Goal: Task Accomplishment & Management: Complete application form

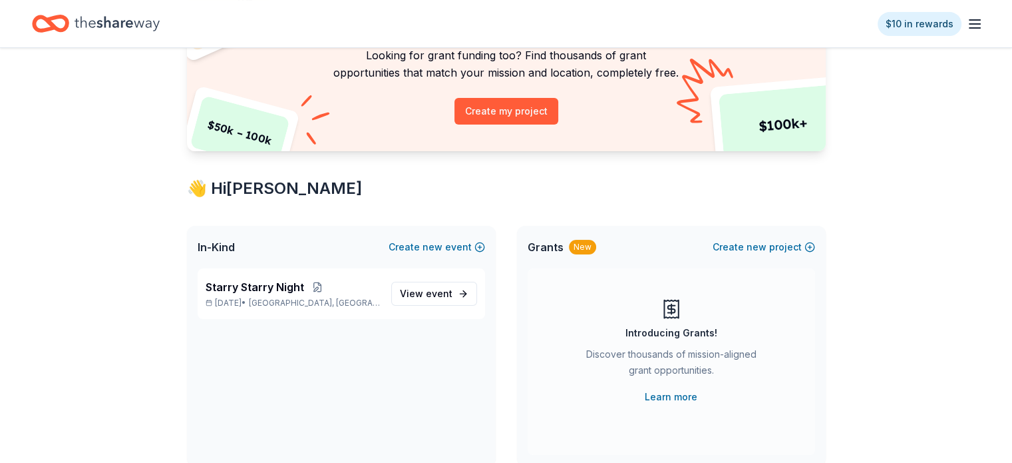
scroll to position [200, 0]
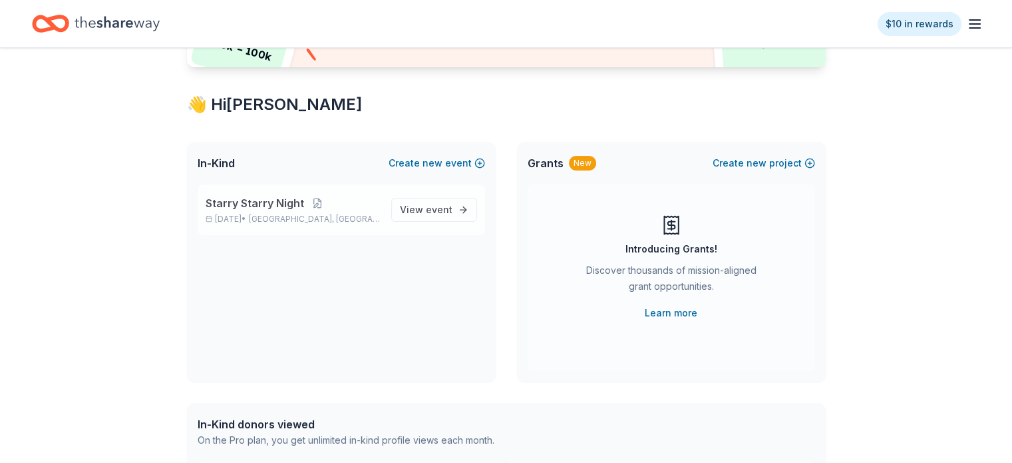
click at [337, 202] on p "Starry Starry Night" at bounding box center [293, 203] width 175 height 16
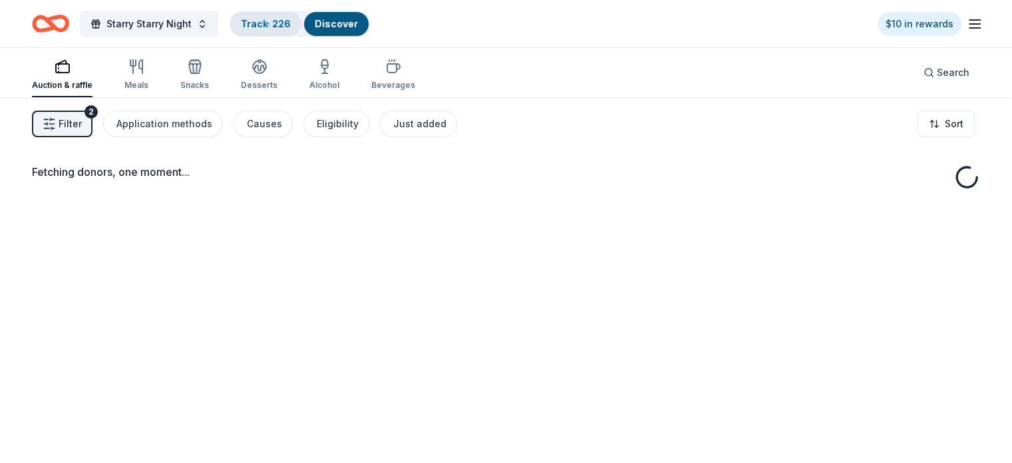
click at [280, 29] on div "Track · 226" at bounding box center [265, 24] width 71 height 24
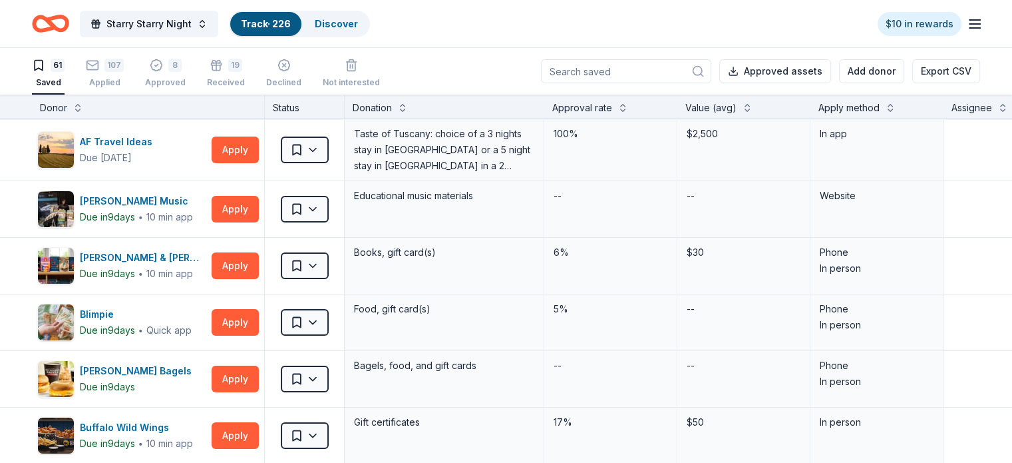
click at [37, 77] on div "61 Saved 107 Applied 8 Approved 19 Received Declined Not interested Approved as…" at bounding box center [506, 71] width 1012 height 47
click at [124, 73] on div "107 Applied" at bounding box center [105, 73] width 38 height 29
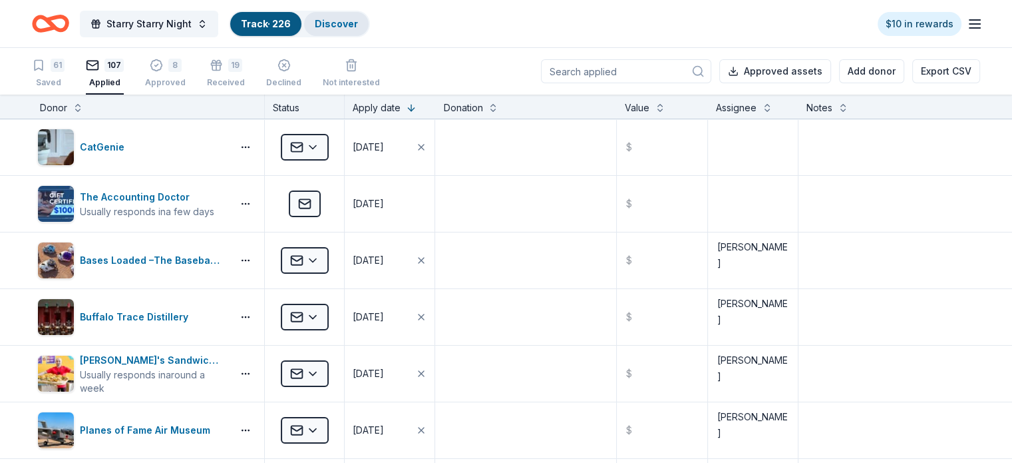
click at [369, 29] on div "Discover" at bounding box center [336, 24] width 65 height 24
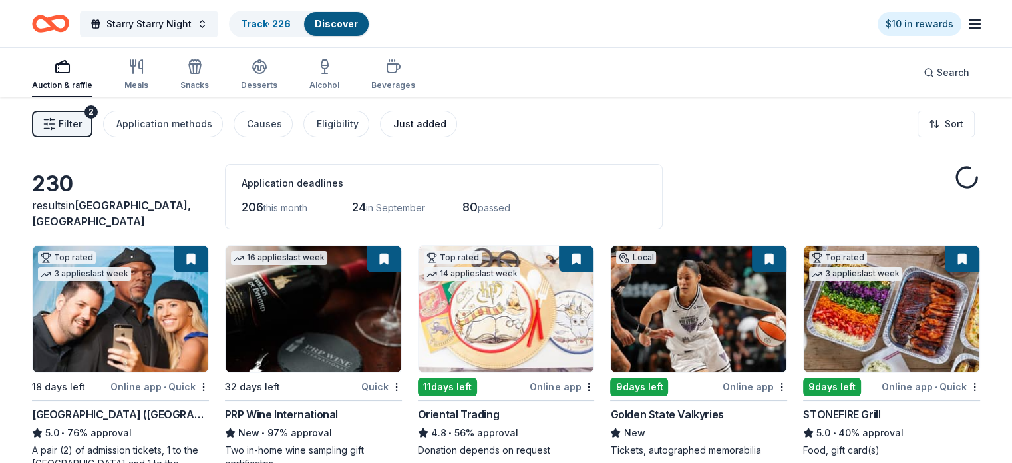
click at [426, 132] on button "Just added" at bounding box center [418, 123] width 77 height 27
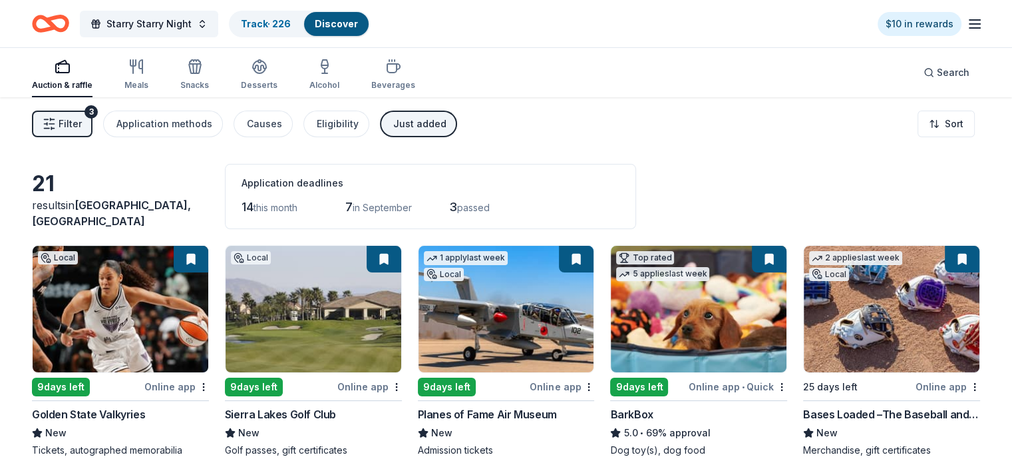
scroll to position [67, 0]
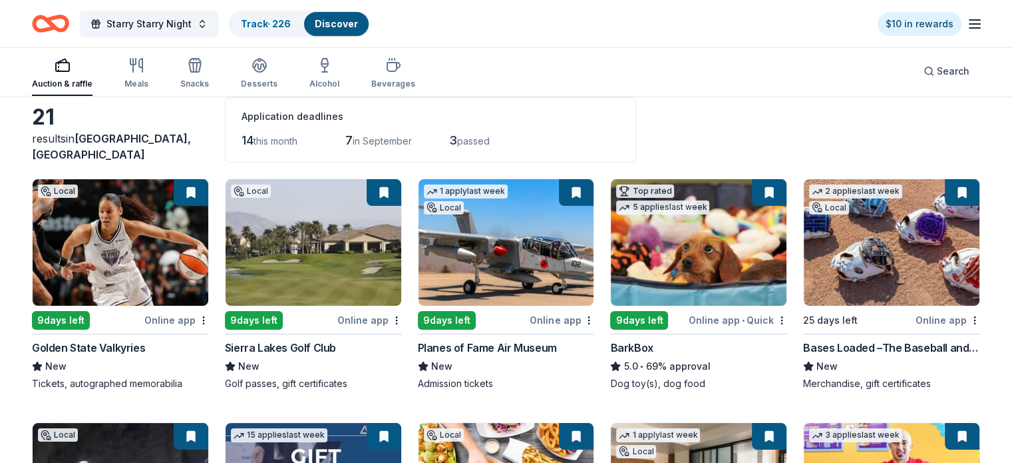
click at [368, 144] on span "in September" at bounding box center [382, 140] width 59 height 11
click at [279, 144] on span "this month" at bounding box center [276, 140] width 44 height 11
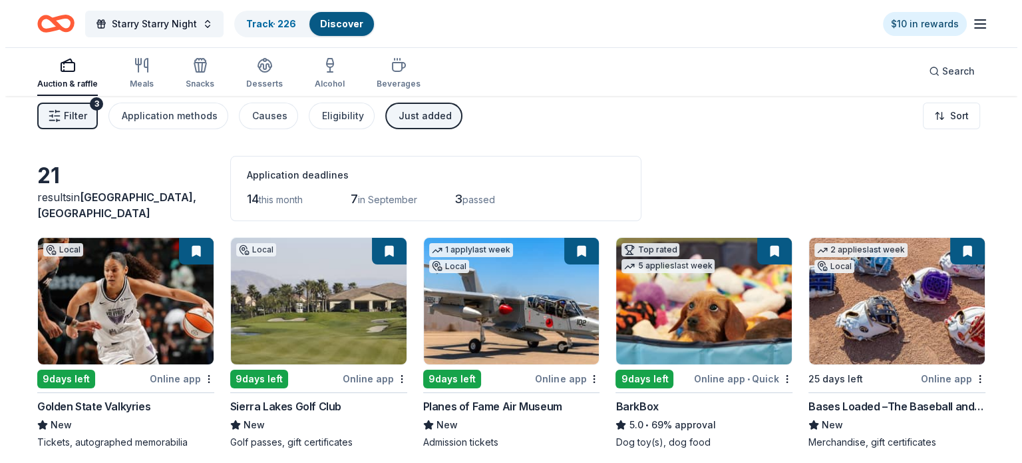
scroll to position [0, 0]
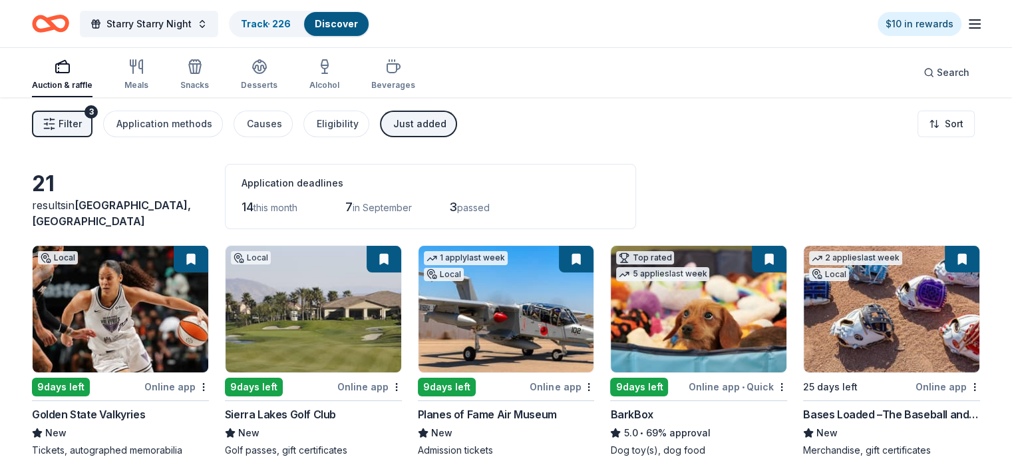
click at [82, 130] on span "Filter" at bounding box center [70, 124] width 23 height 16
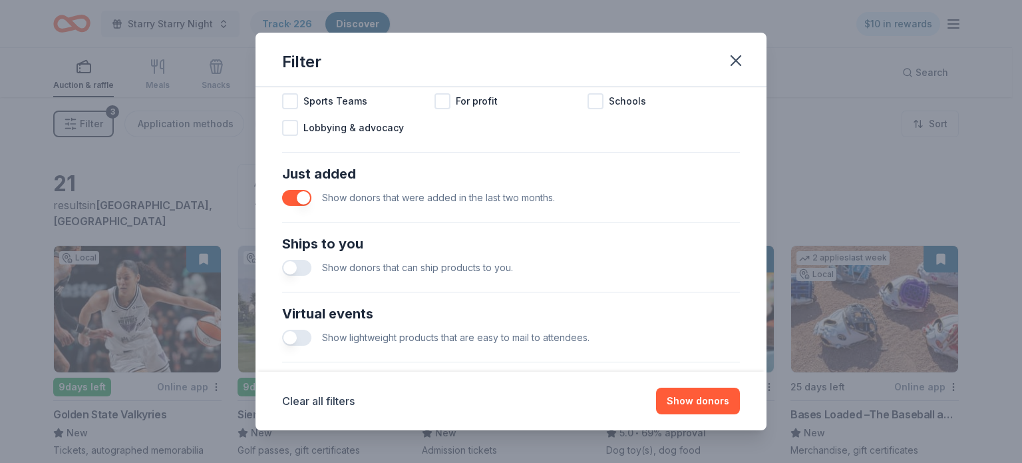
scroll to position [391, 0]
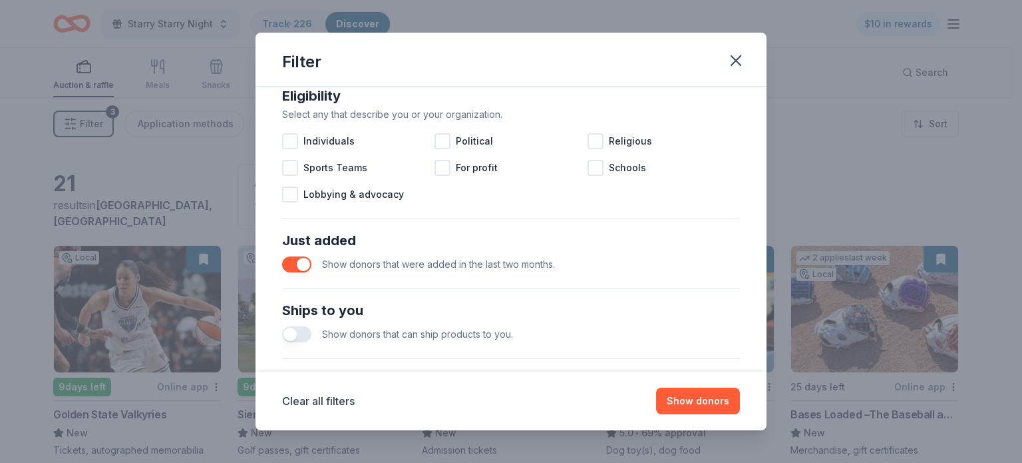
click at [302, 265] on button "button" at bounding box center [296, 264] width 29 height 16
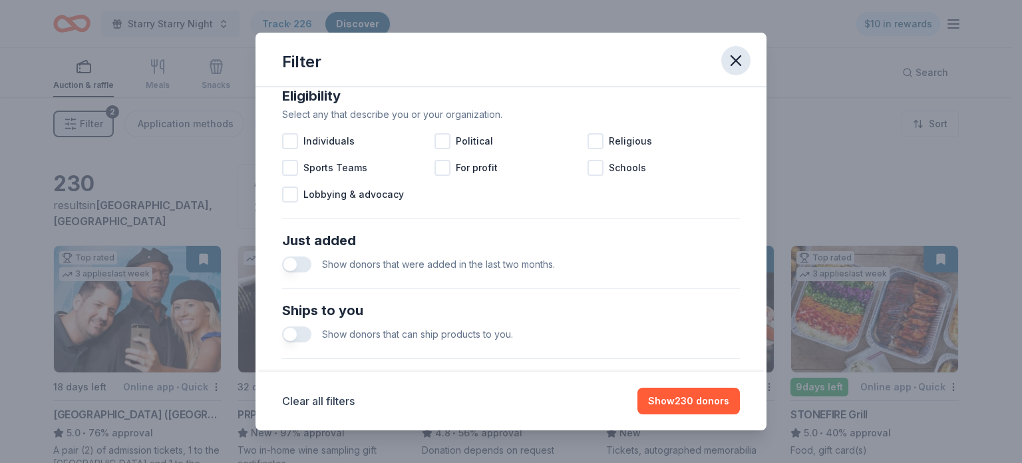
click at [734, 55] on icon "button" at bounding box center [736, 60] width 19 height 19
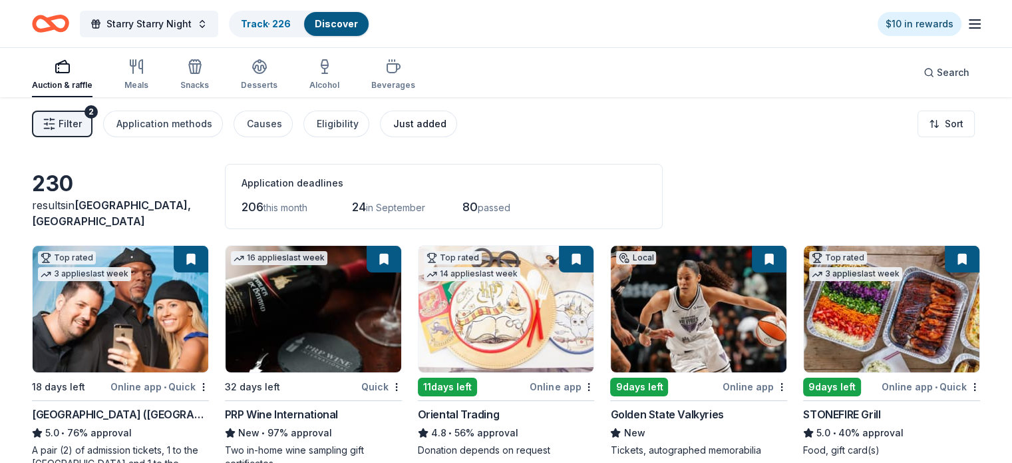
click at [447, 127] on div "Just added" at bounding box center [419, 124] width 53 height 16
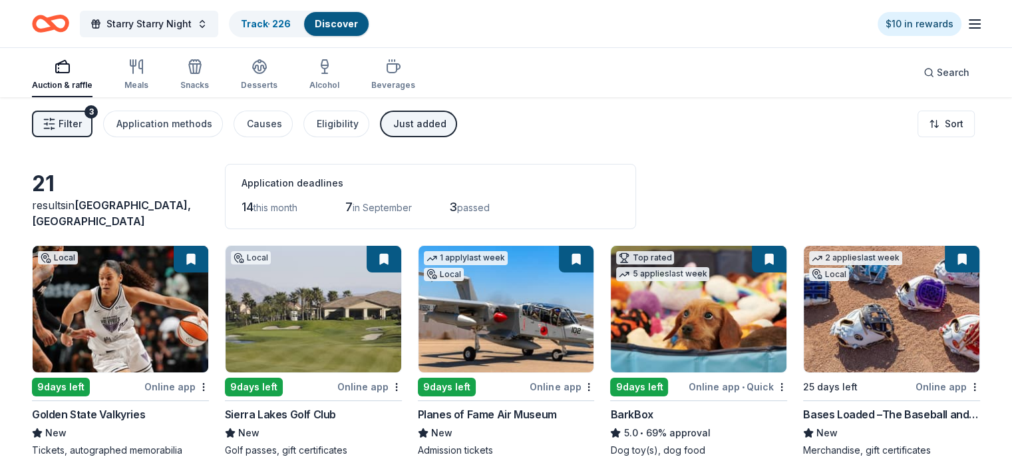
click at [82, 118] on span "Filter" at bounding box center [70, 124] width 23 height 16
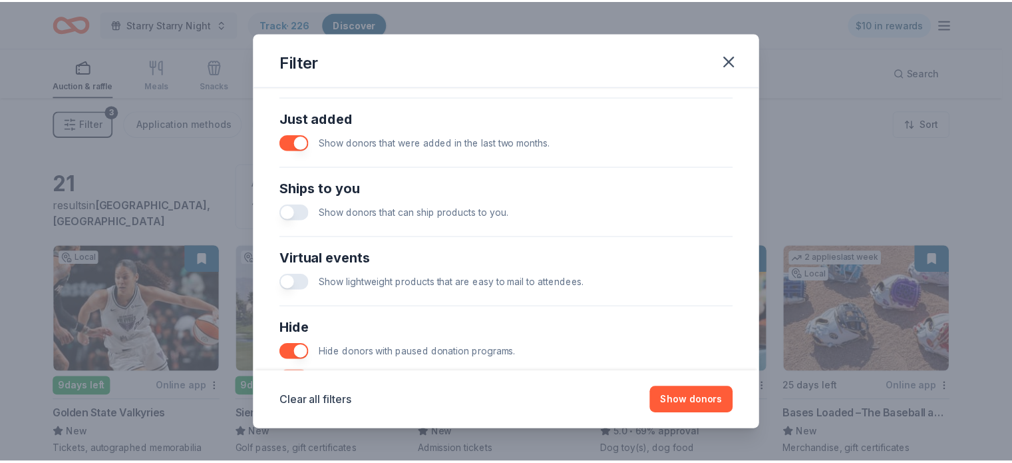
scroll to position [532, 0]
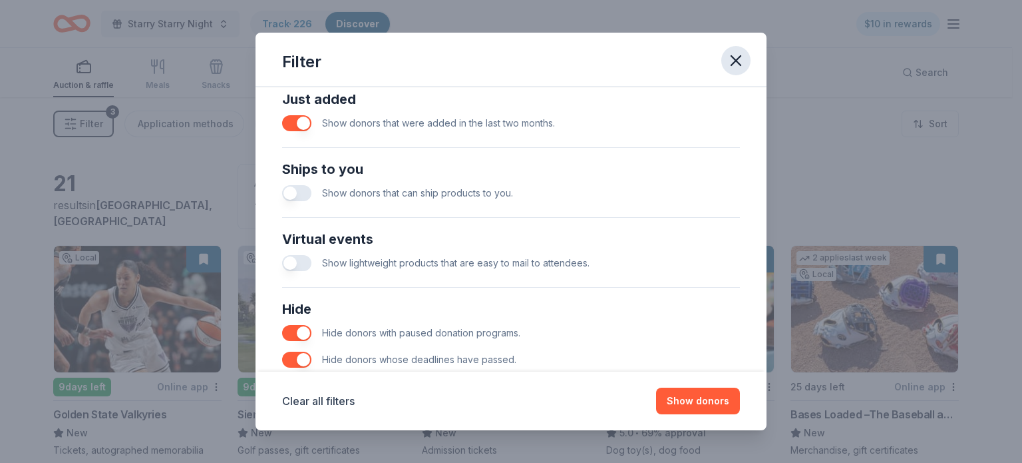
click at [734, 63] on icon "button" at bounding box center [735, 60] width 9 height 9
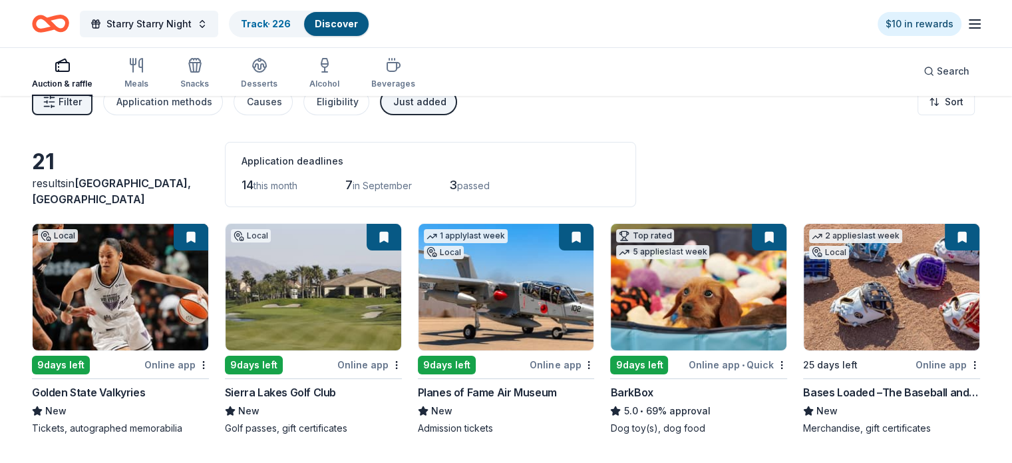
scroll to position [0, 0]
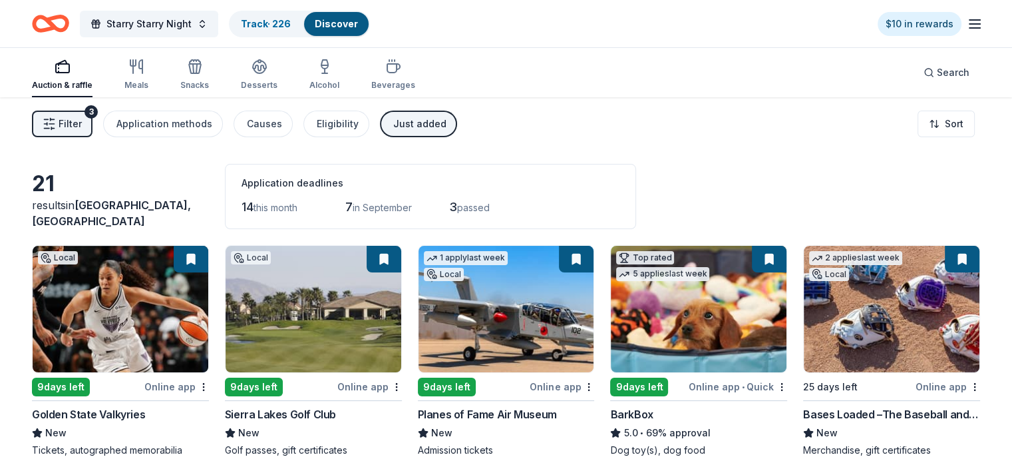
click at [419, 125] on div "Just added" at bounding box center [419, 124] width 53 height 16
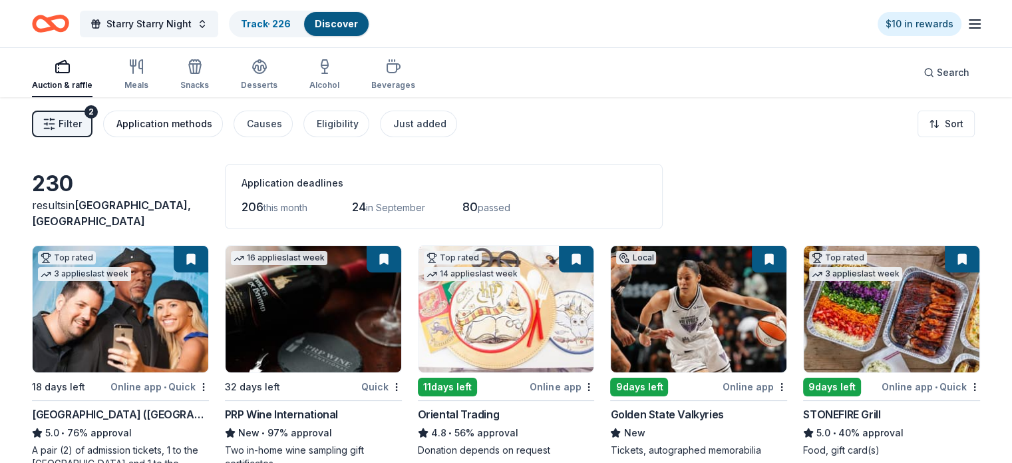
click at [162, 130] on button "Application methods" at bounding box center [163, 123] width 120 height 27
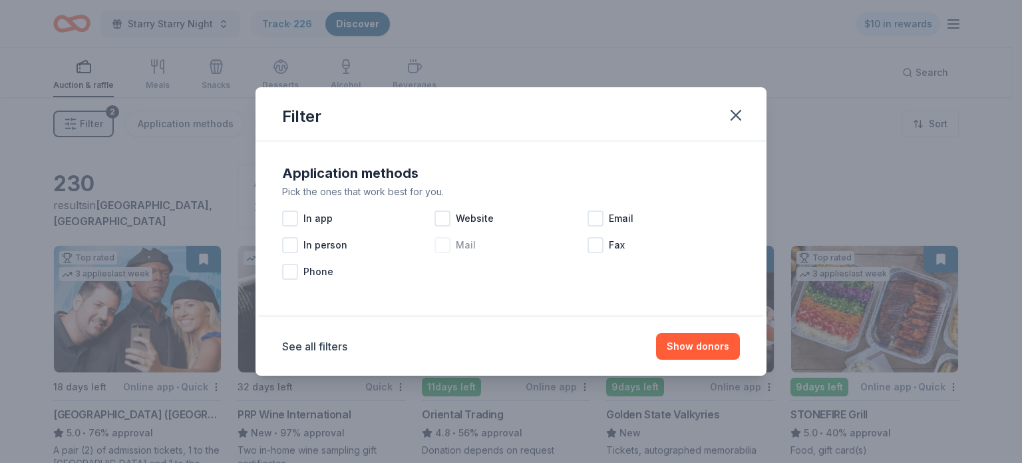
click at [442, 240] on div at bounding box center [443, 245] width 16 height 16
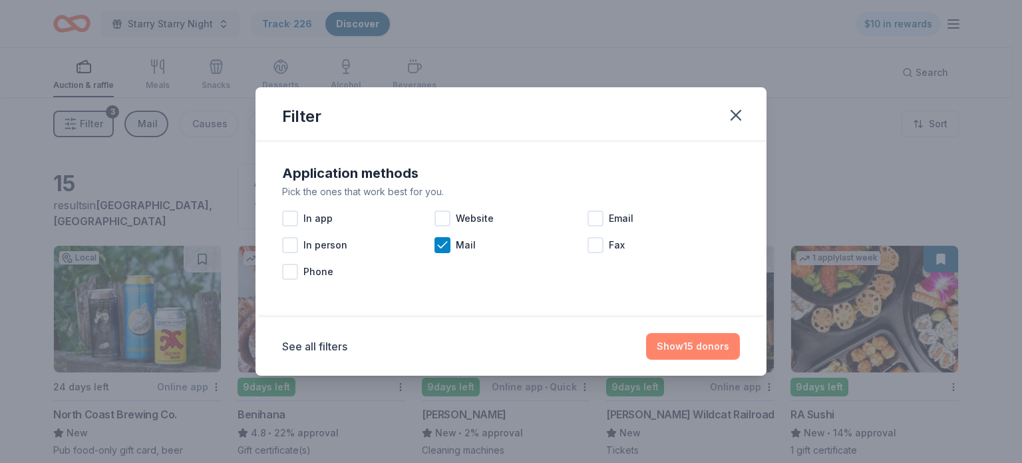
click at [677, 350] on button "Show 15 donors" at bounding box center [693, 346] width 94 height 27
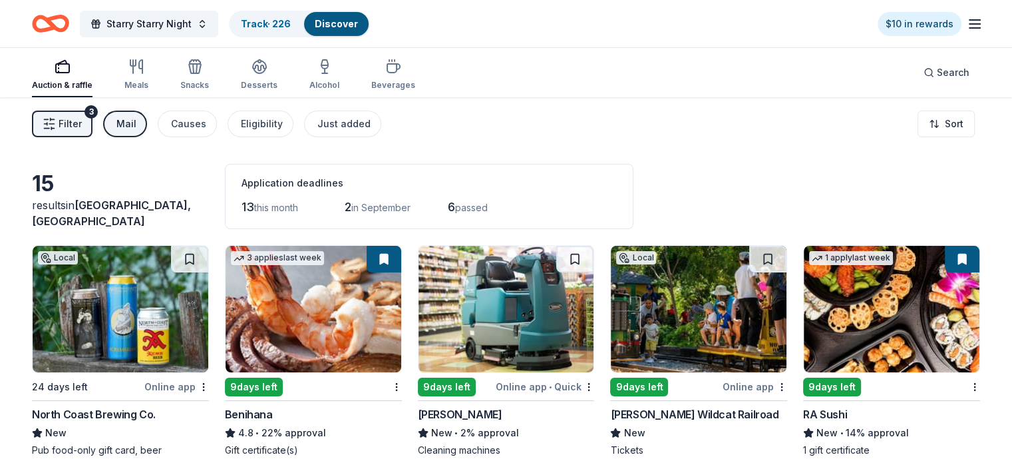
click at [134, 129] on button "Mail" at bounding box center [125, 123] width 44 height 27
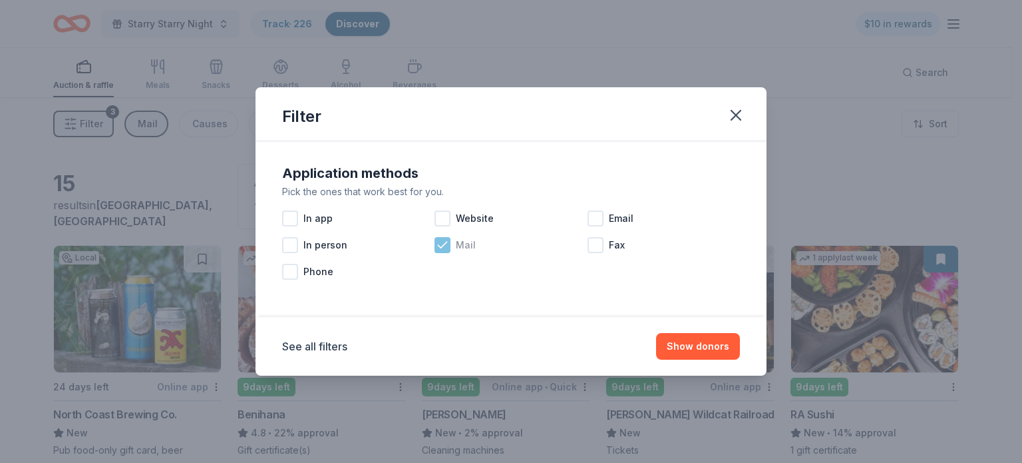
click at [439, 243] on icon at bounding box center [442, 244] width 13 height 13
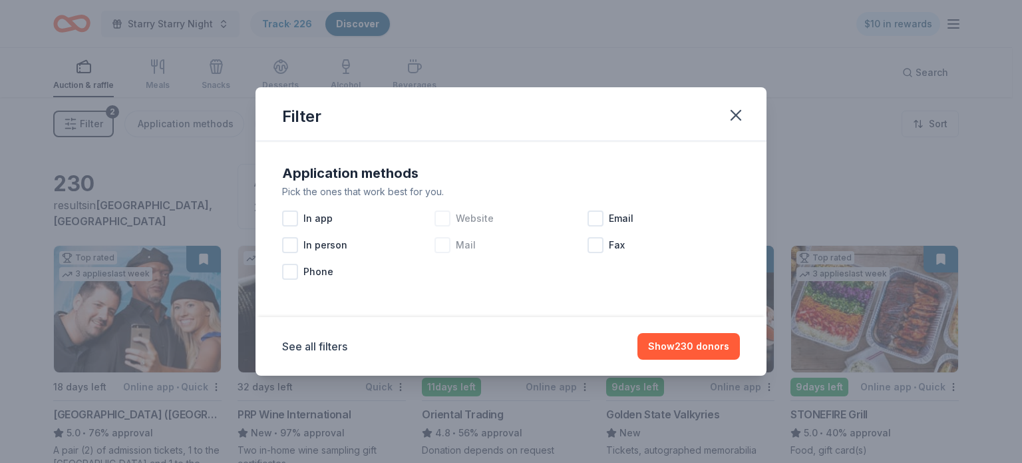
click at [446, 220] on div at bounding box center [443, 218] width 16 height 16
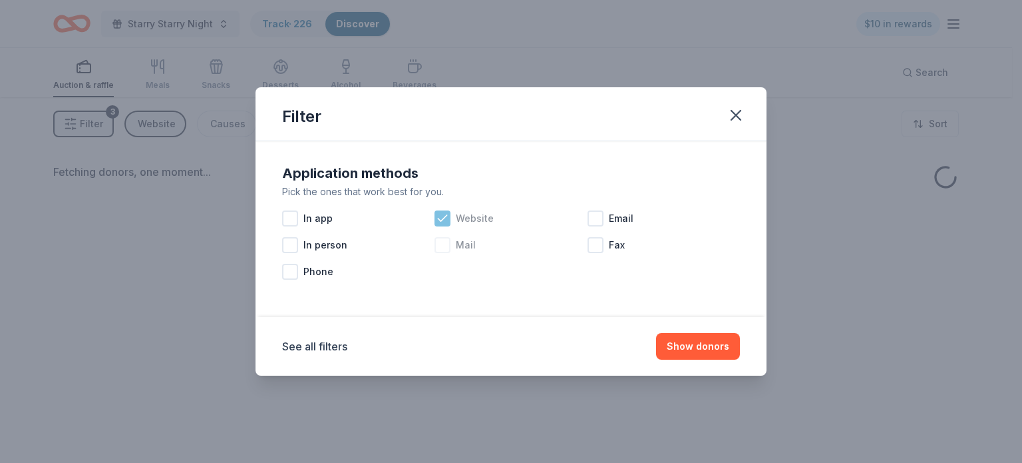
click at [445, 223] on icon at bounding box center [442, 218] width 13 height 13
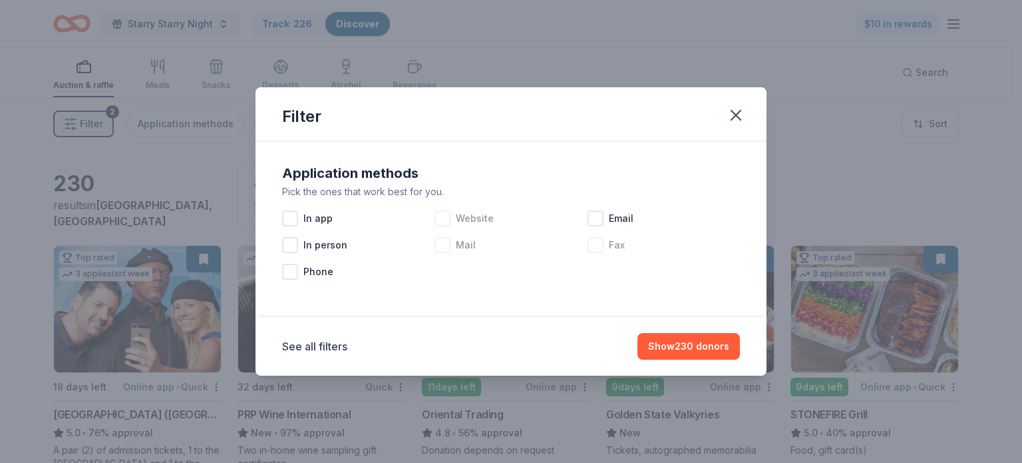
click at [594, 248] on div at bounding box center [596, 245] width 16 height 16
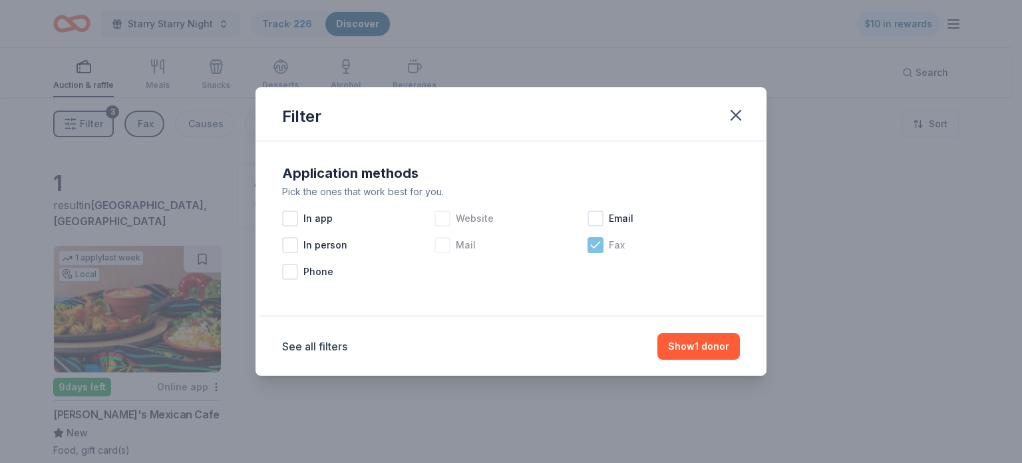
click at [594, 249] on icon at bounding box center [595, 244] width 13 height 13
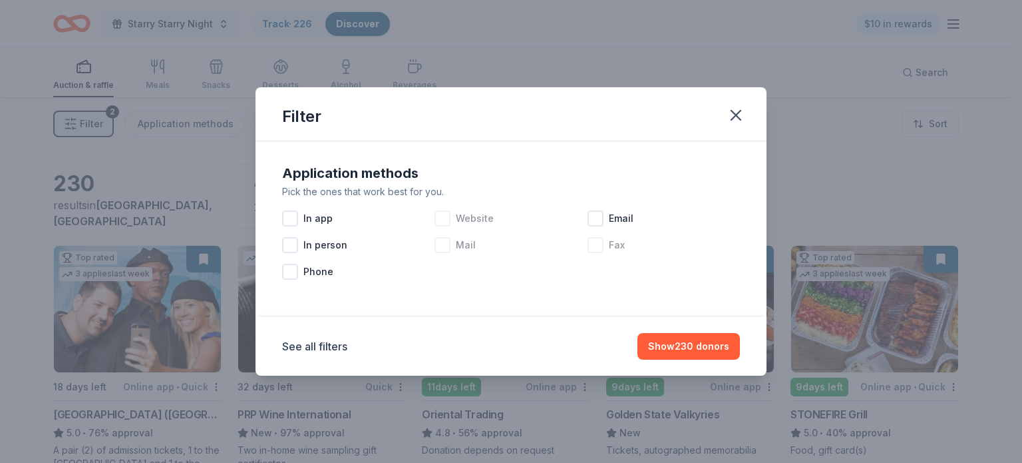
click at [446, 220] on div at bounding box center [443, 218] width 16 height 16
click at [445, 212] on icon at bounding box center [442, 218] width 13 height 13
click at [594, 216] on div at bounding box center [596, 218] width 16 height 16
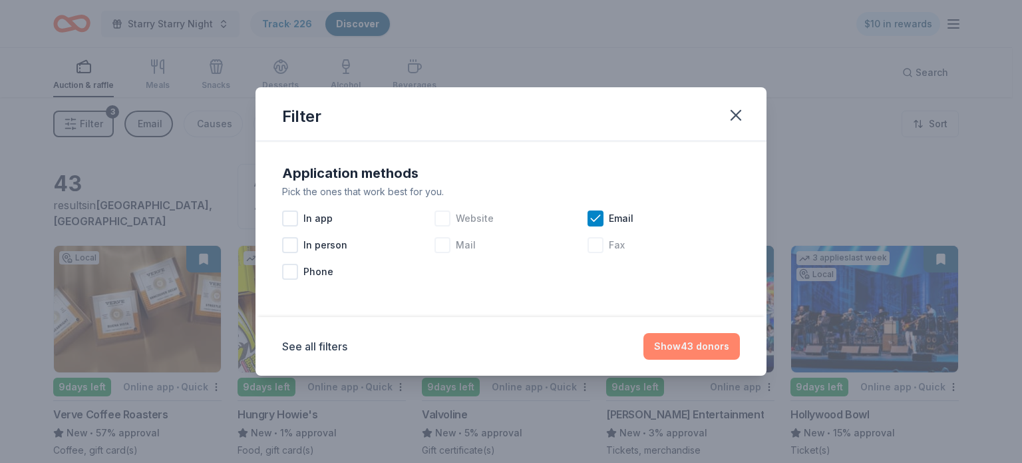
click at [690, 345] on button "Show 43 donors" at bounding box center [692, 346] width 97 height 27
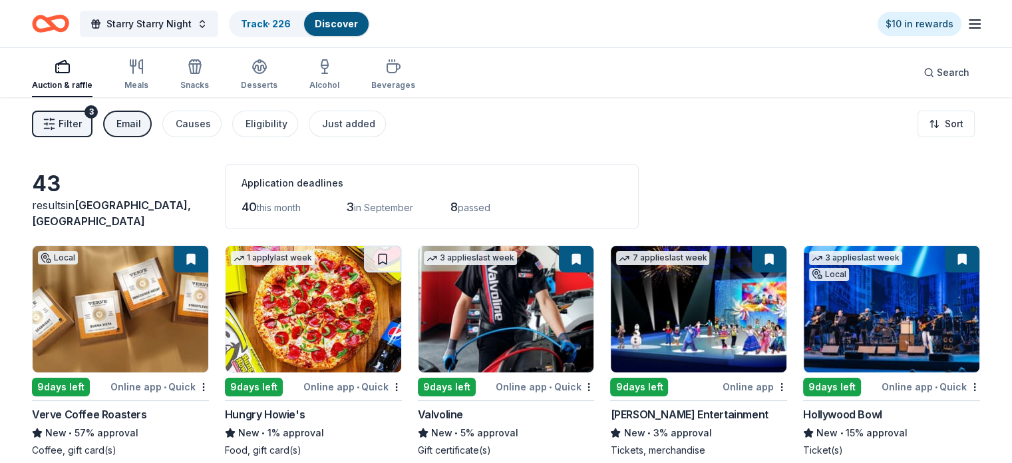
click at [835, 289] on img at bounding box center [892, 309] width 176 height 126
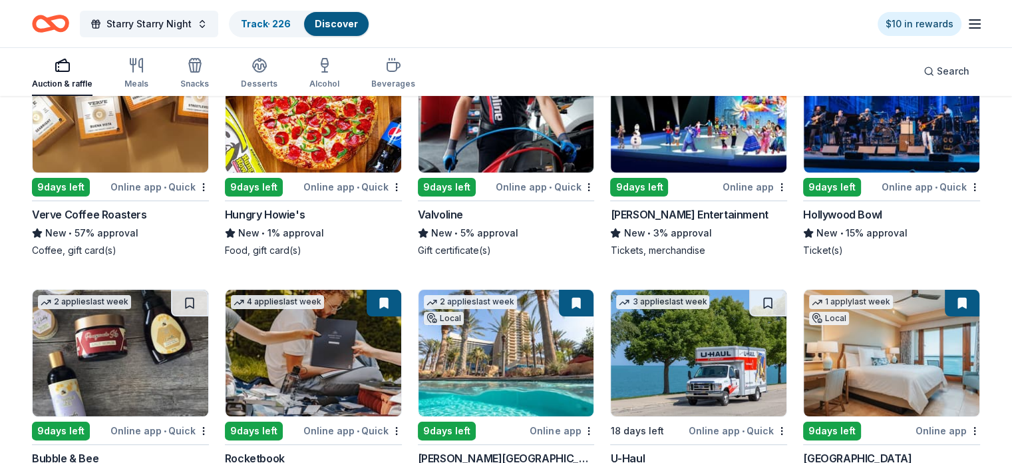
scroll to position [333, 0]
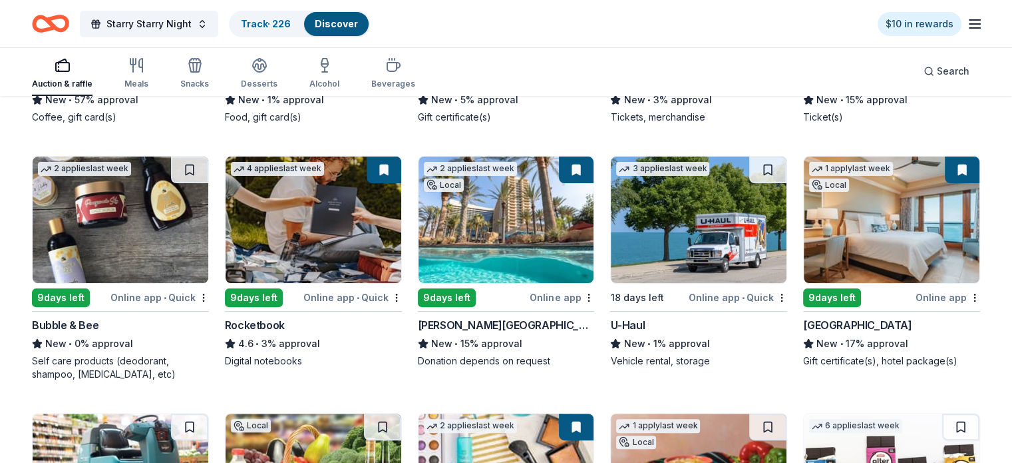
click at [149, 221] on img at bounding box center [121, 219] width 176 height 126
click at [507, 242] on img at bounding box center [507, 219] width 176 height 126
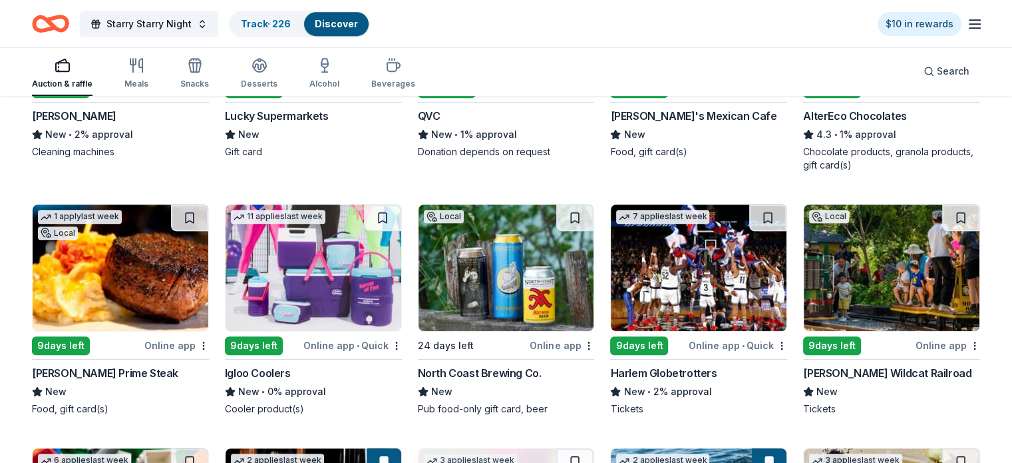
scroll to position [865, 0]
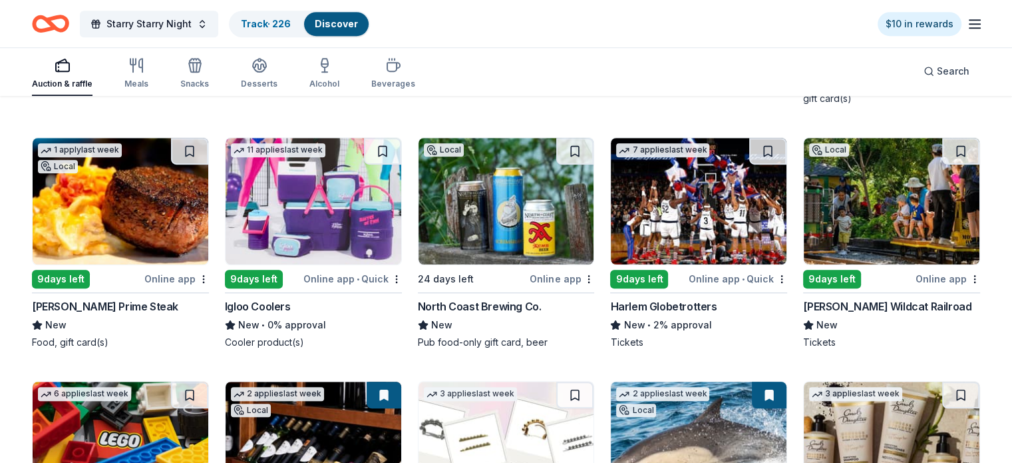
click at [348, 211] on img at bounding box center [314, 201] width 176 height 126
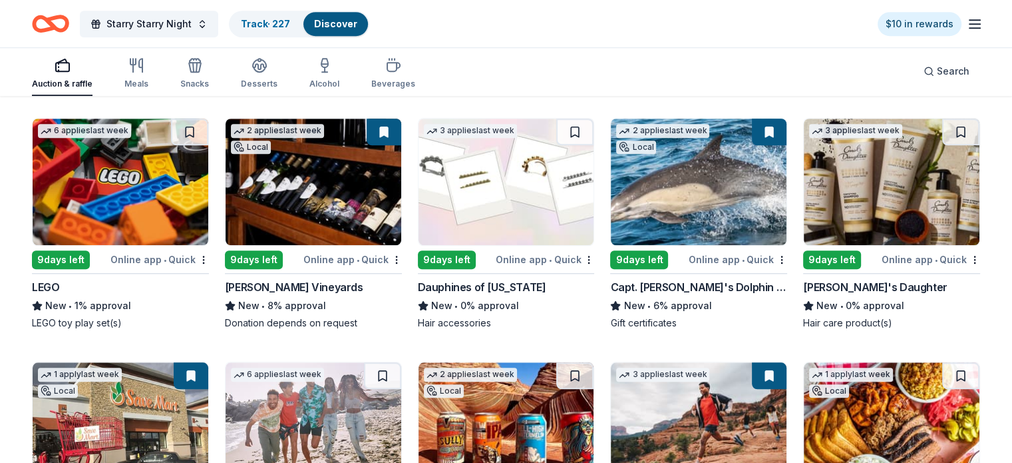
scroll to position [1131, 0]
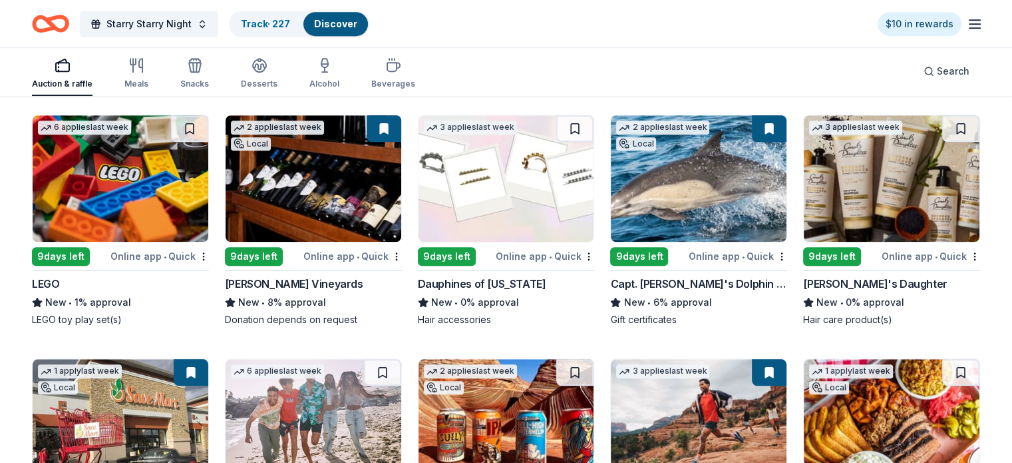
click at [122, 204] on img at bounding box center [121, 178] width 176 height 126
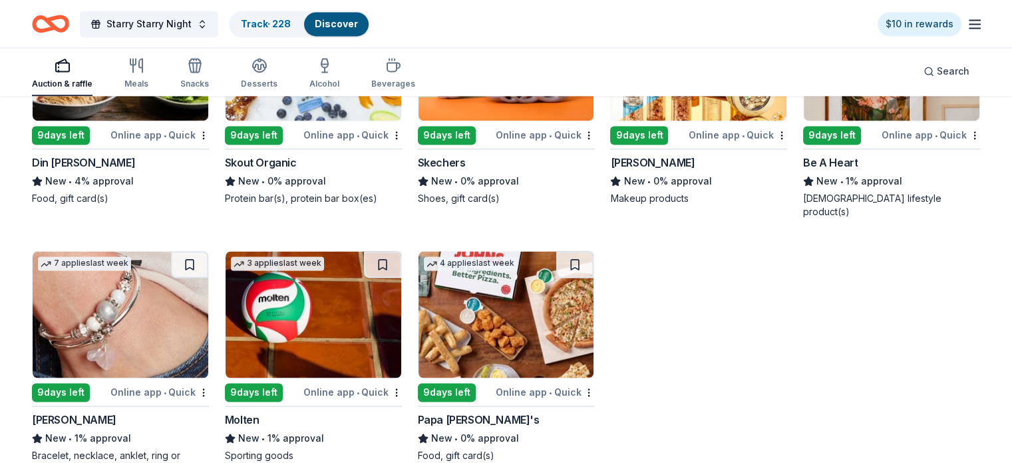
scroll to position [2021, 0]
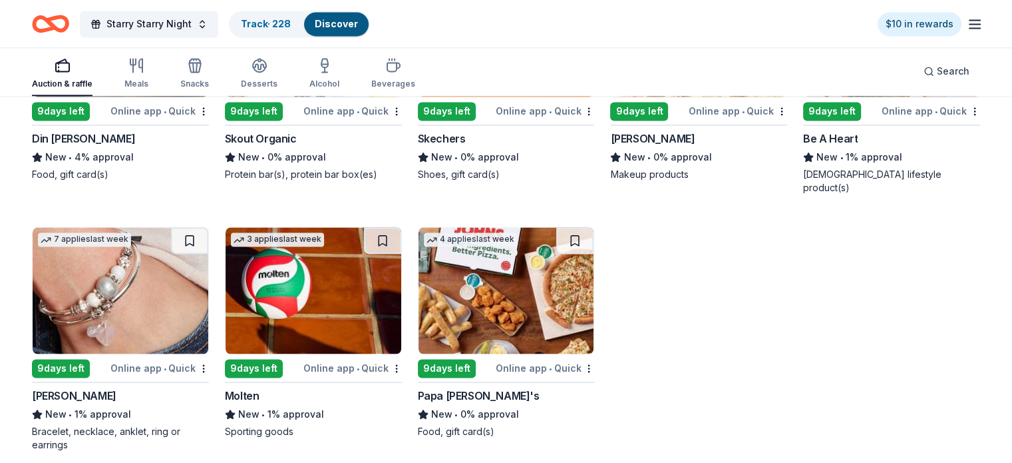
click at [371, 283] on img at bounding box center [314, 290] width 176 height 126
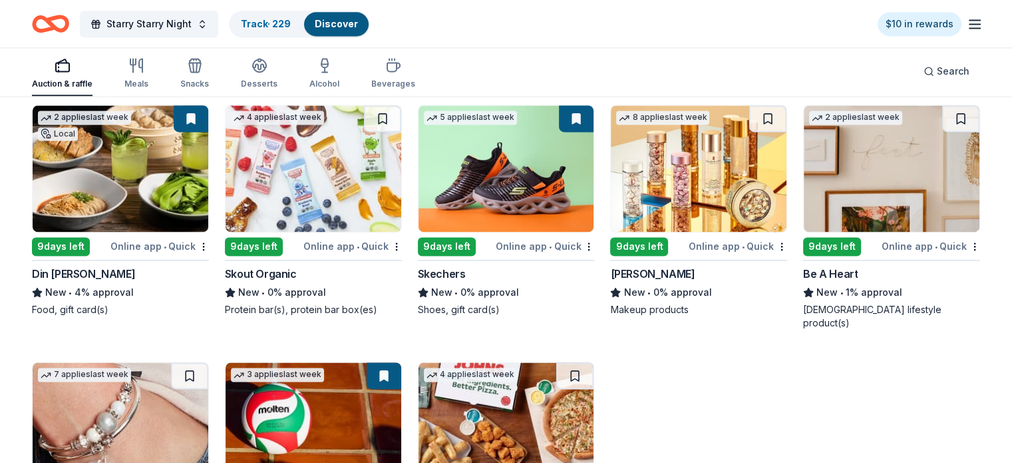
scroll to position [1888, 0]
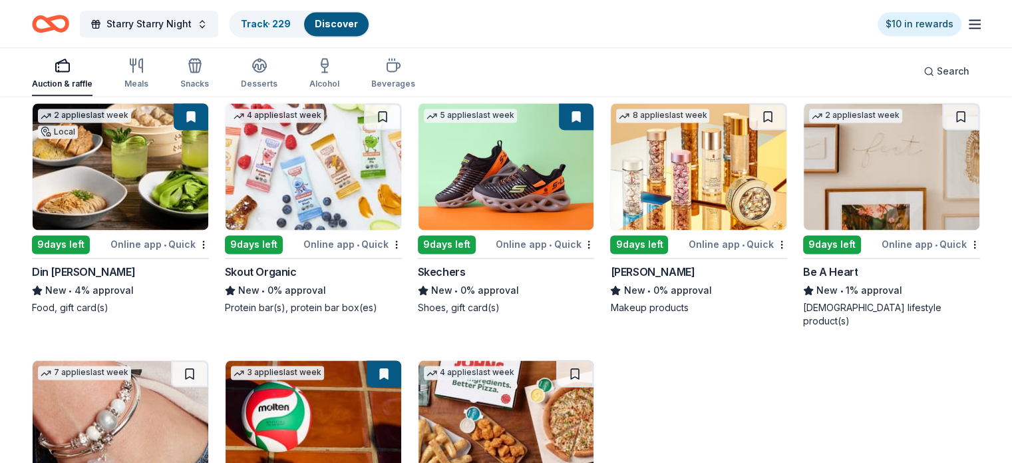
click at [693, 160] on img at bounding box center [699, 166] width 176 height 126
click at [845, 159] on img at bounding box center [892, 166] width 176 height 126
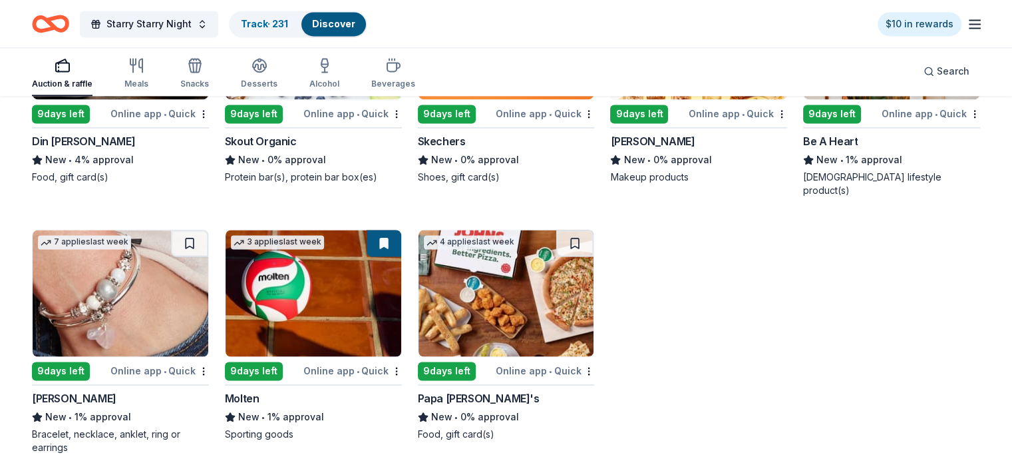
scroll to position [2021, 0]
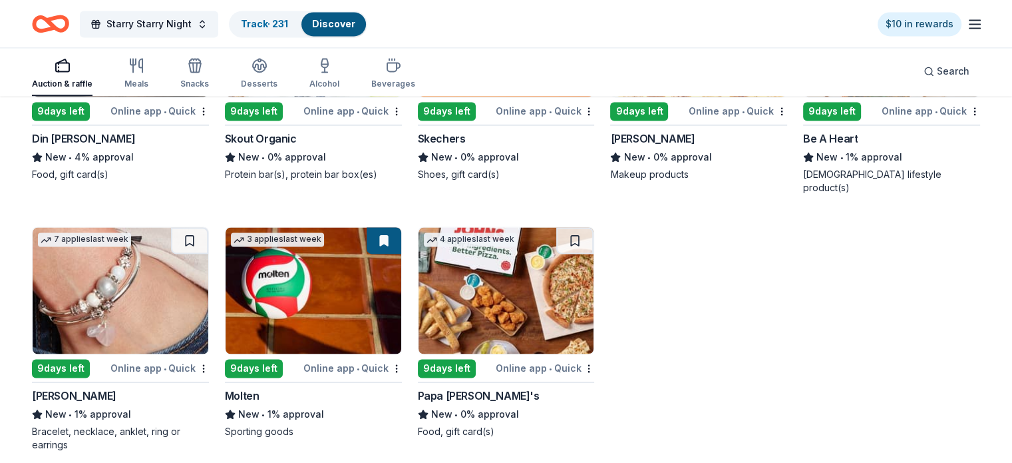
click at [160, 300] on img at bounding box center [121, 290] width 176 height 126
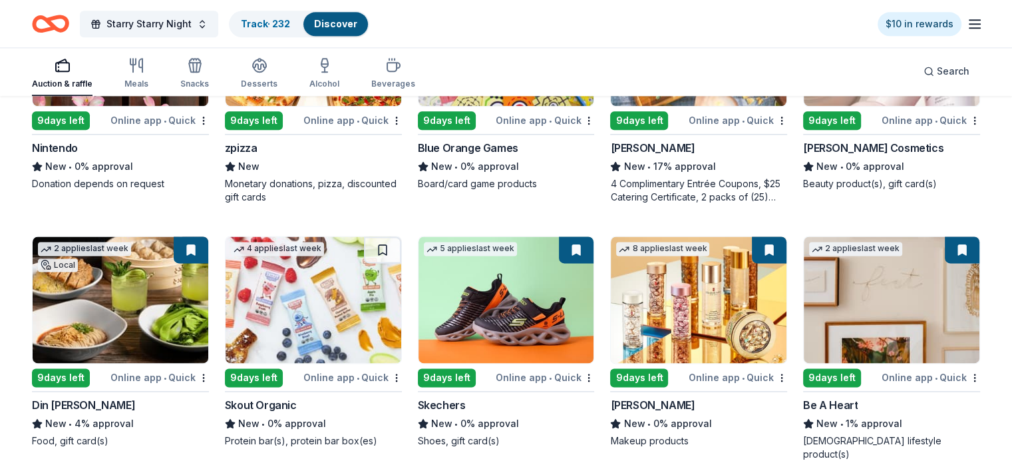
scroll to position [1621, 0]
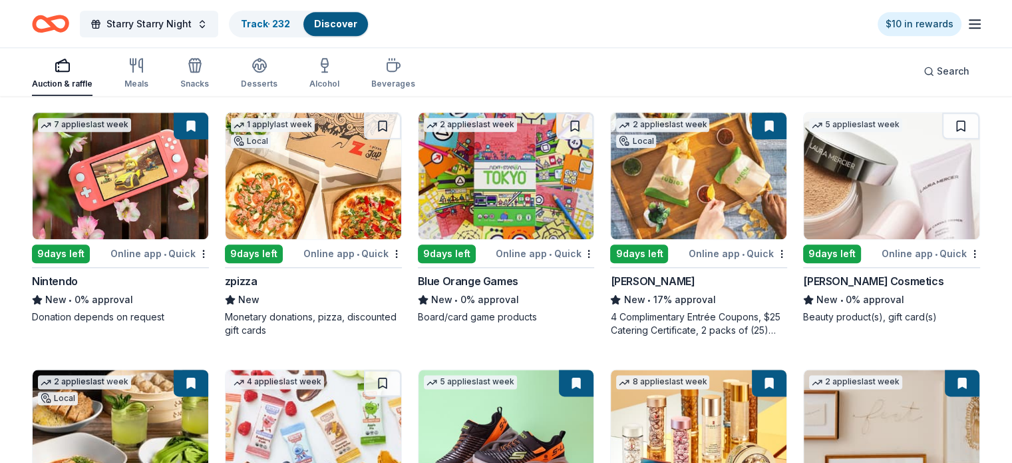
click at [357, 187] on img at bounding box center [314, 175] width 176 height 126
click at [909, 176] on img at bounding box center [892, 175] width 176 height 126
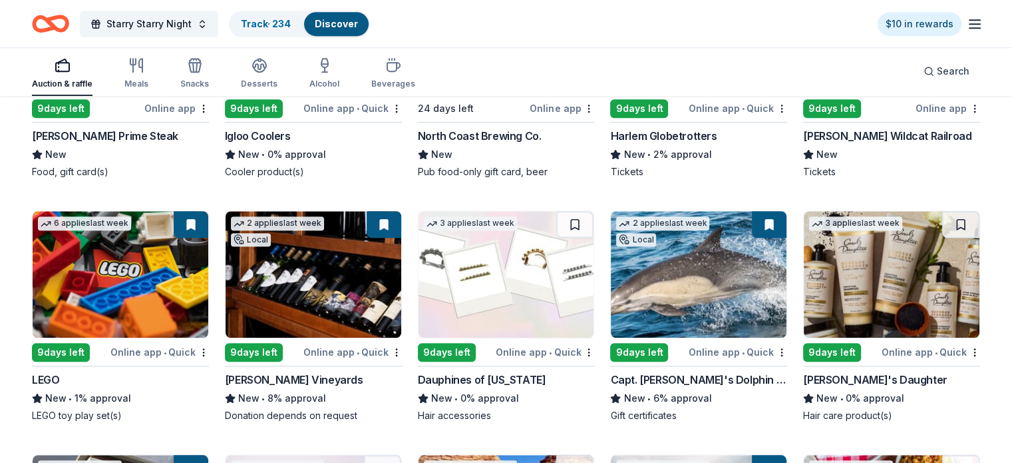
scroll to position [1089, 0]
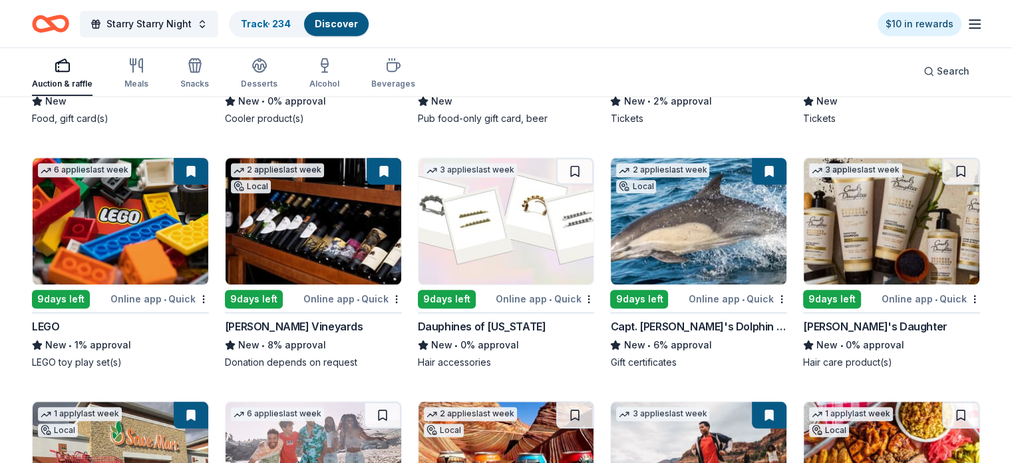
click at [510, 274] on img at bounding box center [507, 221] width 176 height 126
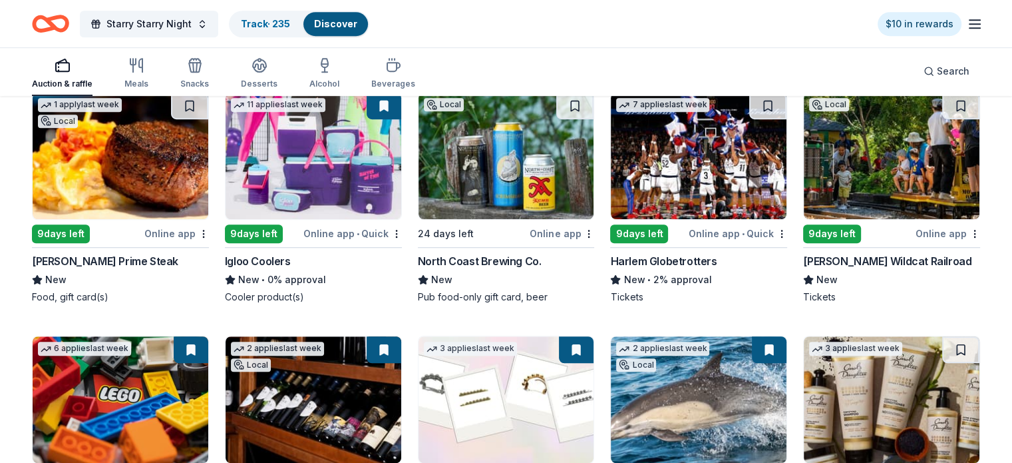
scroll to position [823, 0]
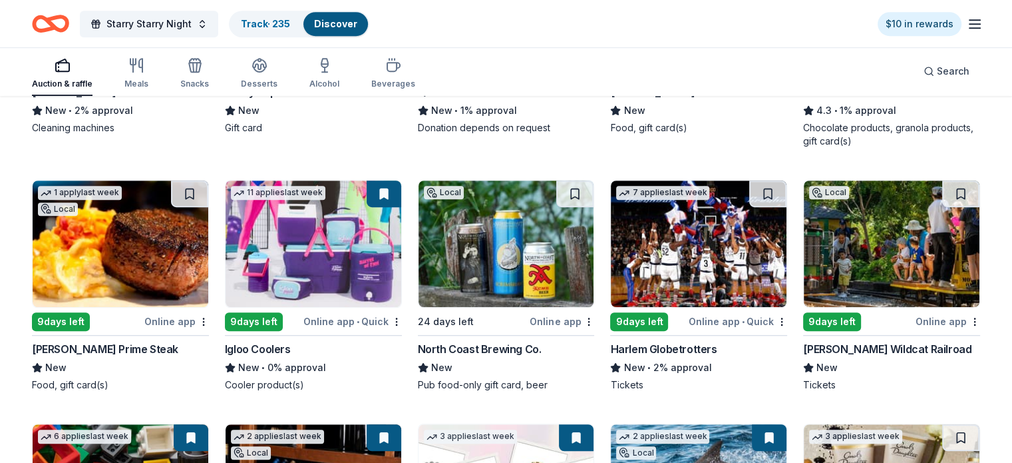
click at [728, 243] on img at bounding box center [699, 243] width 176 height 126
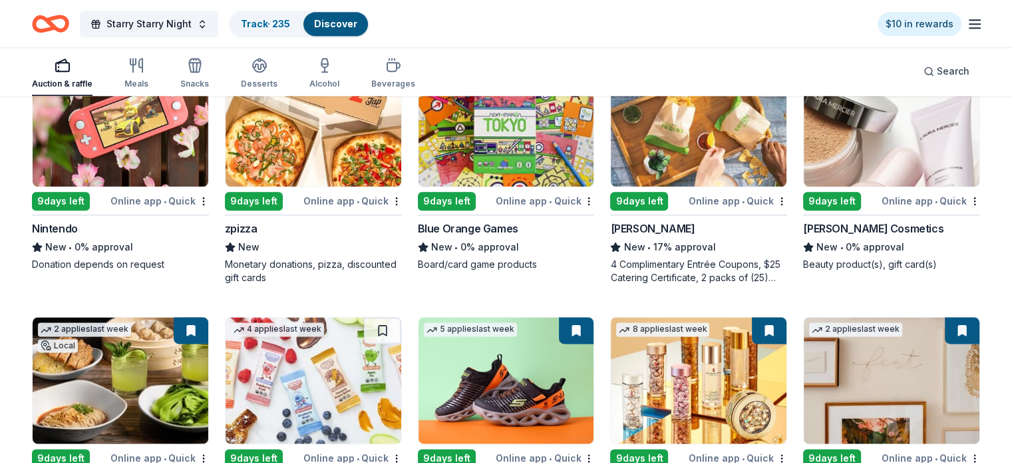
scroll to position [1555, 0]
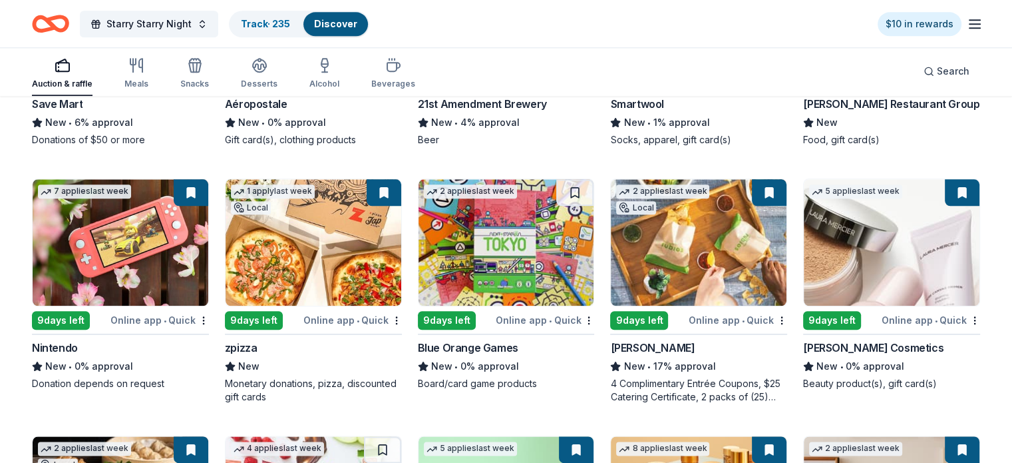
click at [510, 237] on img at bounding box center [507, 242] width 176 height 126
click at [285, 27] on link "Track · 236" at bounding box center [266, 23] width 50 height 11
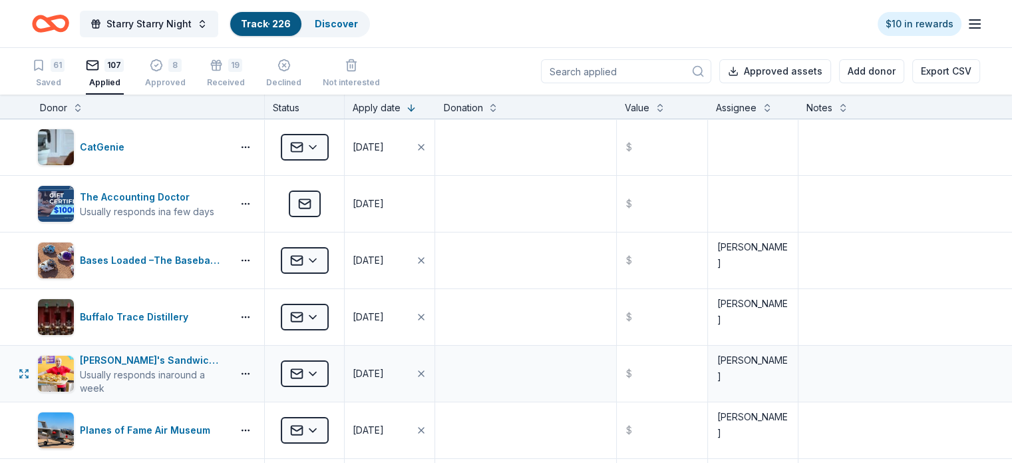
type textarea "Diane"
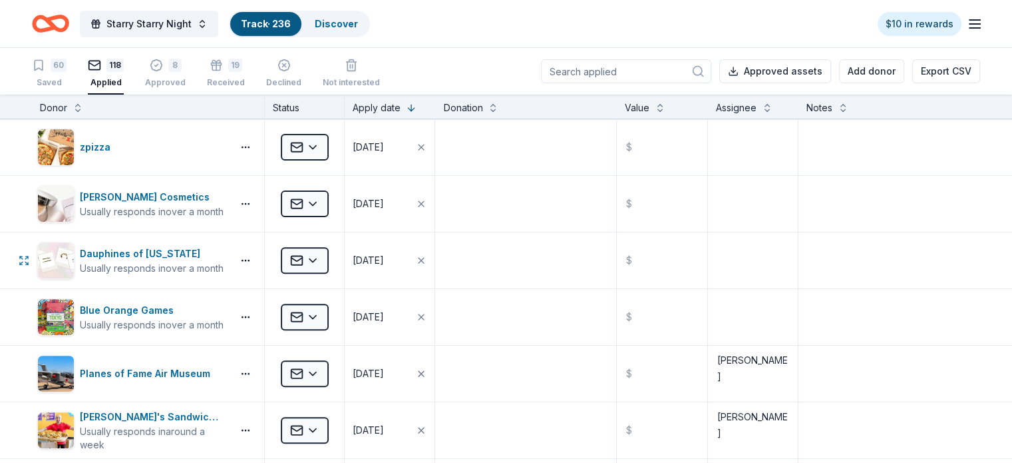
scroll to position [532, 0]
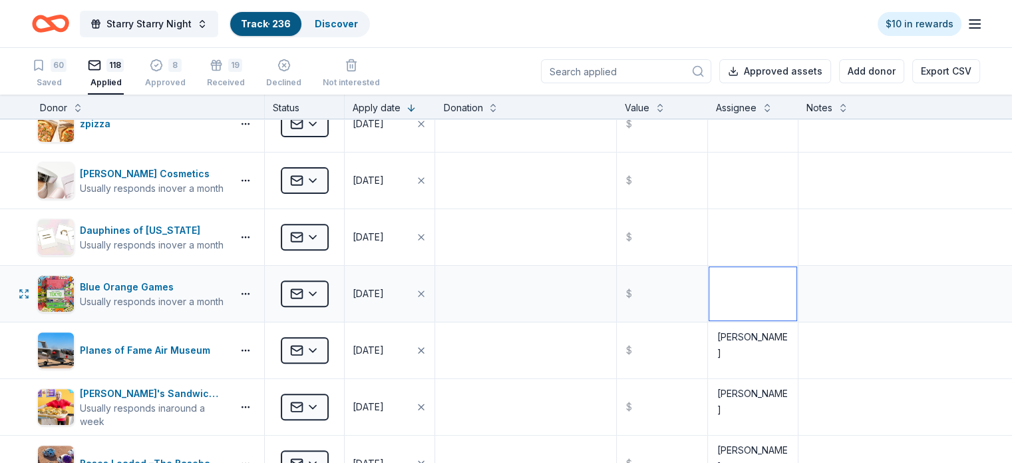
click at [732, 307] on textarea at bounding box center [753, 293] width 87 height 53
type textarea "Tera"
click at [733, 234] on textarea at bounding box center [753, 236] width 87 height 53
type textarea "Tera"
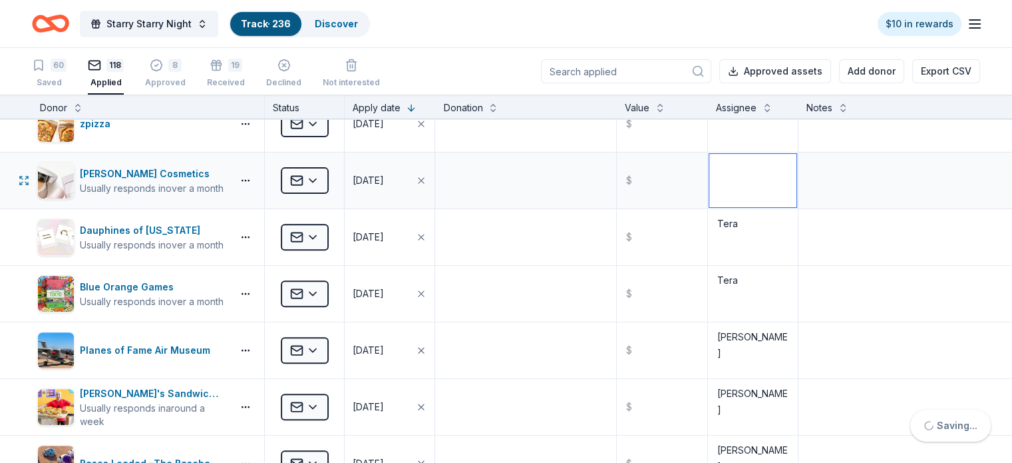
click at [724, 181] on textarea at bounding box center [753, 180] width 87 height 53
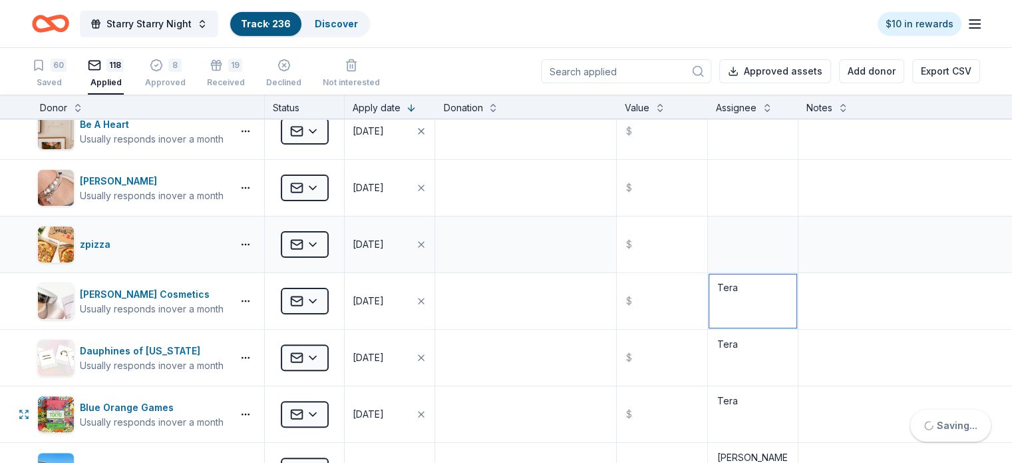
scroll to position [399, 0]
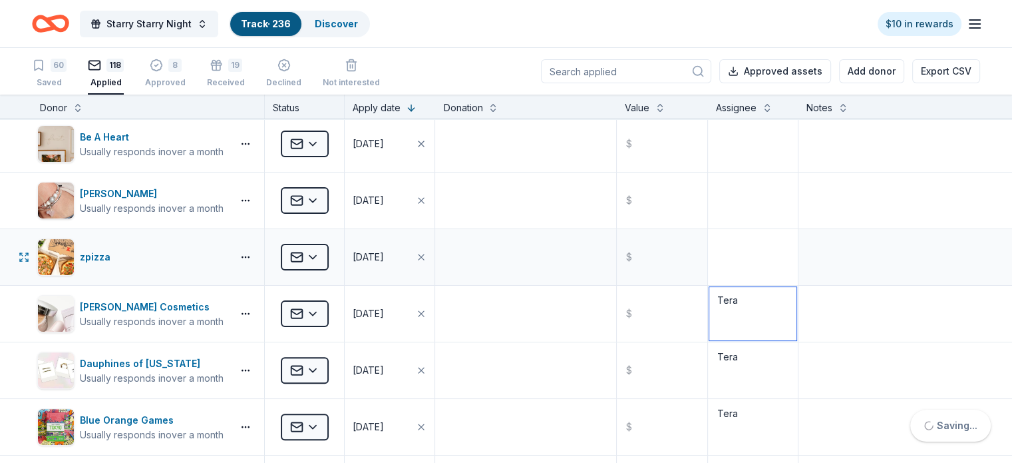
type textarea "Tera"
click at [722, 260] on textarea at bounding box center [753, 256] width 87 height 53
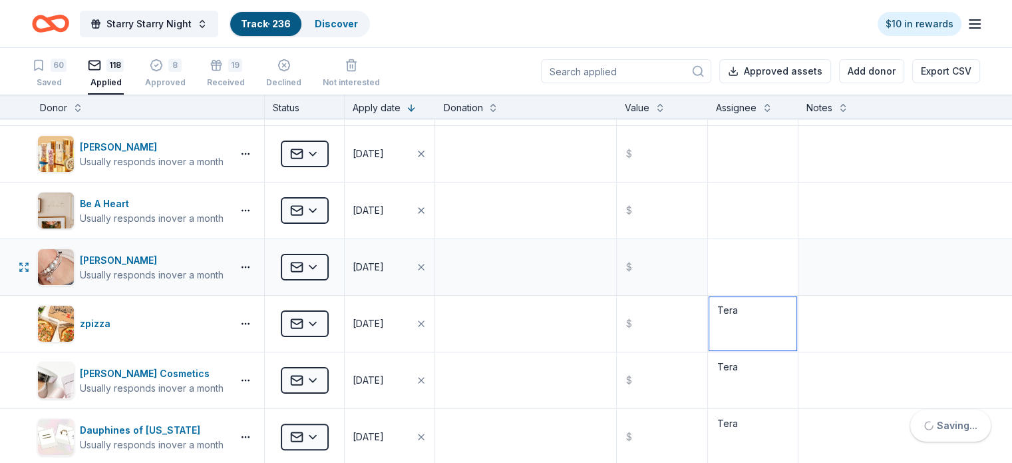
type textarea "Tera"
click at [718, 267] on textarea at bounding box center [753, 266] width 87 height 53
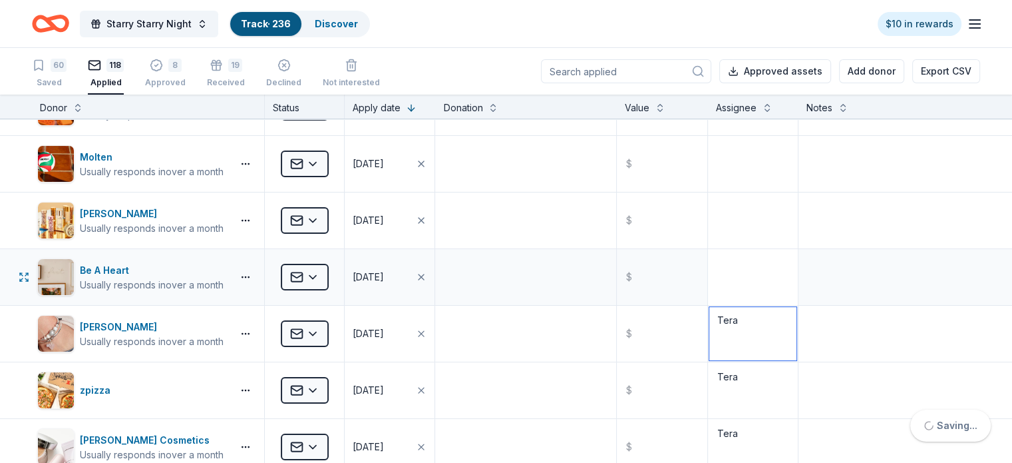
type textarea "Tera"
click at [725, 259] on textarea at bounding box center [753, 276] width 87 height 53
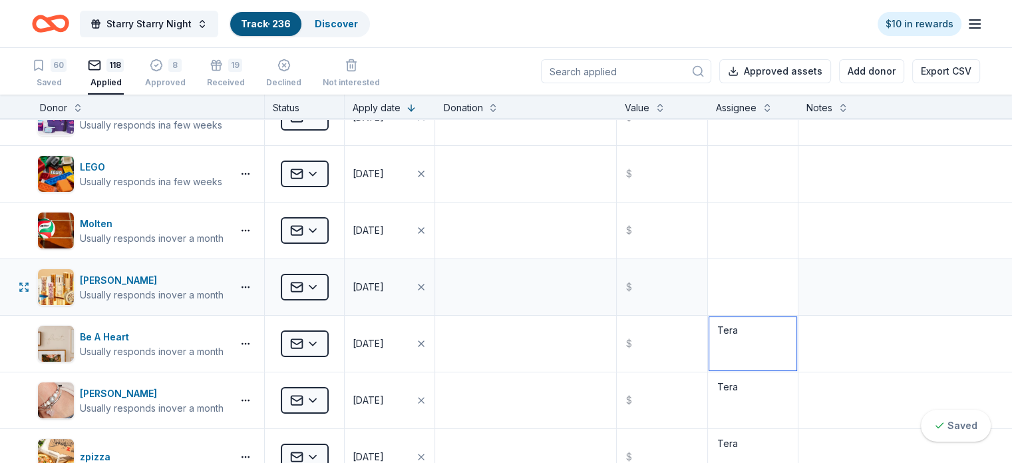
type textarea "Tera"
click at [729, 274] on textarea at bounding box center [753, 286] width 87 height 53
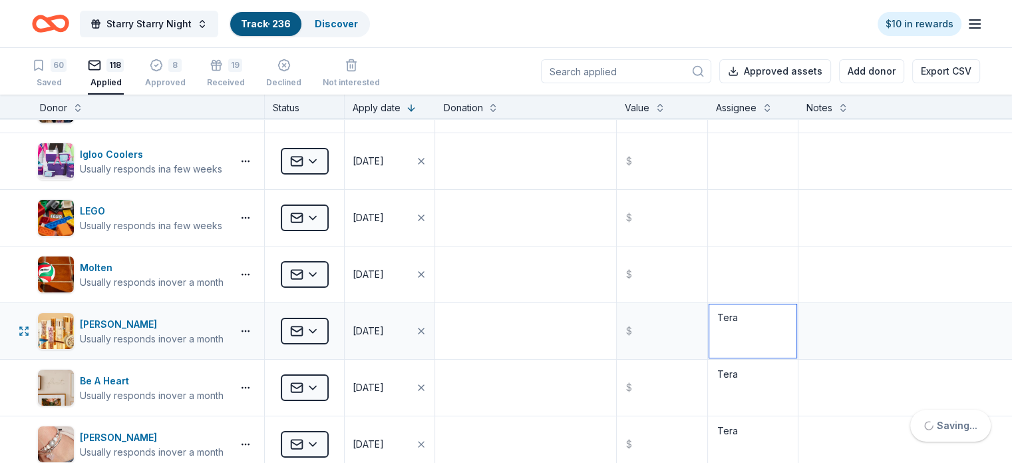
scroll to position [133, 0]
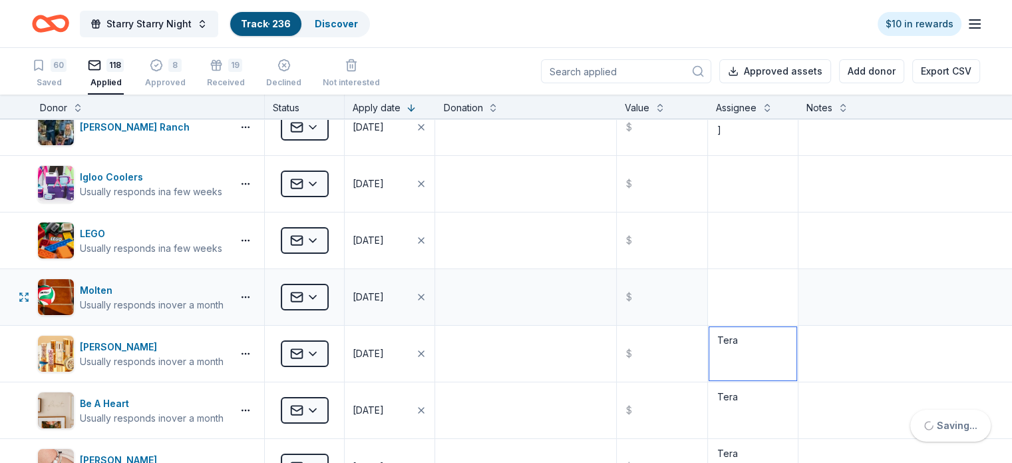
type textarea "Tera"
click at [710, 289] on textarea at bounding box center [753, 296] width 87 height 53
type textarea "Tera"
click at [712, 228] on textarea at bounding box center [753, 240] width 87 height 53
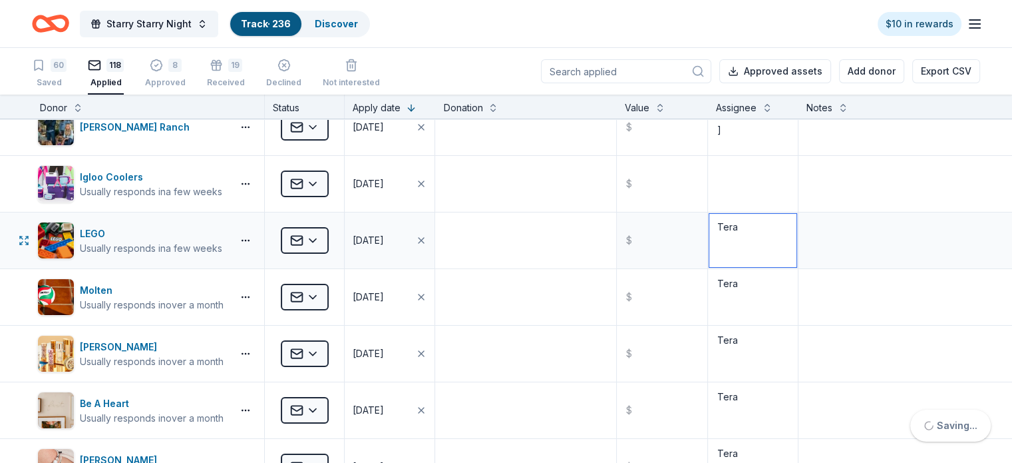
scroll to position [67, 0]
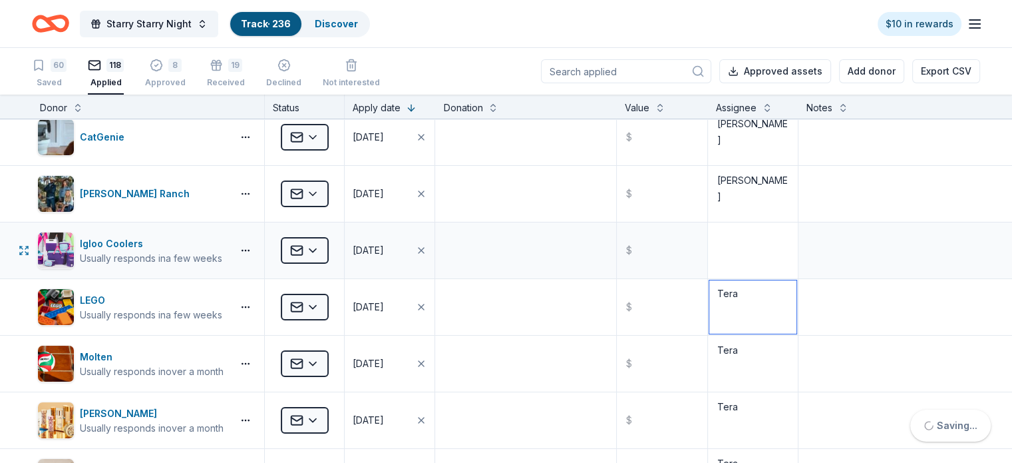
type textarea "Tera"
click at [746, 242] on textarea at bounding box center [753, 250] width 87 height 53
type textarea "Tera"
click at [575, 46] on div "Starry Starry Night Track · 236 Discover $10 in rewards" at bounding box center [506, 23] width 1012 height 47
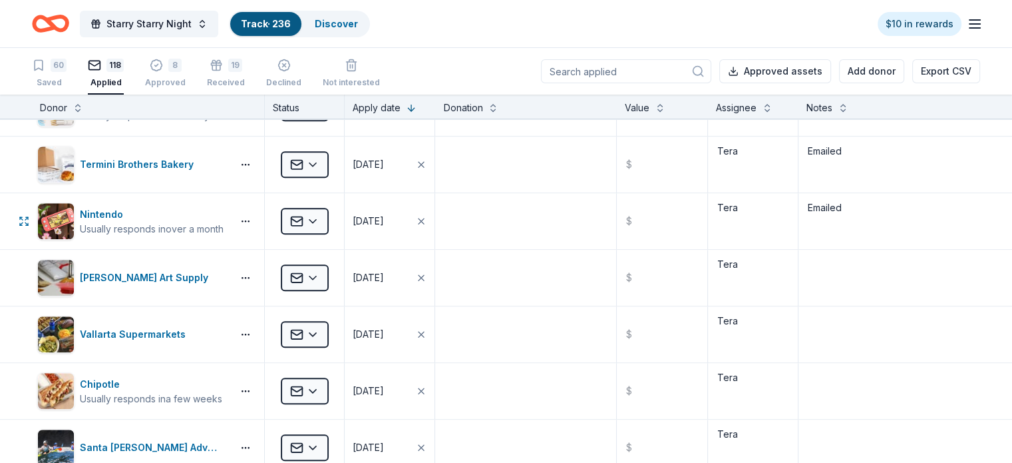
scroll to position [1265, 0]
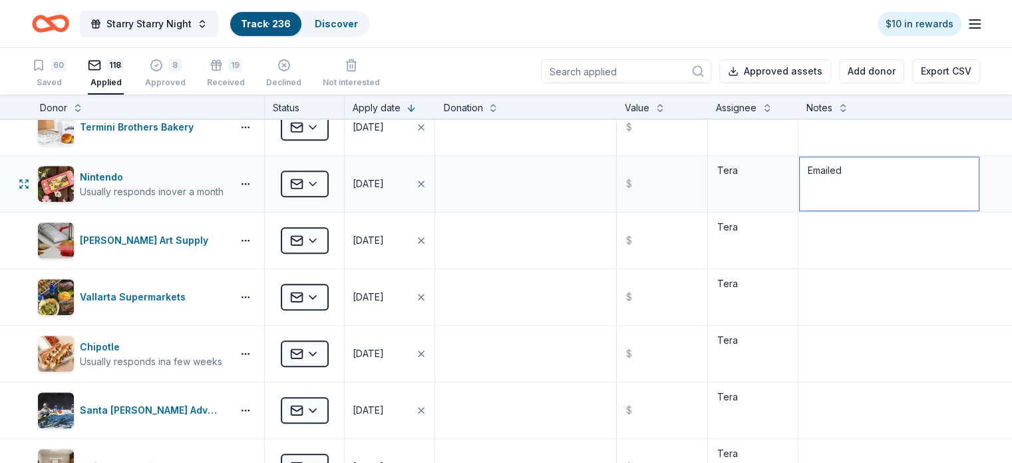
click at [835, 175] on textarea "Emailed" at bounding box center [889, 183] width 179 height 53
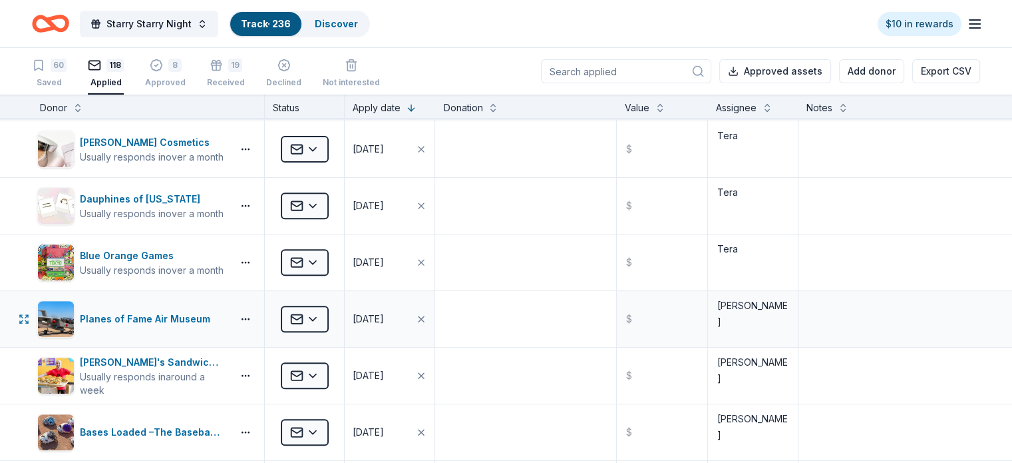
scroll to position [532, 0]
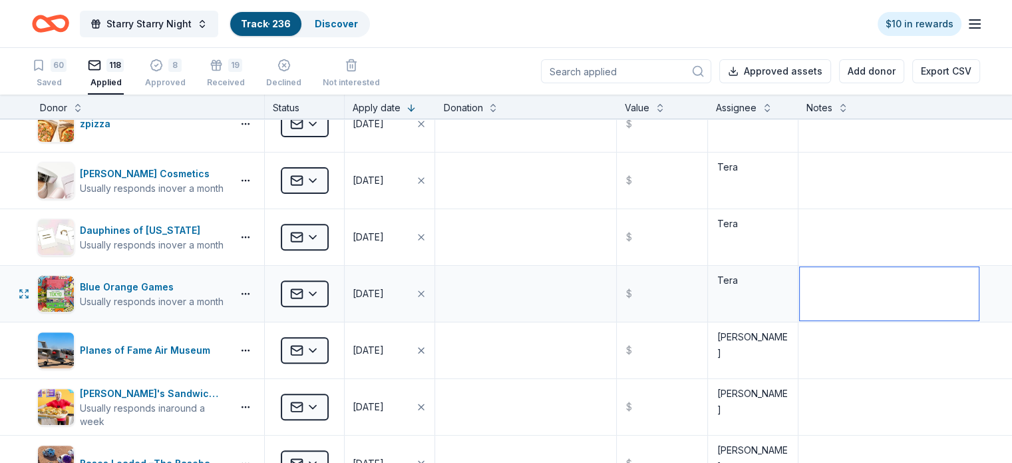
click at [809, 294] on textarea at bounding box center [889, 293] width 179 height 53
paste textarea "Emailed"
type textarea "Emailed"
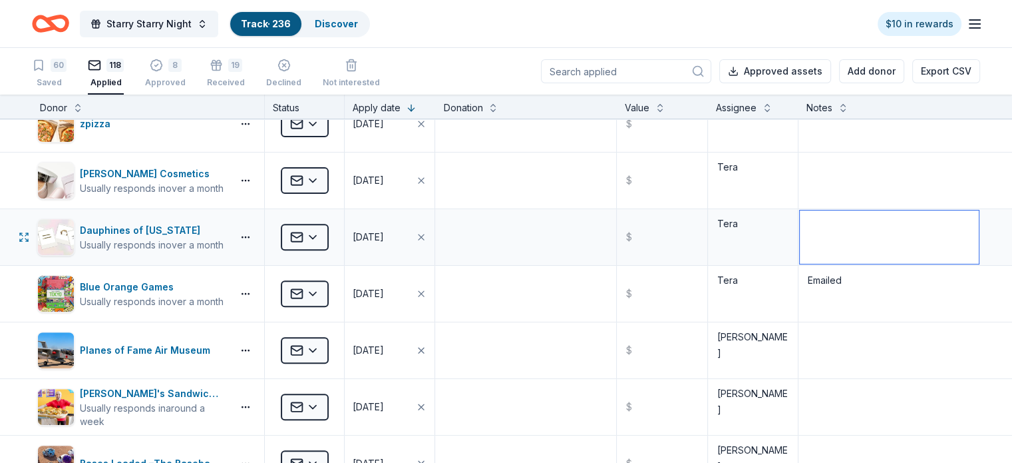
click at [813, 226] on textarea at bounding box center [889, 236] width 179 height 53
paste textarea "Emailed"
type textarea "Emailed"
click at [800, 177] on textarea at bounding box center [889, 180] width 179 height 53
paste textarea "Emailed"
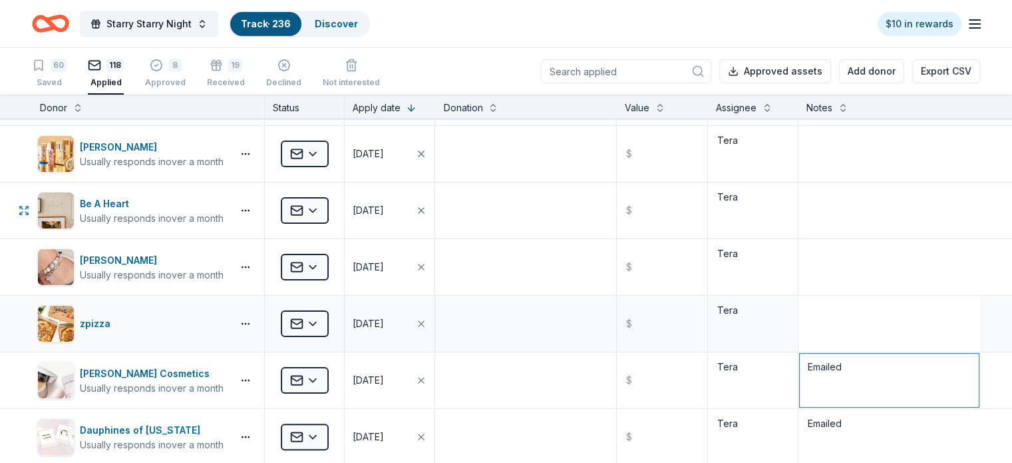
scroll to position [333, 0]
type textarea "Emailed"
click at [807, 312] on textarea at bounding box center [889, 323] width 179 height 53
paste textarea "Emailed"
type textarea "Emailed"
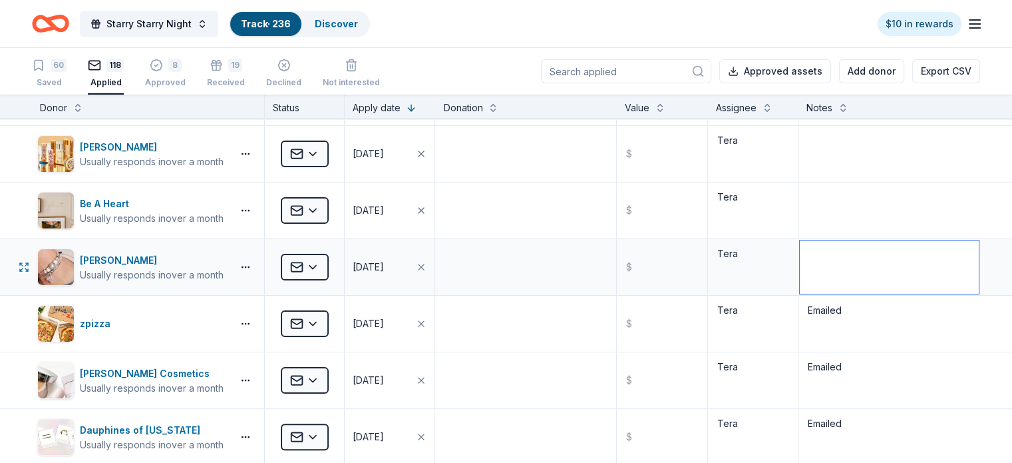
click at [812, 268] on textarea at bounding box center [889, 266] width 179 height 53
paste textarea "Emailed"
type textarea "Emailed"
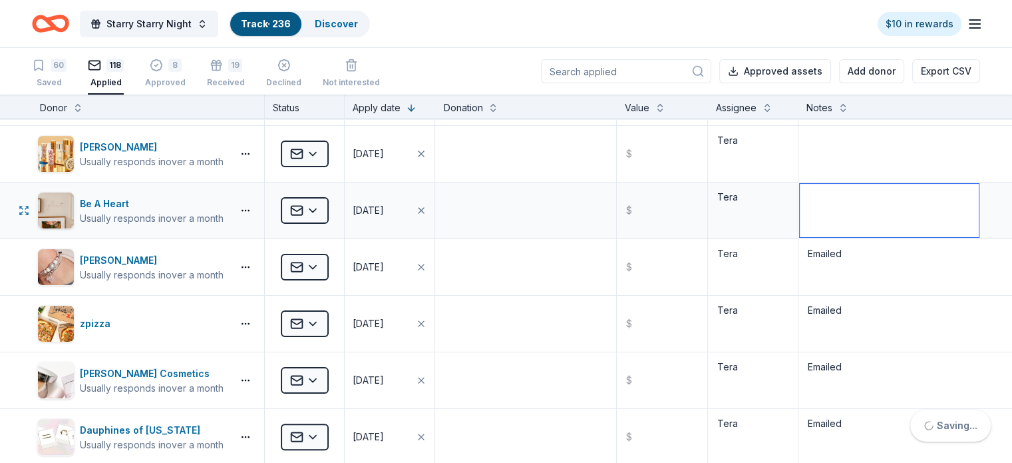
click at [809, 198] on textarea at bounding box center [889, 210] width 179 height 53
paste textarea "Emailed"
type textarea "Emailed"
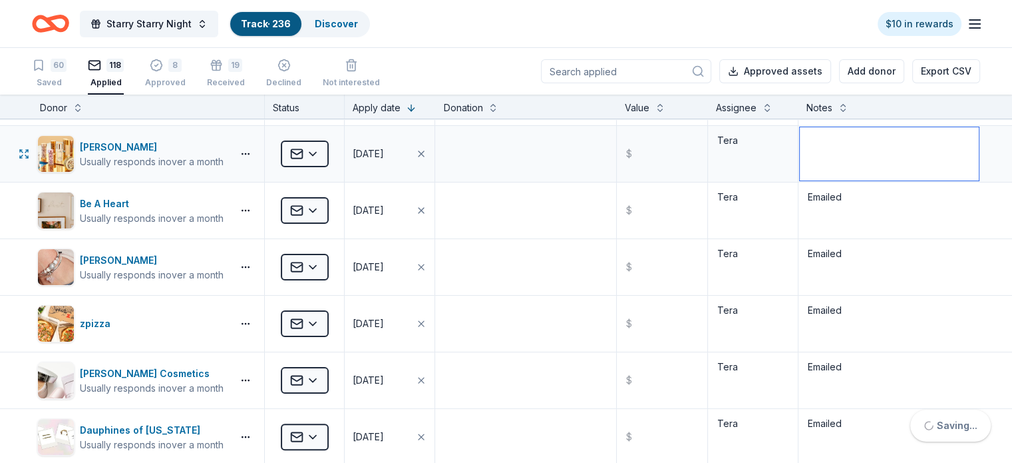
click at [800, 146] on textarea at bounding box center [889, 153] width 179 height 53
paste textarea "Emailed"
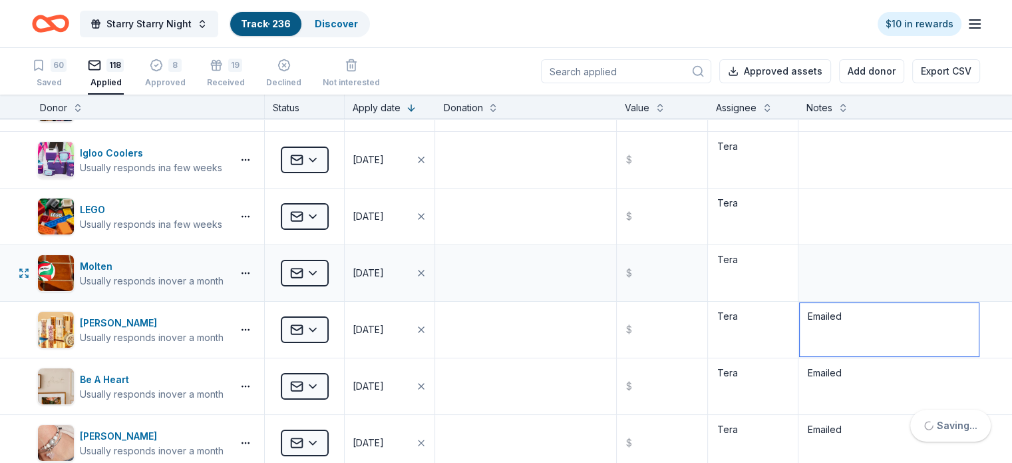
scroll to position [133, 0]
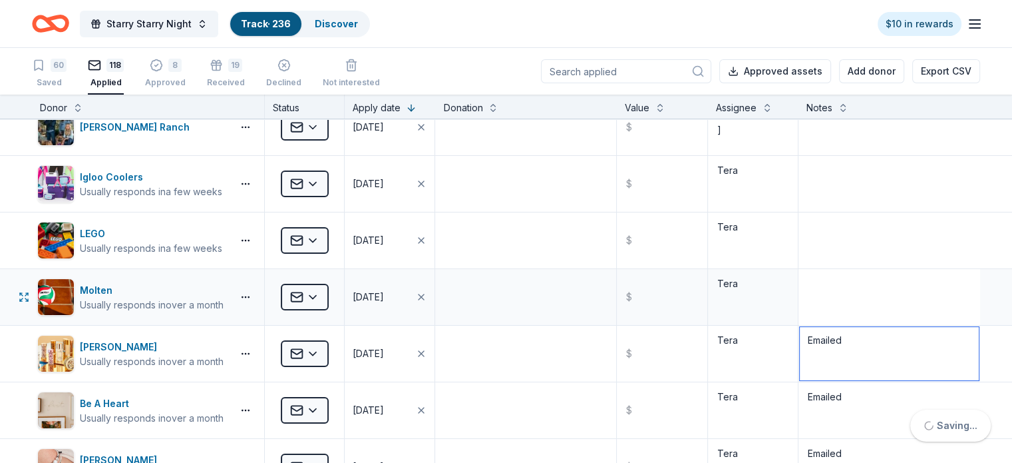
type textarea "Emailed"
click at [800, 291] on textarea at bounding box center [889, 296] width 179 height 53
paste textarea "Emailed"
type textarea "Emailed"
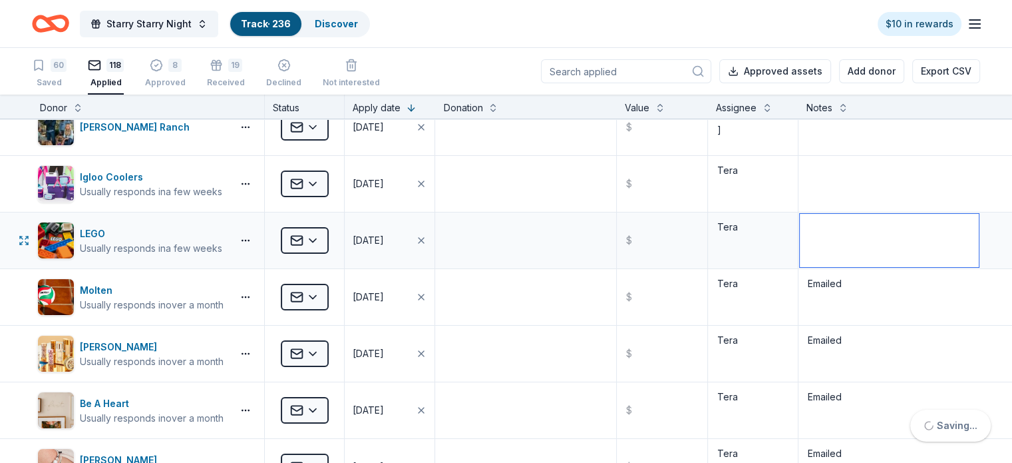
click at [803, 224] on textarea at bounding box center [889, 240] width 179 height 53
paste textarea "Emailed"
type textarea "Emailed"
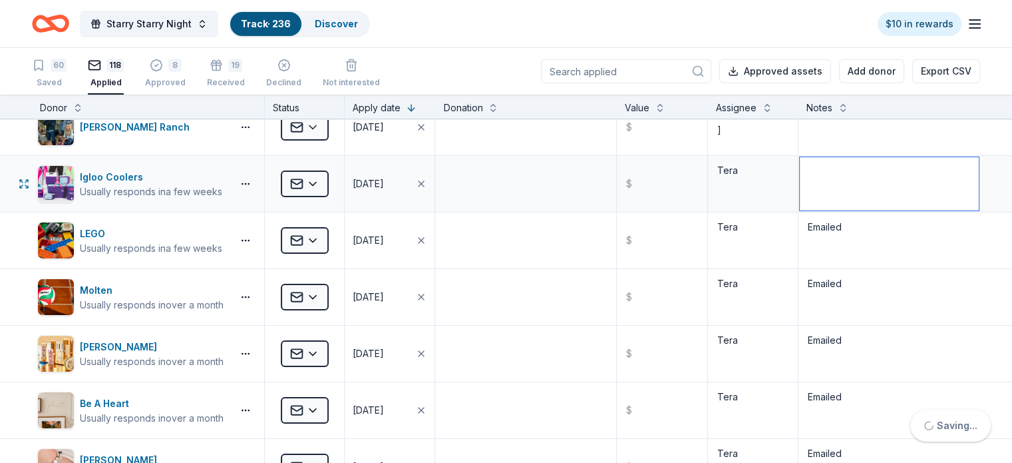
click at [812, 162] on textarea at bounding box center [889, 183] width 179 height 53
paste textarea "Emailed"
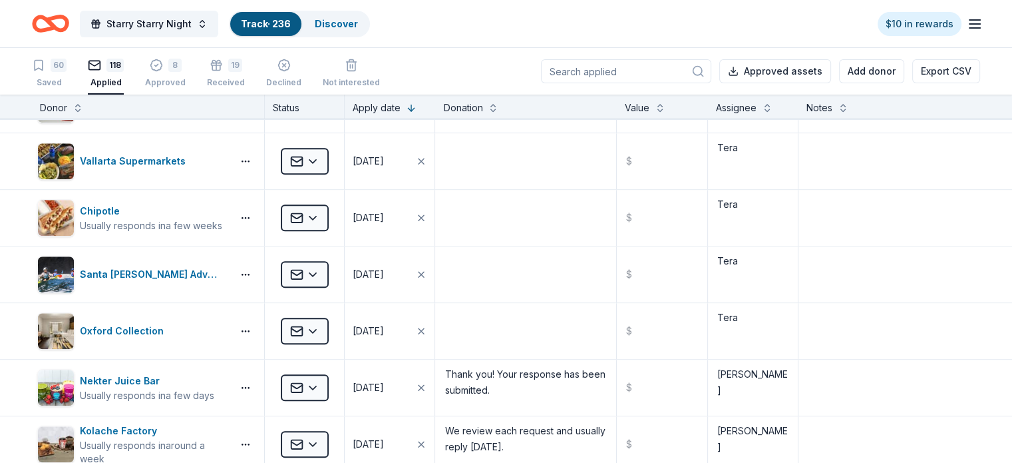
scroll to position [1398, 0]
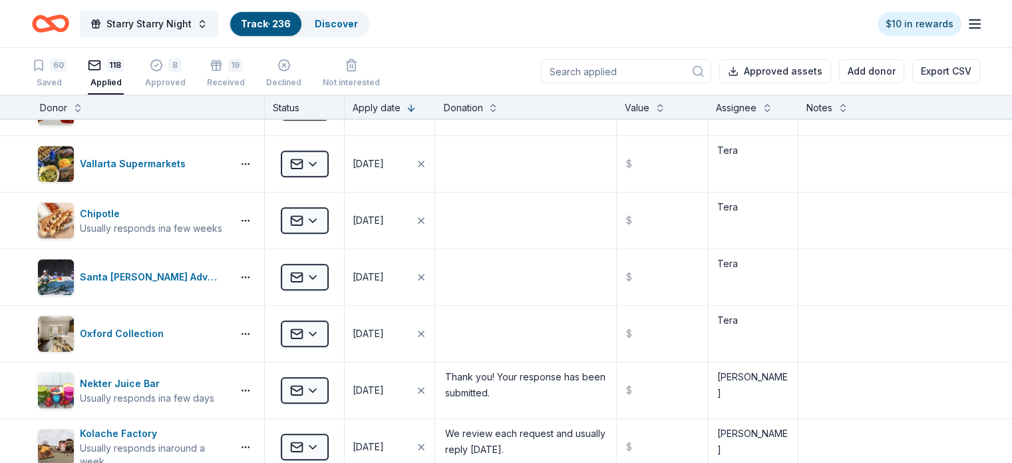
type textarea "Emailed"
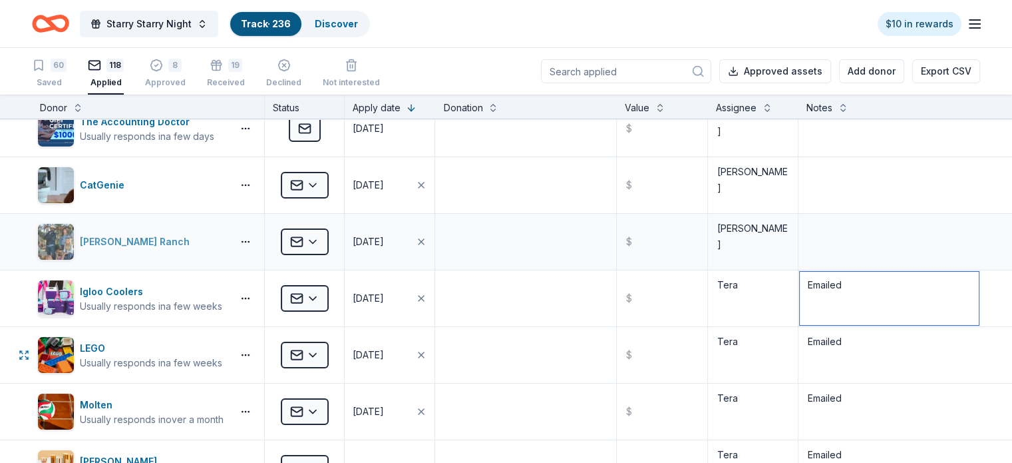
scroll to position [0, 0]
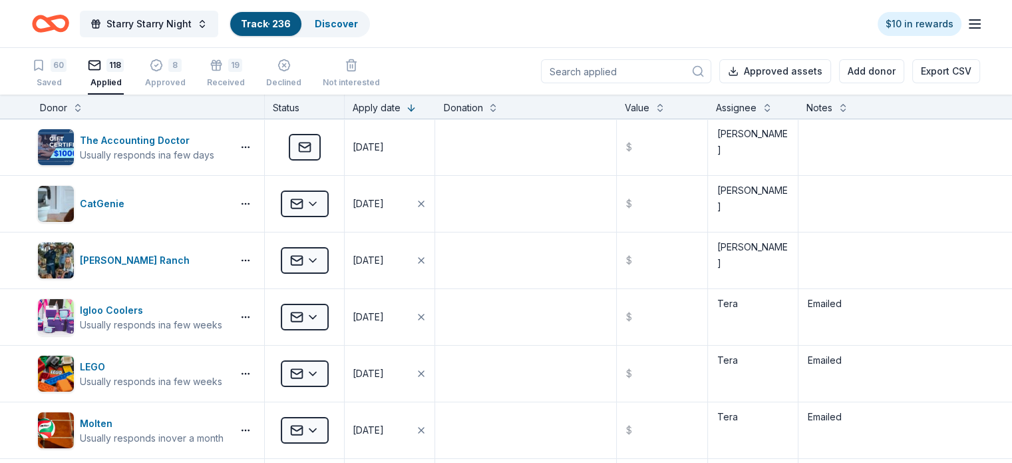
click at [481, 27] on div "Starry Starry Night Track · 236 Discover $10 in rewards" at bounding box center [506, 23] width 948 height 31
click at [186, 82] on div "Approved" at bounding box center [165, 82] width 41 height 11
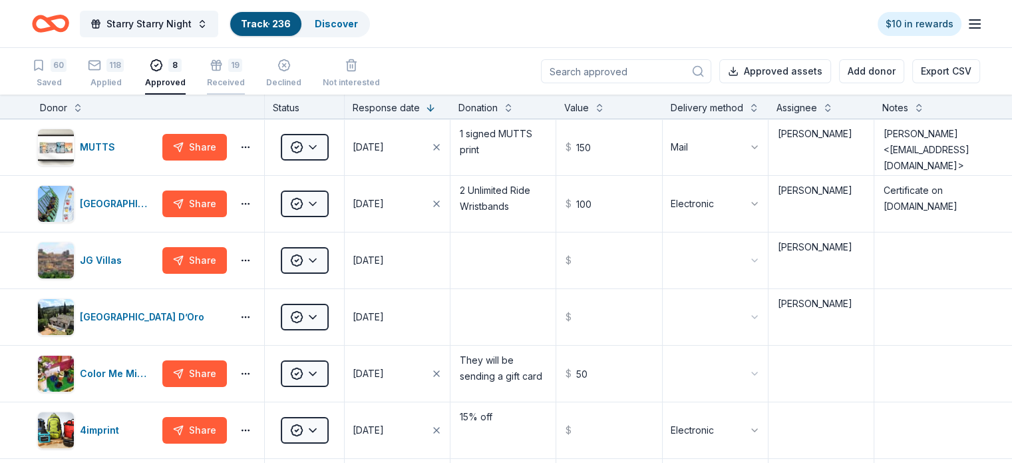
click at [223, 69] on icon "button" at bounding box center [216, 65] width 13 height 13
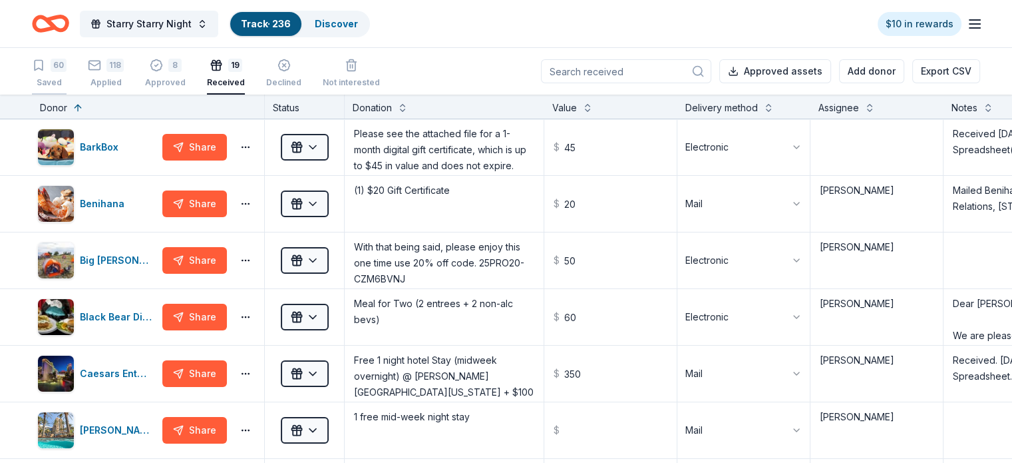
drag, startPoint x: 77, startPoint y: 68, endPoint x: 67, endPoint y: 75, distance: 12.0
click at [67, 67] on div "60" at bounding box center [59, 65] width 16 height 13
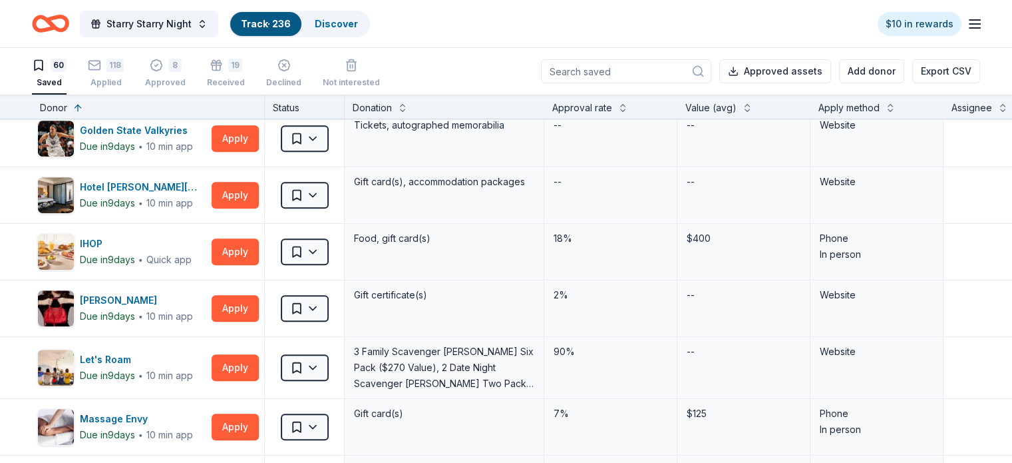
scroll to position [865, 0]
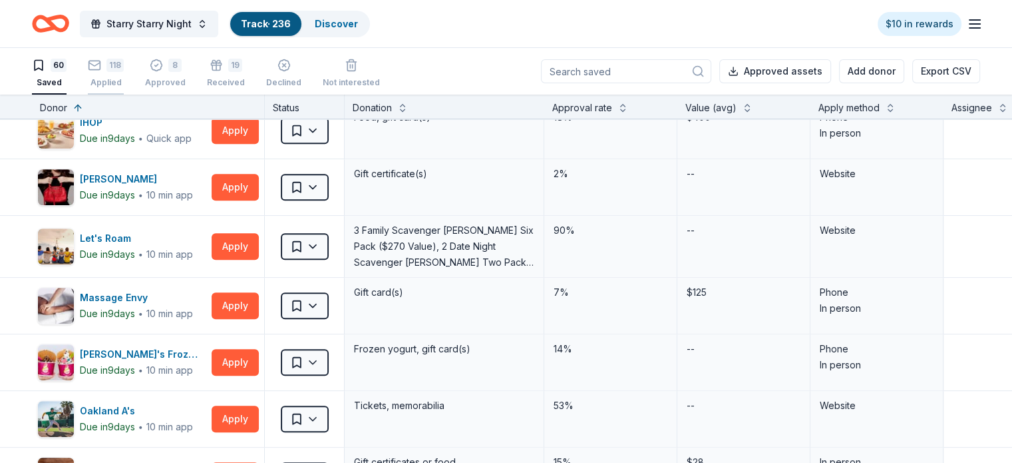
click at [124, 74] on div "118 Applied" at bounding box center [106, 73] width 36 height 29
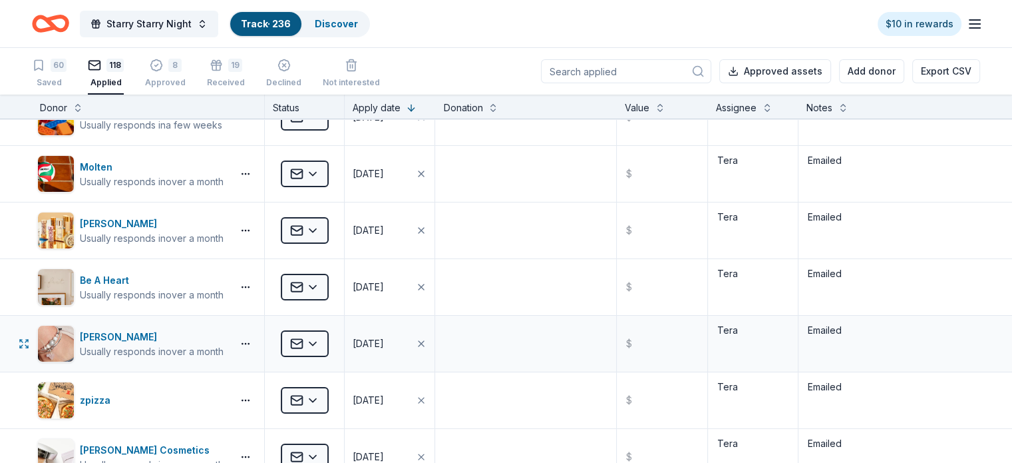
scroll to position [67, 0]
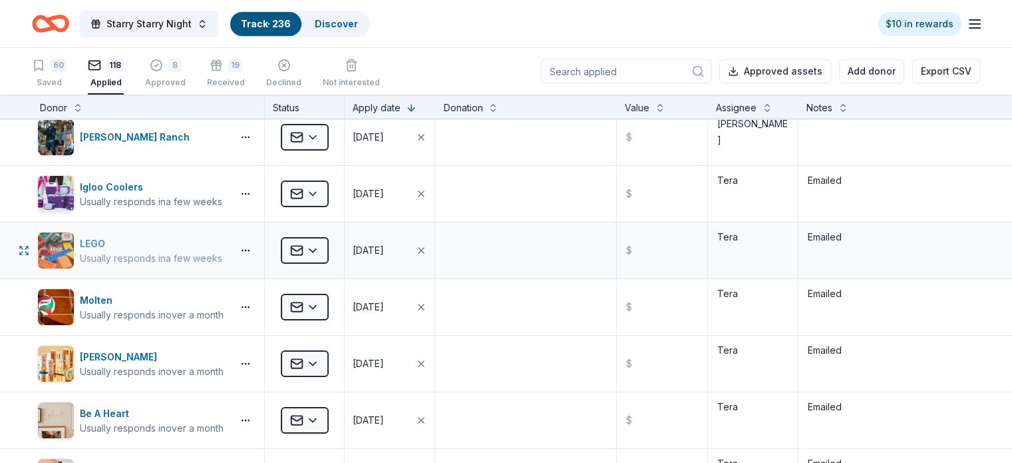
click at [108, 245] on div "LEGO" at bounding box center [151, 244] width 142 height 16
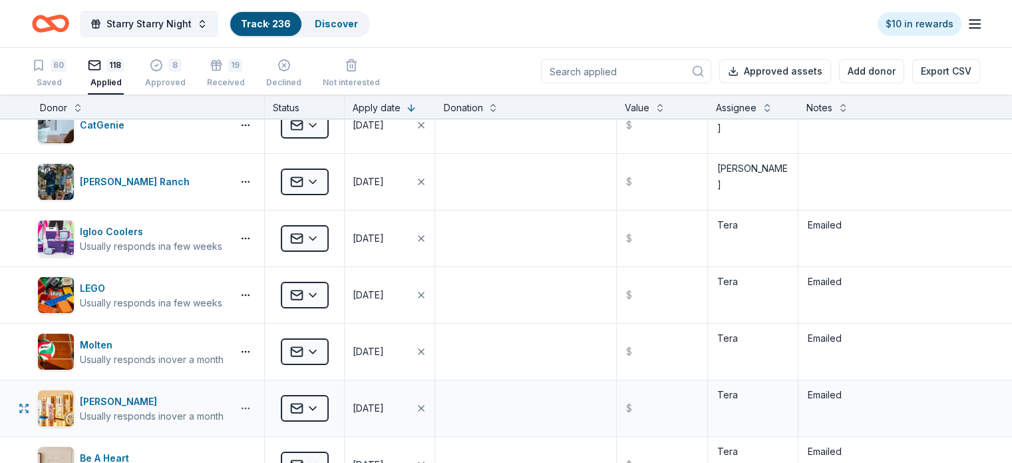
scroll to position [0, 0]
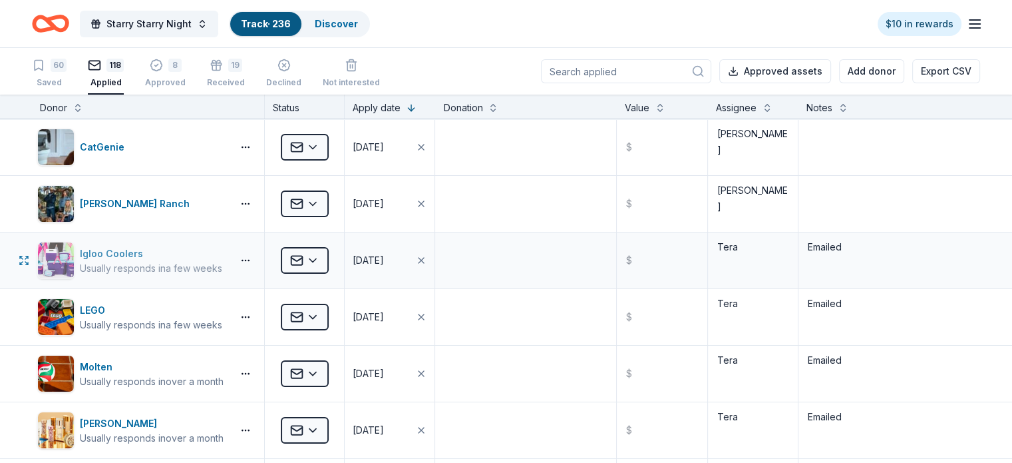
click at [152, 255] on div "Igloo Coolers" at bounding box center [151, 254] width 142 height 16
click at [356, 27] on link "Discover" at bounding box center [336, 23] width 43 height 11
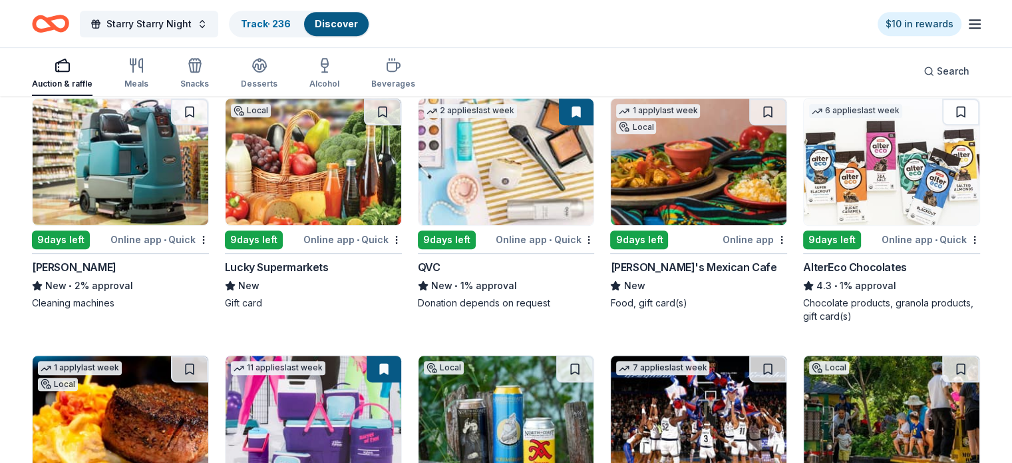
scroll to position [732, 0]
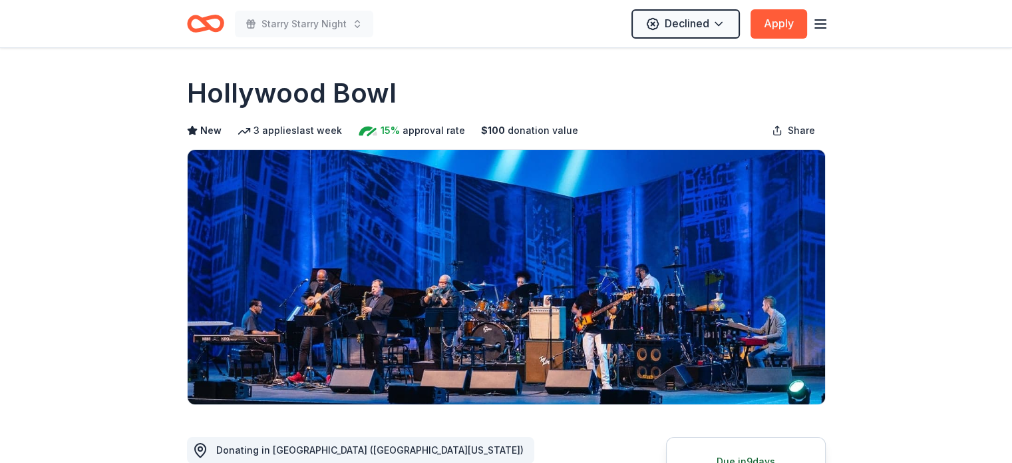
scroll to position [200, 0]
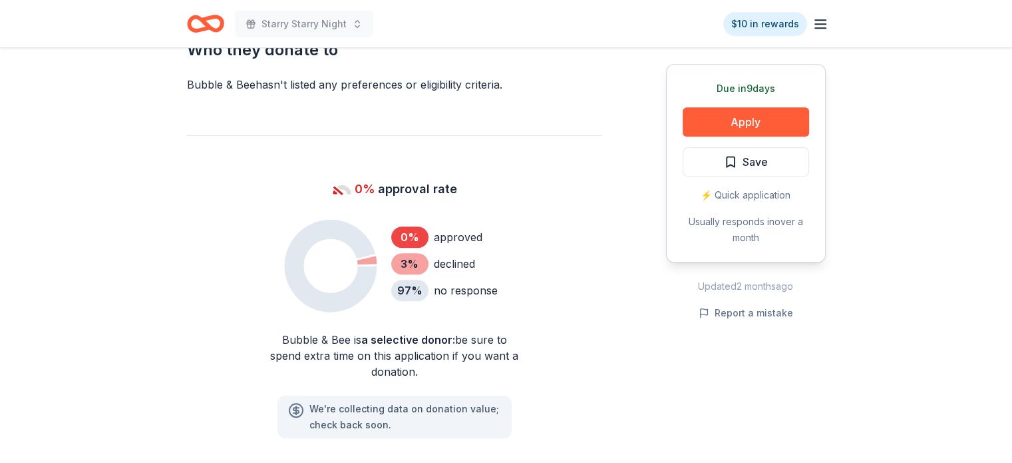
scroll to position [799, 0]
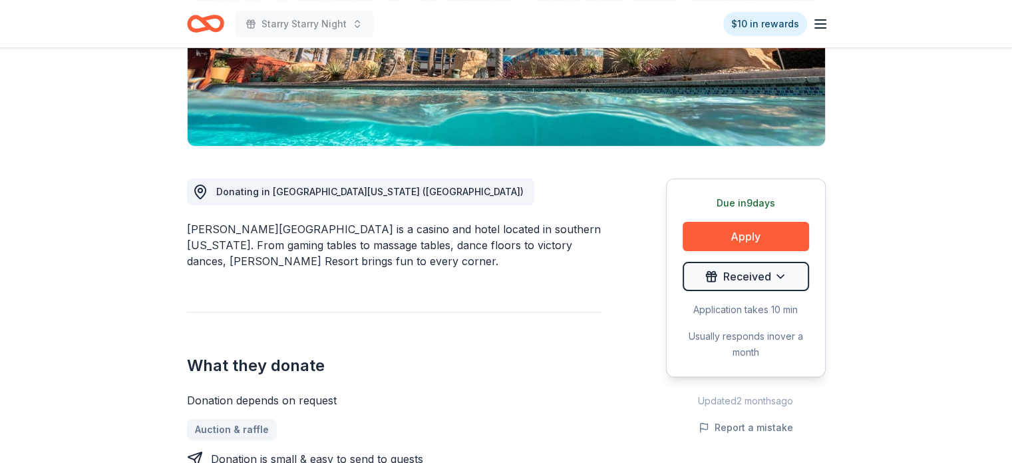
scroll to position [266, 0]
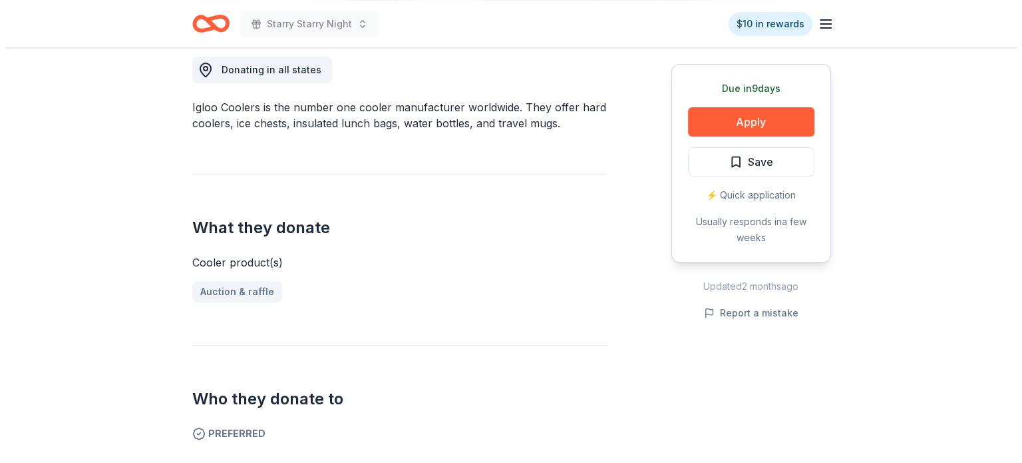
scroll to position [399, 0]
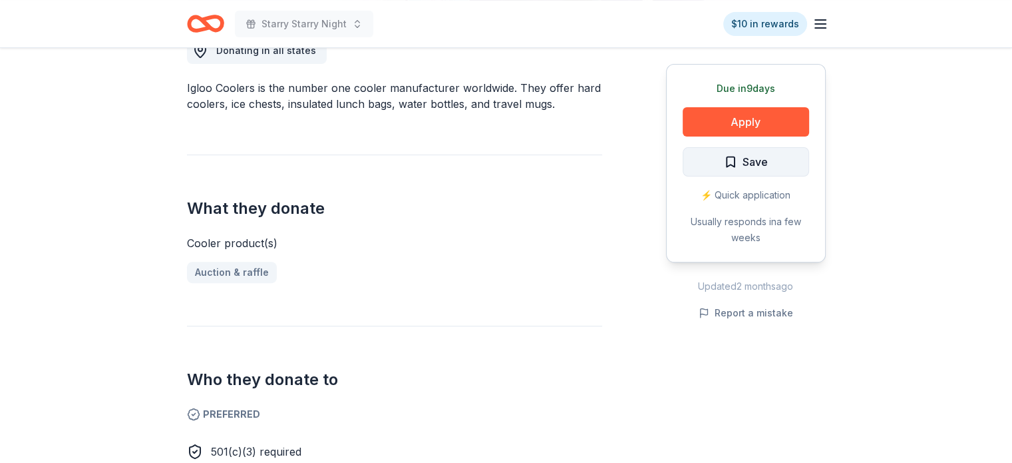
click at [758, 164] on span "Save" at bounding box center [755, 161] width 25 height 17
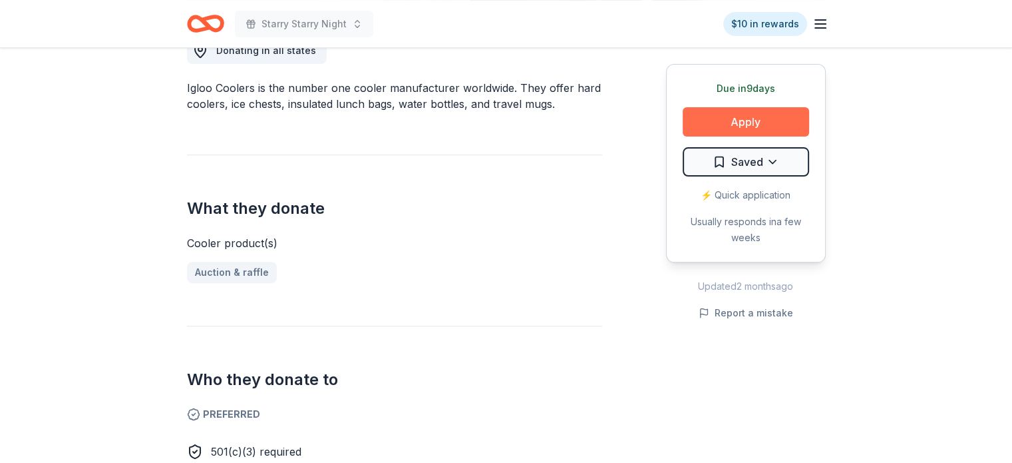
click at [756, 129] on button "Apply" at bounding box center [746, 121] width 126 height 29
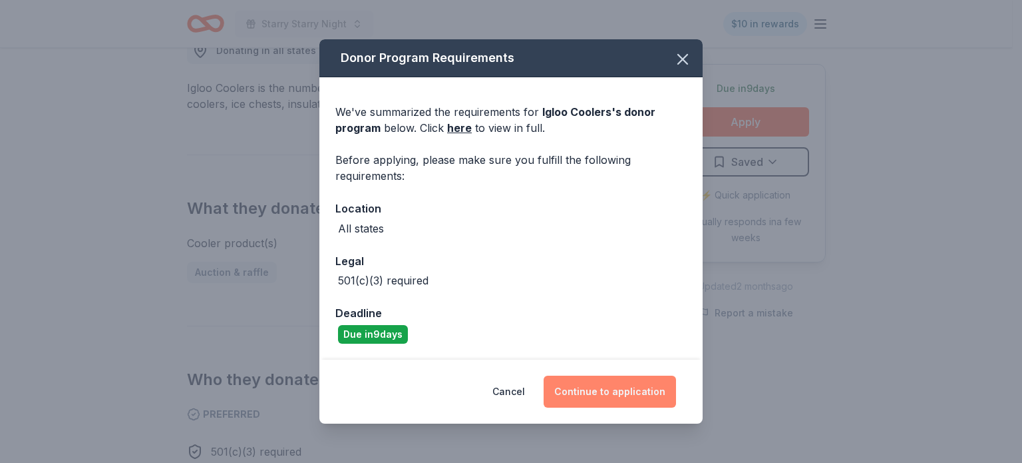
click at [600, 375] on button "Continue to application" at bounding box center [610, 391] width 132 height 32
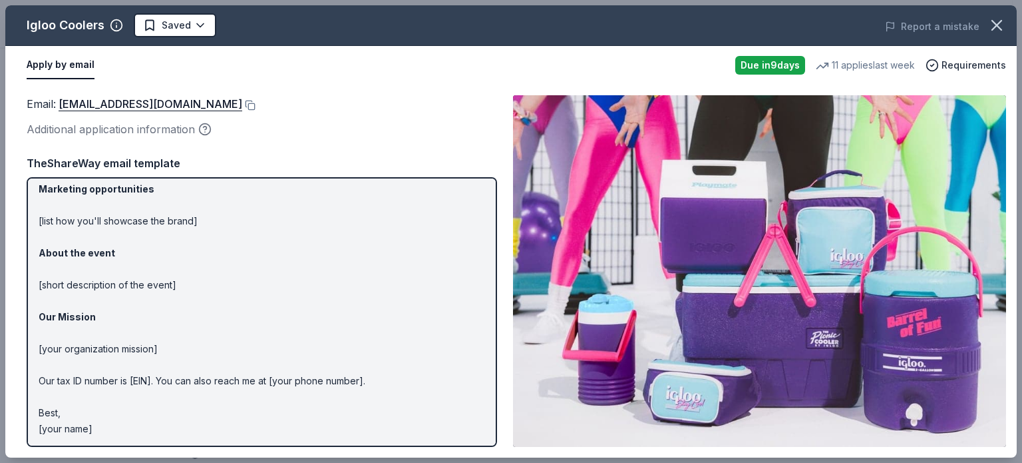
scroll to position [89, 0]
click at [242, 104] on button at bounding box center [248, 105] width 13 height 11
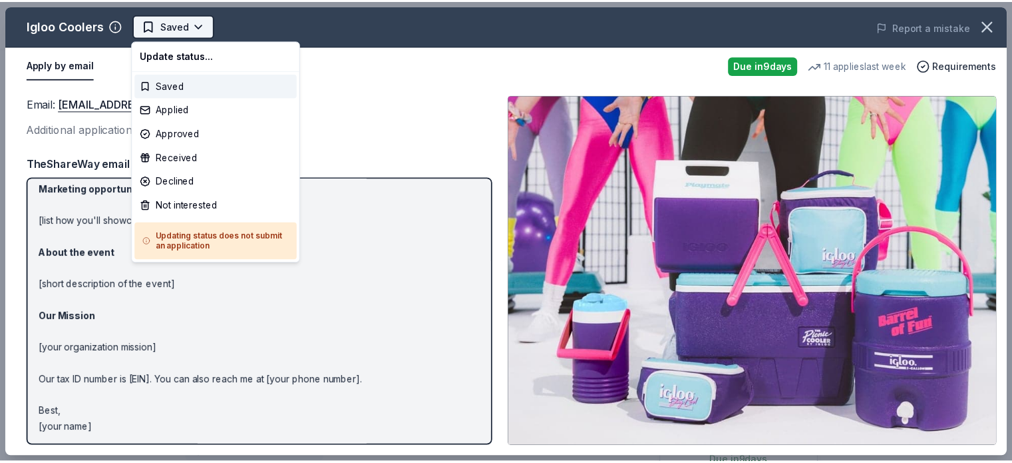
scroll to position [0, 0]
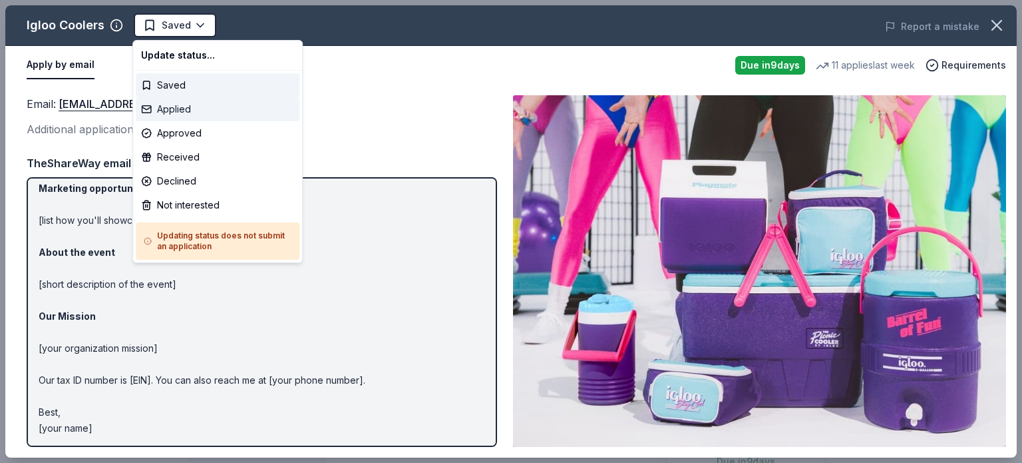
click at [166, 106] on div "Applied" at bounding box center [218, 109] width 164 height 24
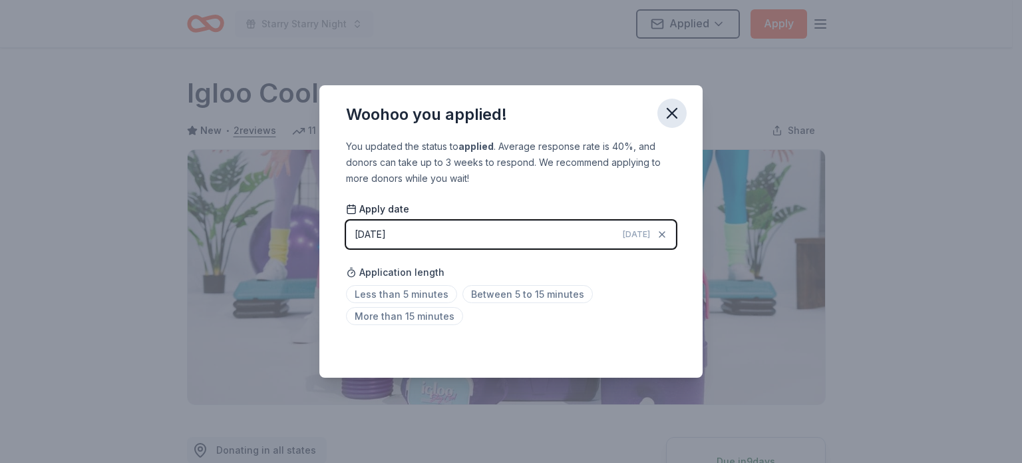
click at [677, 101] on button "button" at bounding box center [672, 113] width 29 height 29
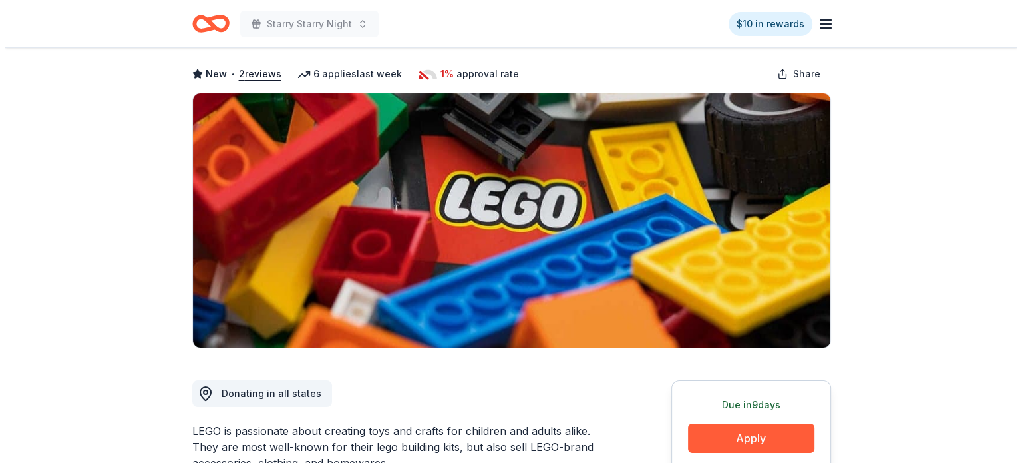
scroll to position [200, 0]
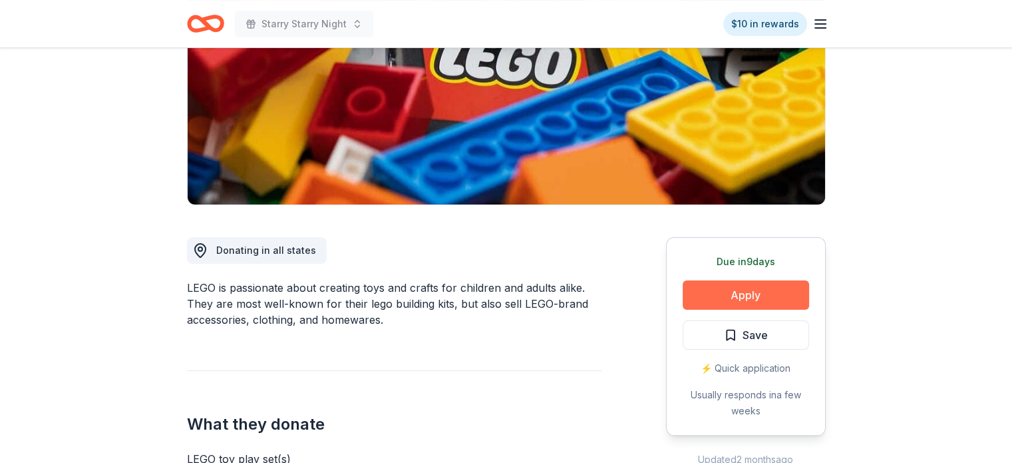
click at [739, 291] on button "Apply" at bounding box center [746, 294] width 126 height 29
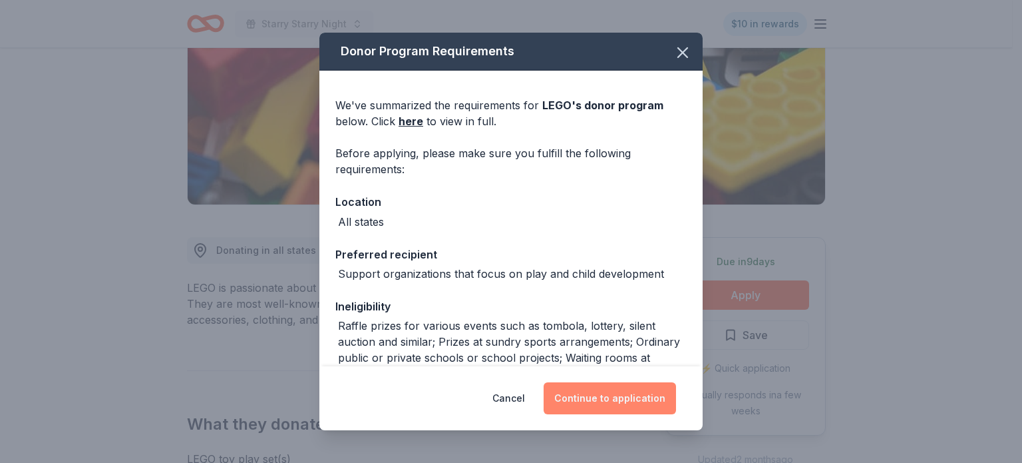
click at [644, 396] on button "Continue to application" at bounding box center [610, 398] width 132 height 32
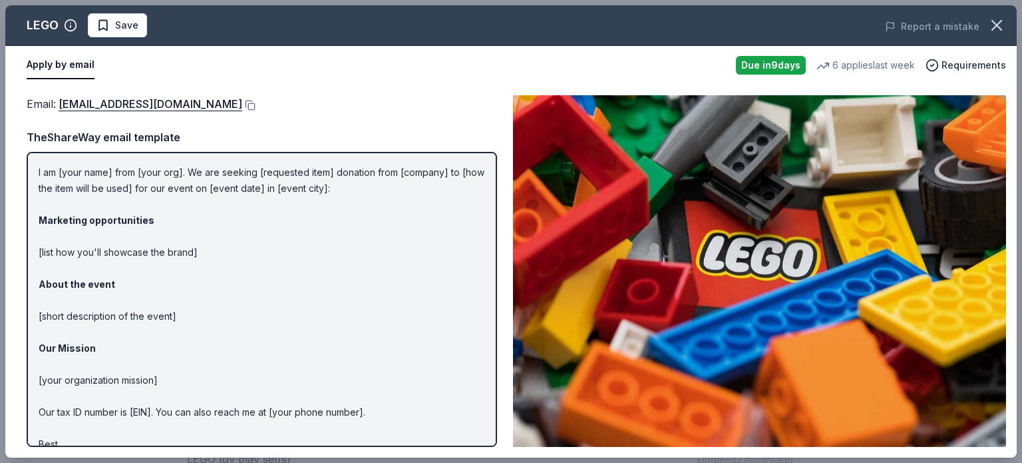
scroll to position [0, 0]
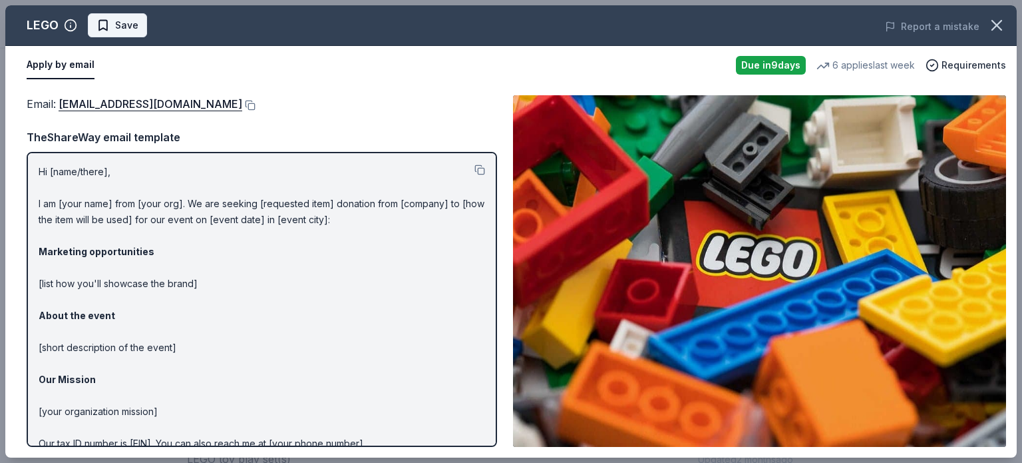
click at [111, 26] on span "Save" at bounding box center [118, 25] width 42 height 16
click at [242, 105] on button at bounding box center [248, 105] width 13 height 11
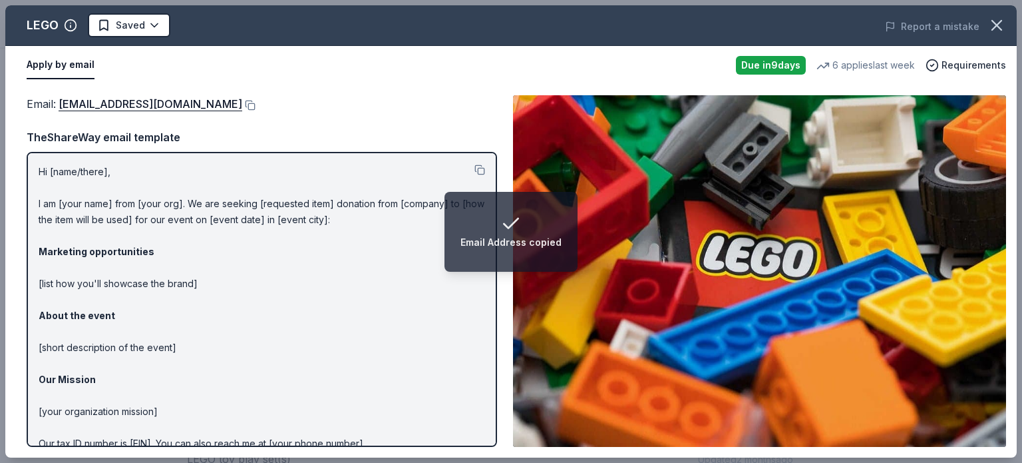
click at [130, 32] on html "Email Address copied Starry Starry Night $10 in rewards Due in 9 days Share LEG…" at bounding box center [511, 31] width 1022 height 463
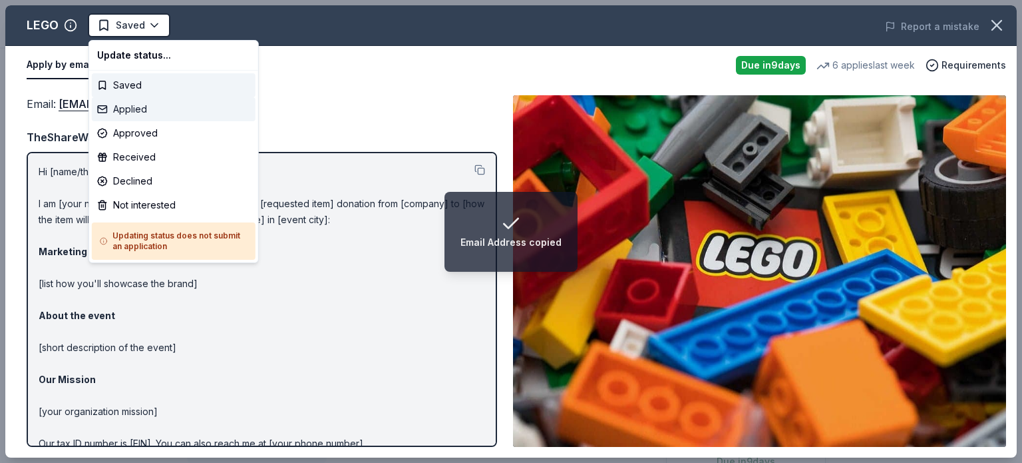
click at [138, 116] on div "Applied" at bounding box center [174, 109] width 164 height 24
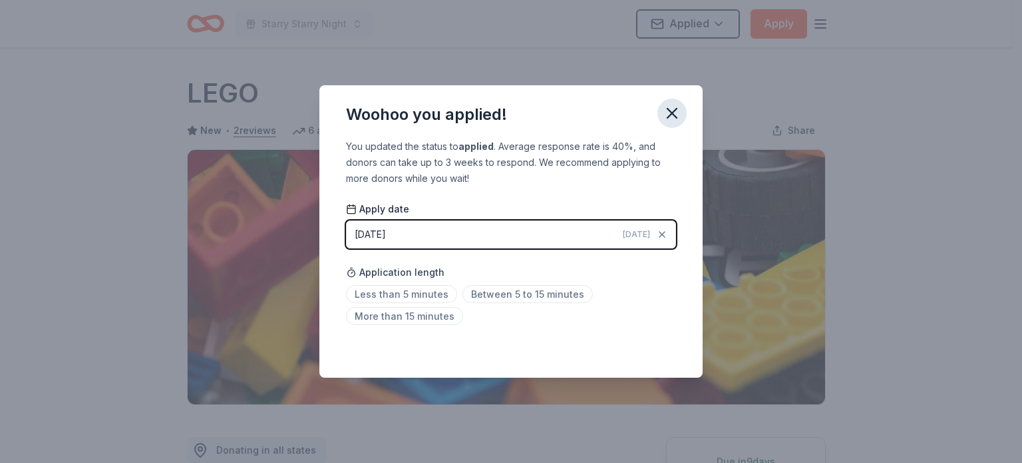
click at [668, 116] on icon "button" at bounding box center [672, 112] width 9 height 9
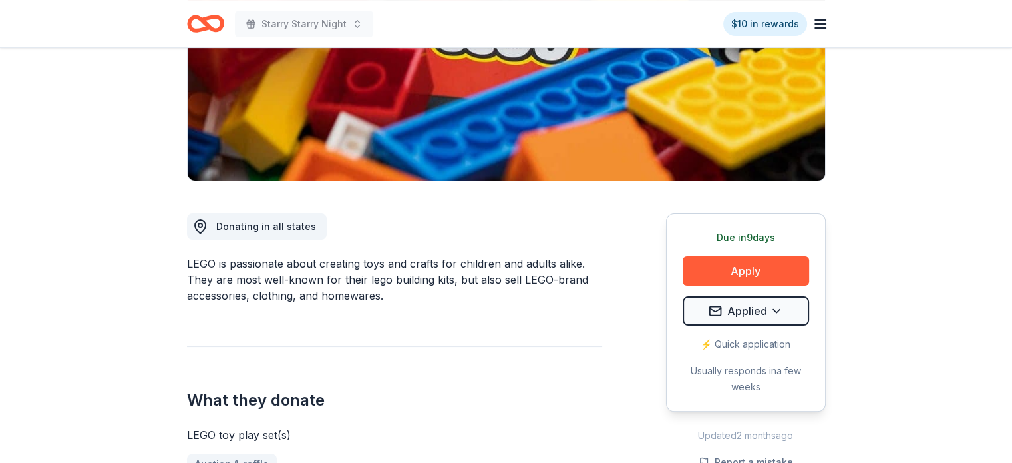
scroll to position [266, 0]
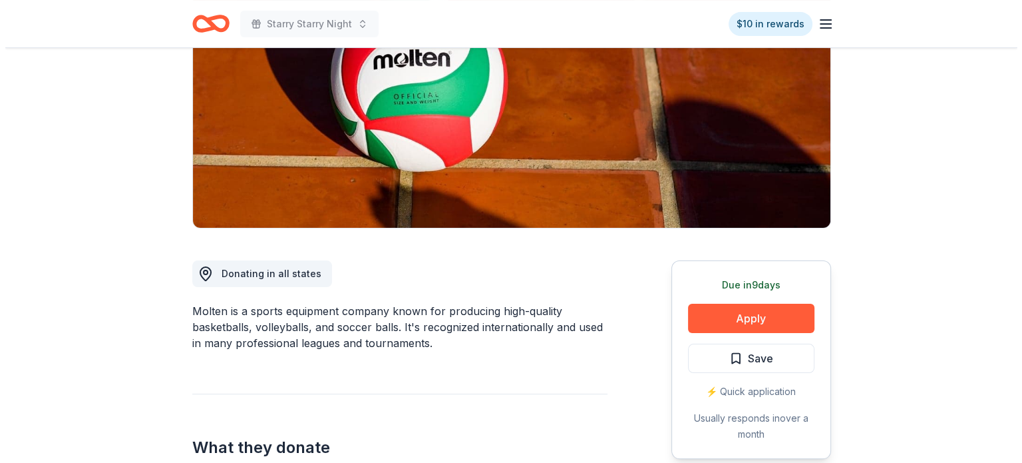
scroll to position [200, 0]
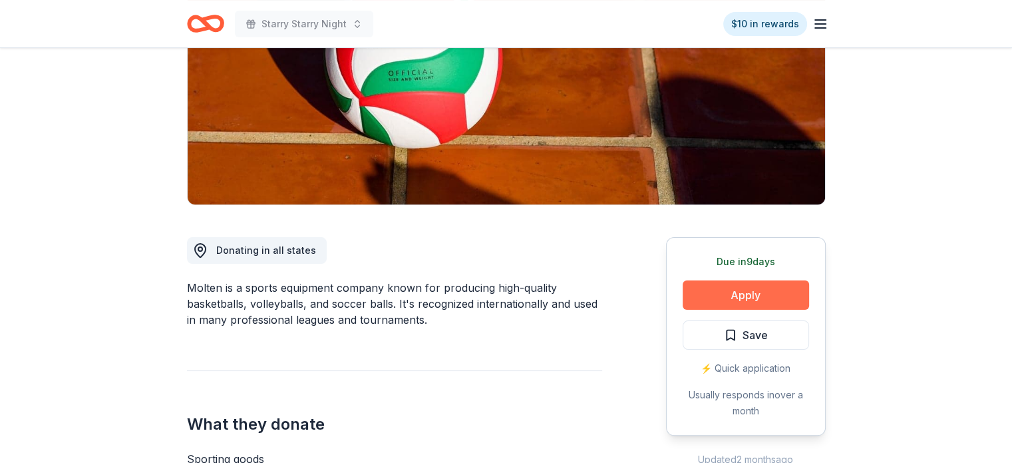
click at [703, 295] on button "Apply" at bounding box center [746, 294] width 126 height 29
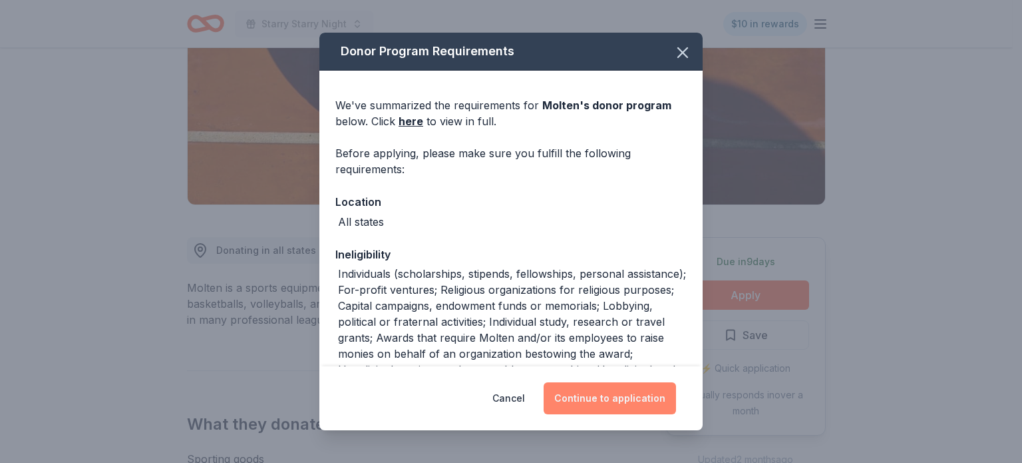
click at [607, 388] on button "Continue to application" at bounding box center [610, 398] width 132 height 32
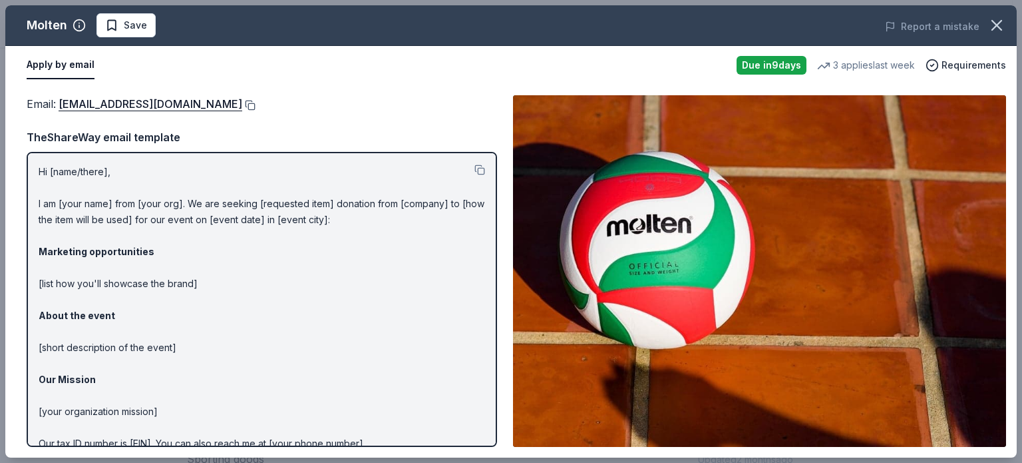
click at [242, 103] on button at bounding box center [248, 105] width 13 height 11
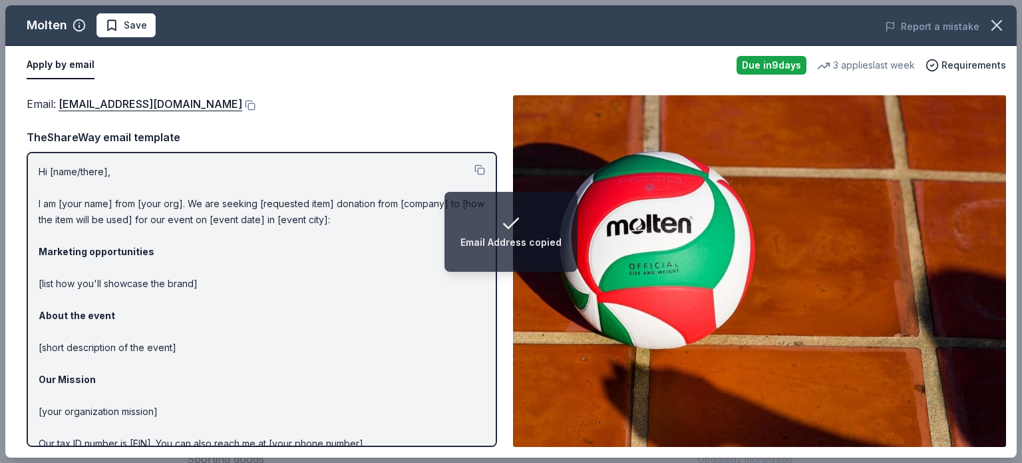
click at [136, 33] on span "Save" at bounding box center [135, 25] width 23 height 16
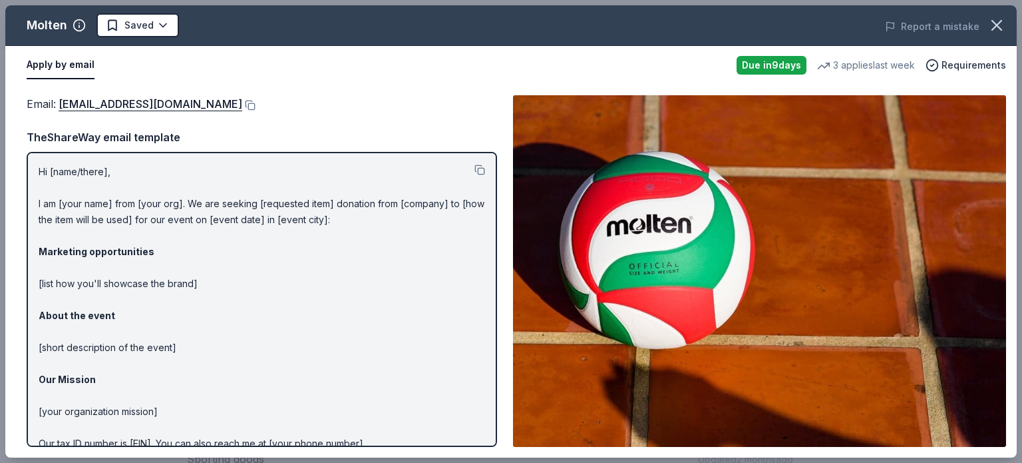
click at [130, 32] on html "Starry Starry Night $10 in rewards Due in 9 days Share Molten New 3 applies las…" at bounding box center [511, 31] width 1022 height 463
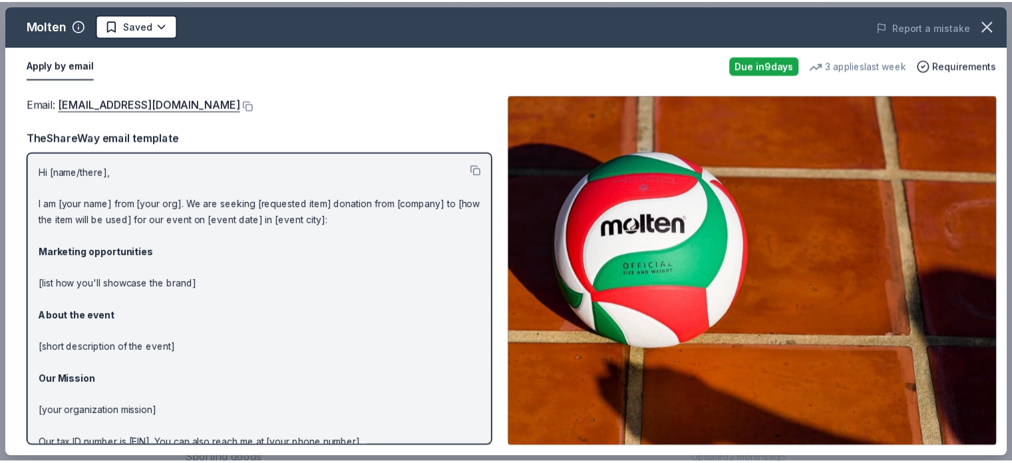
scroll to position [0, 0]
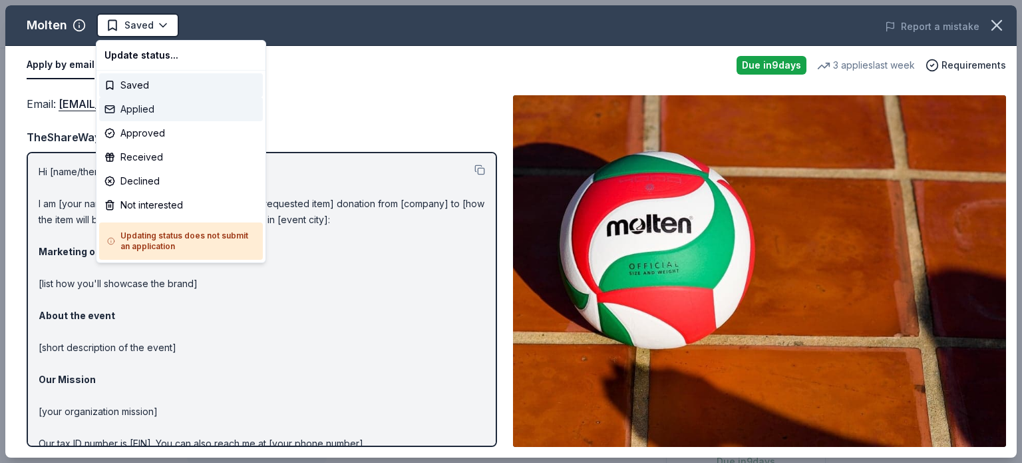
click at [132, 110] on div "Applied" at bounding box center [181, 109] width 164 height 24
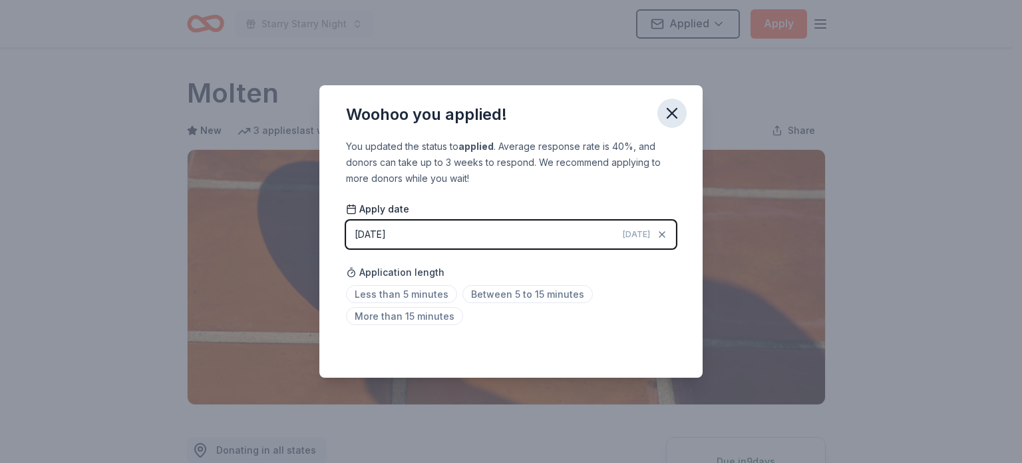
click at [668, 106] on icon "button" at bounding box center [672, 113] width 19 height 19
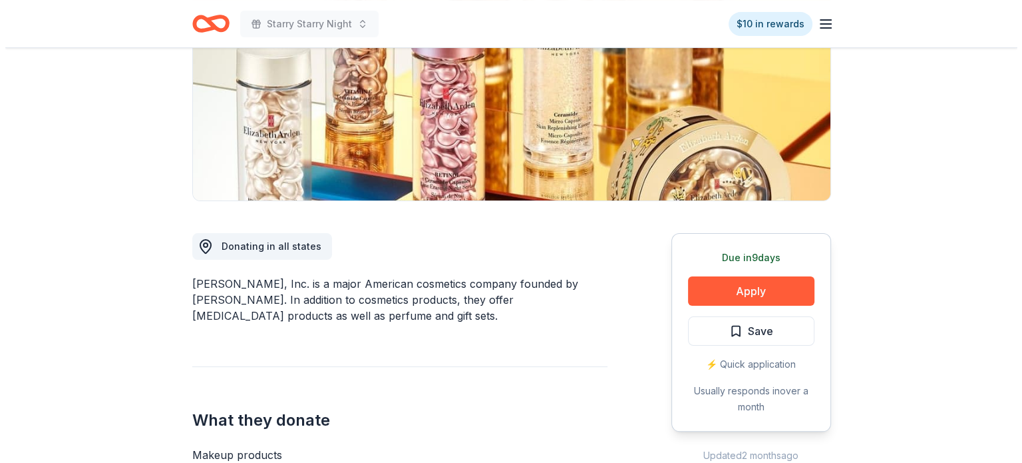
scroll to position [200, 0]
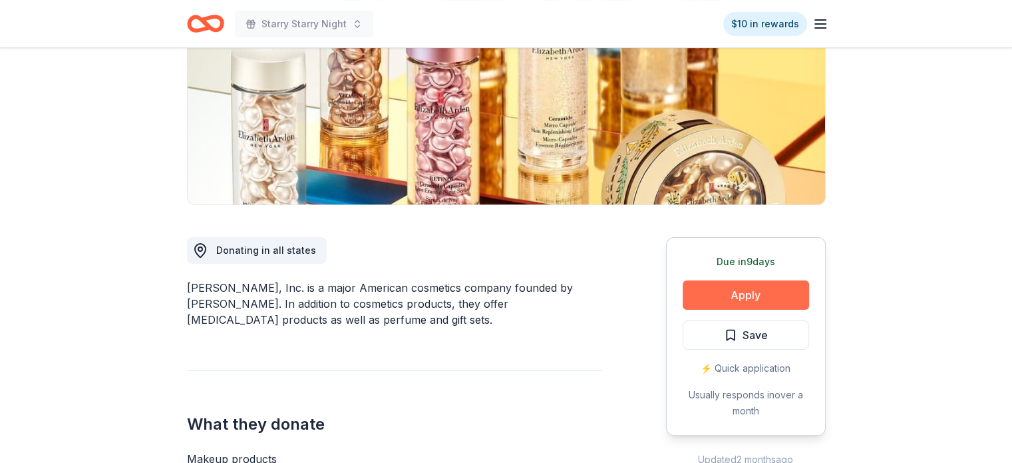
click at [735, 298] on button "Apply" at bounding box center [746, 294] width 126 height 29
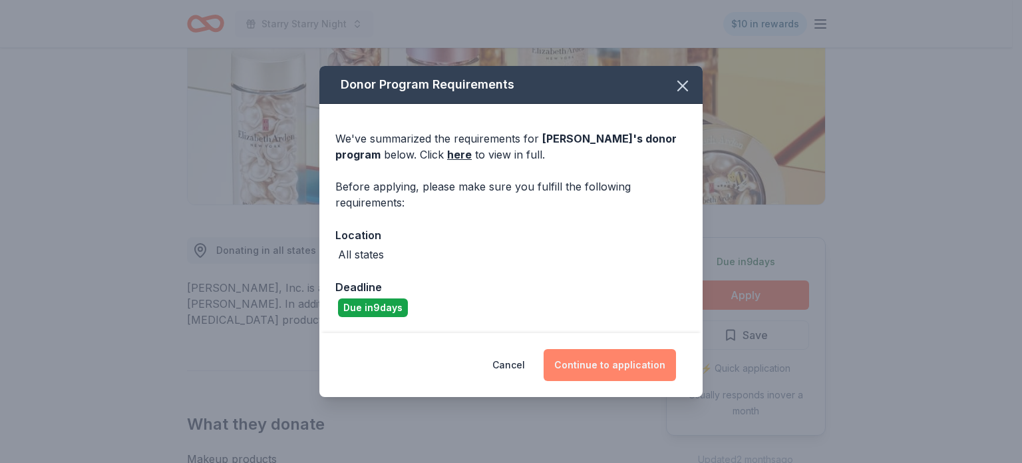
click at [603, 357] on button "Continue to application" at bounding box center [610, 365] width 132 height 32
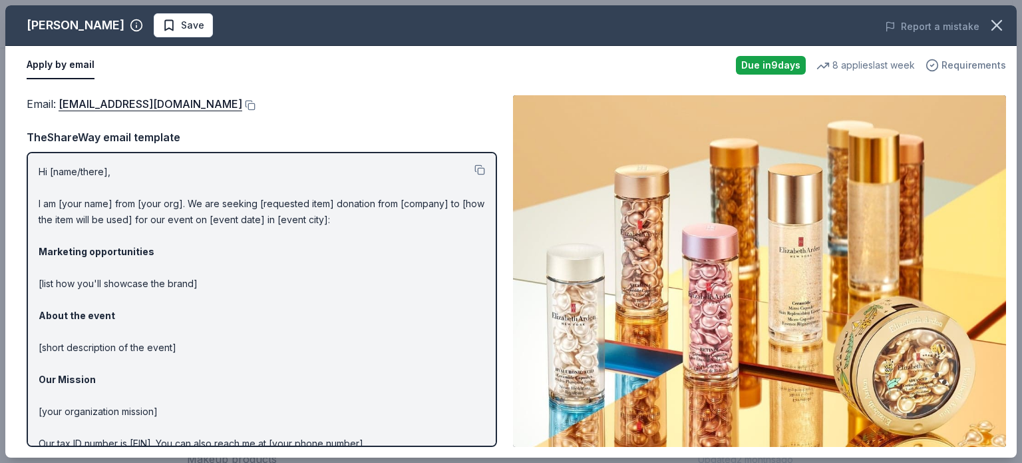
click at [973, 66] on span "Requirements" at bounding box center [974, 65] width 65 height 16
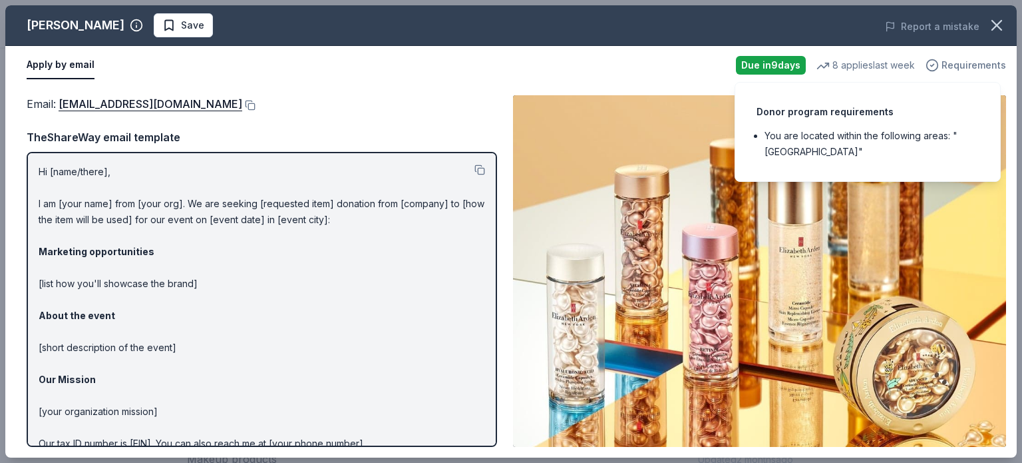
click at [973, 66] on span "Requirements" at bounding box center [974, 65] width 65 height 16
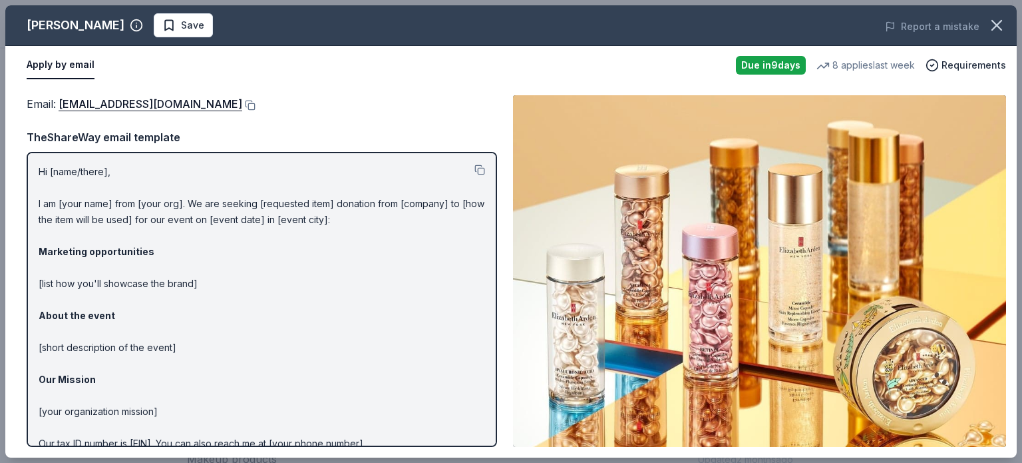
scroll to position [0, 0]
click at [247, 106] on button at bounding box center [248, 105] width 13 height 11
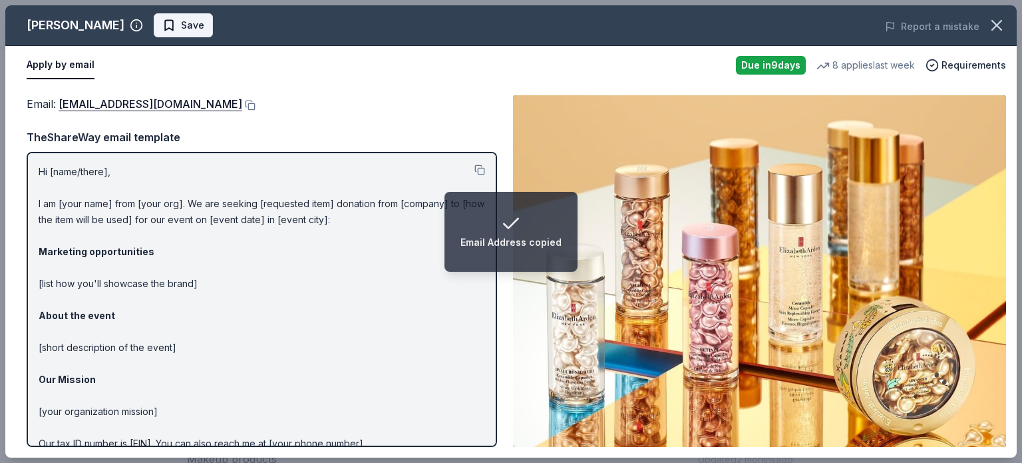
click at [169, 31] on span "Save" at bounding box center [183, 25] width 42 height 16
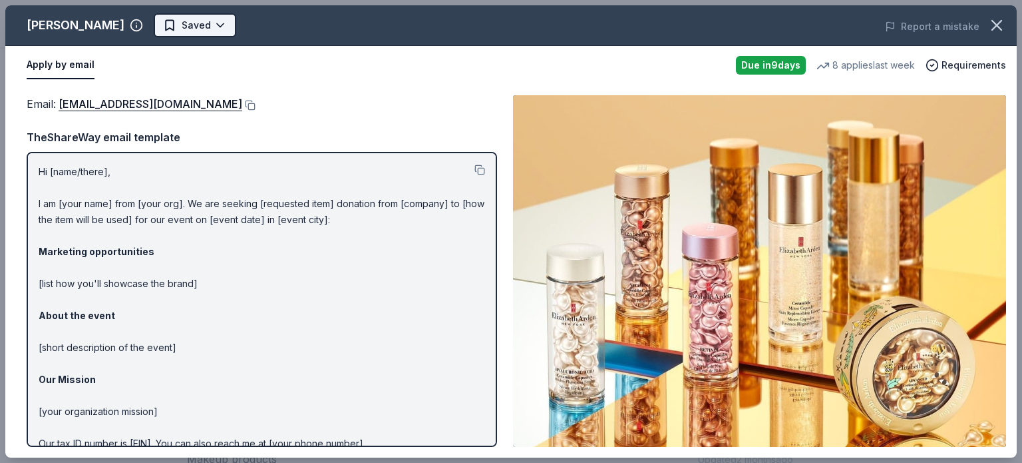
click at [180, 34] on body "Starry Starry Night $10 in rewards Due in 9 days Share Elizabeth Arden New 8 ap…" at bounding box center [506, 31] width 1012 height 463
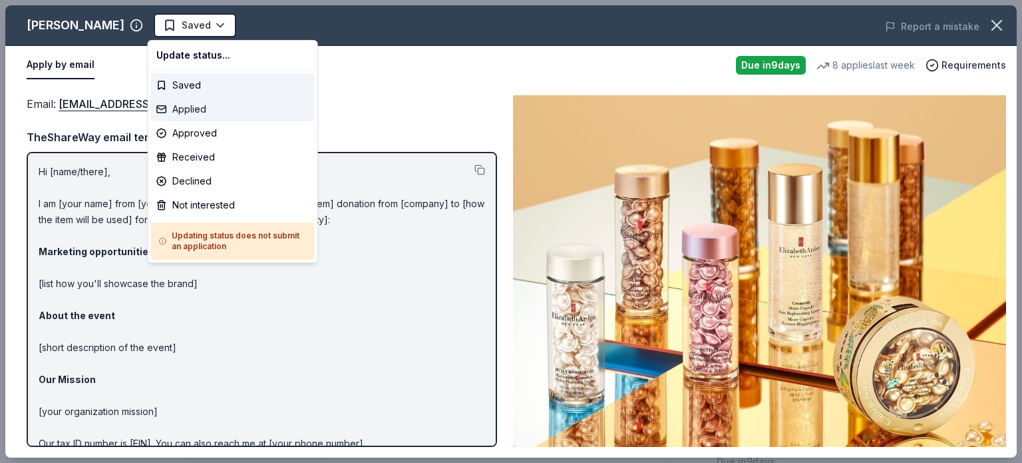
click at [189, 117] on div "Applied" at bounding box center [233, 109] width 164 height 24
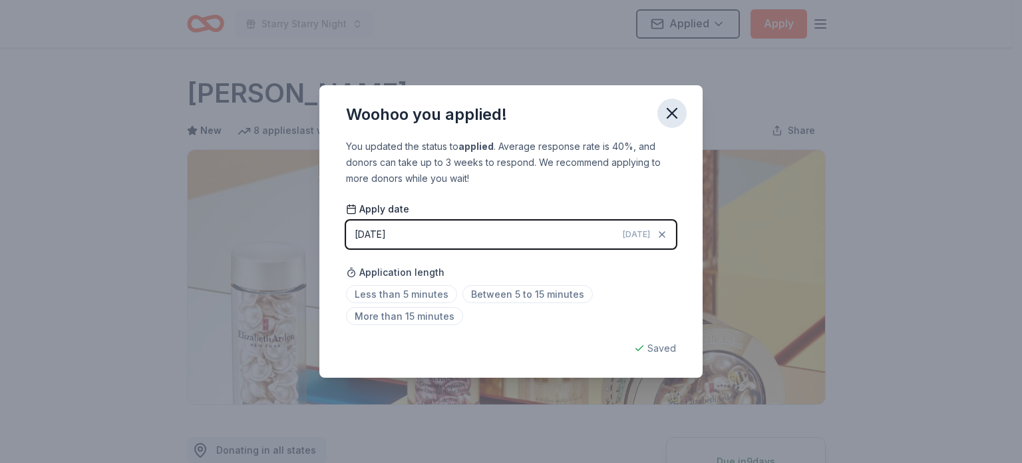
click at [676, 116] on icon "button" at bounding box center [672, 113] width 19 height 19
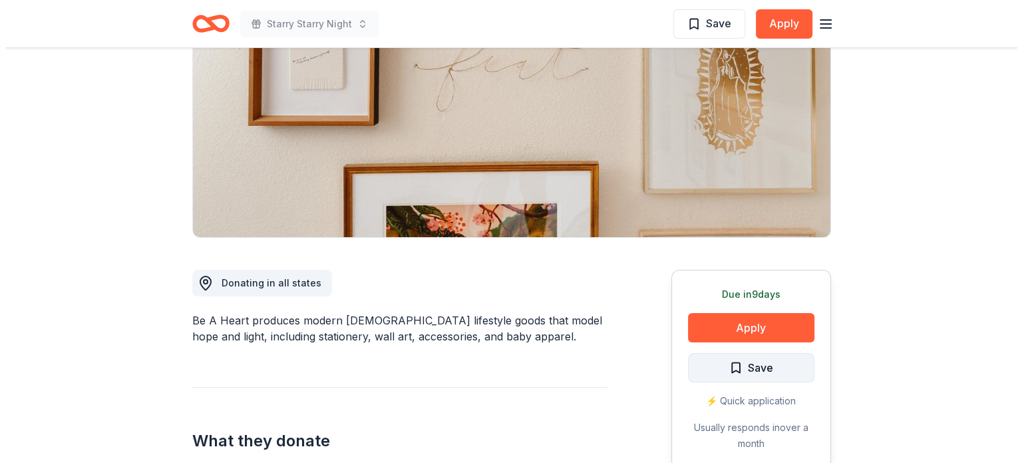
scroll to position [266, 0]
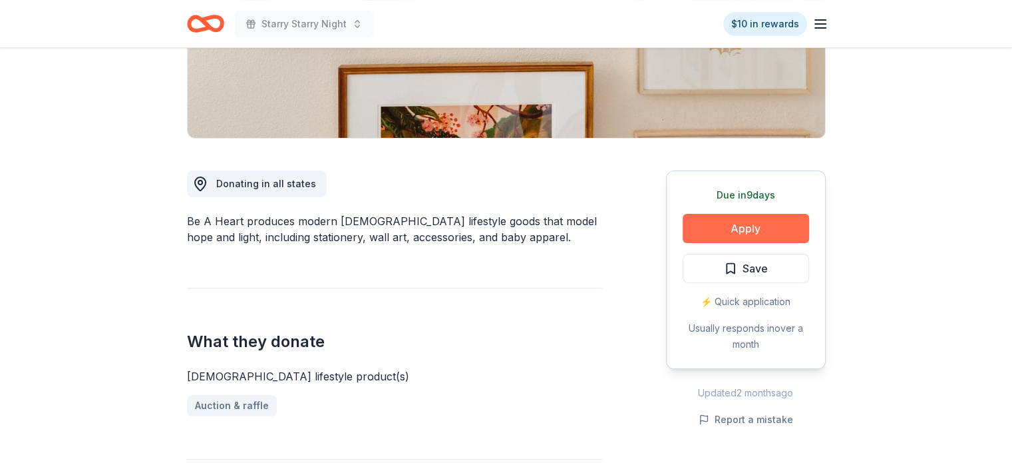
click at [751, 230] on button "Apply" at bounding box center [746, 228] width 126 height 29
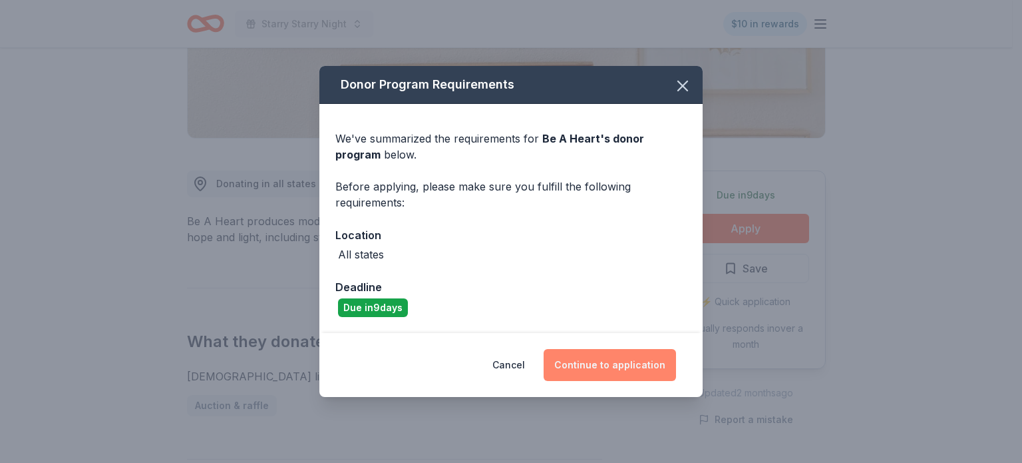
click at [594, 369] on button "Continue to application" at bounding box center [610, 365] width 132 height 32
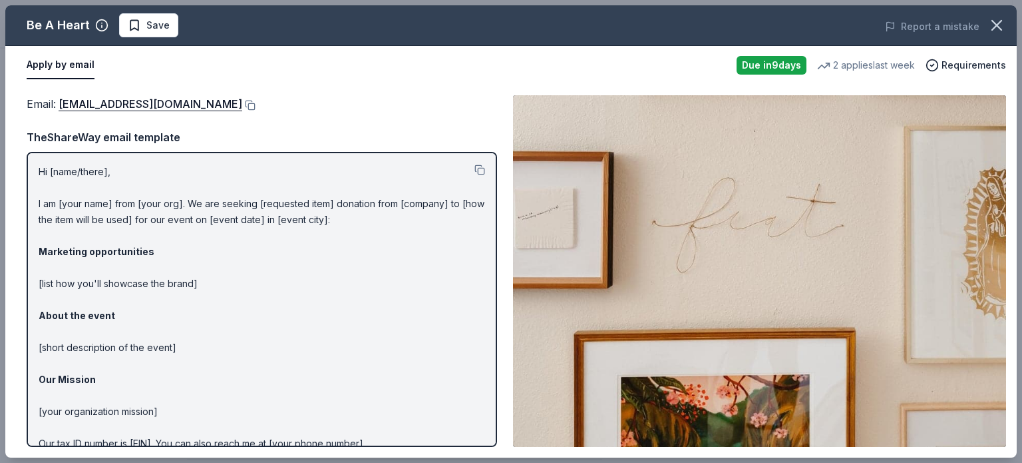
drag, startPoint x: 170, startPoint y: 103, endPoint x: 133, endPoint y: 51, distance: 64.5
click at [242, 103] on button at bounding box center [248, 105] width 13 height 11
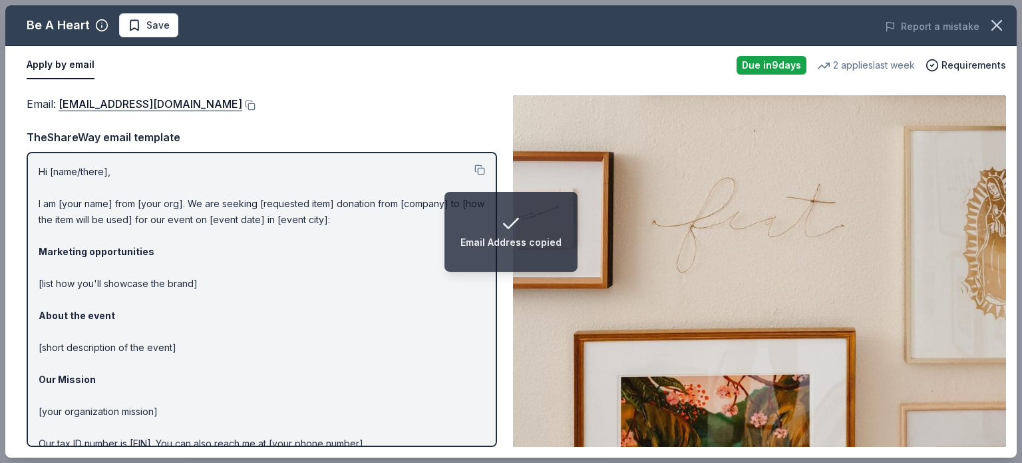
click at [160, 25] on span "Save" at bounding box center [157, 25] width 23 height 16
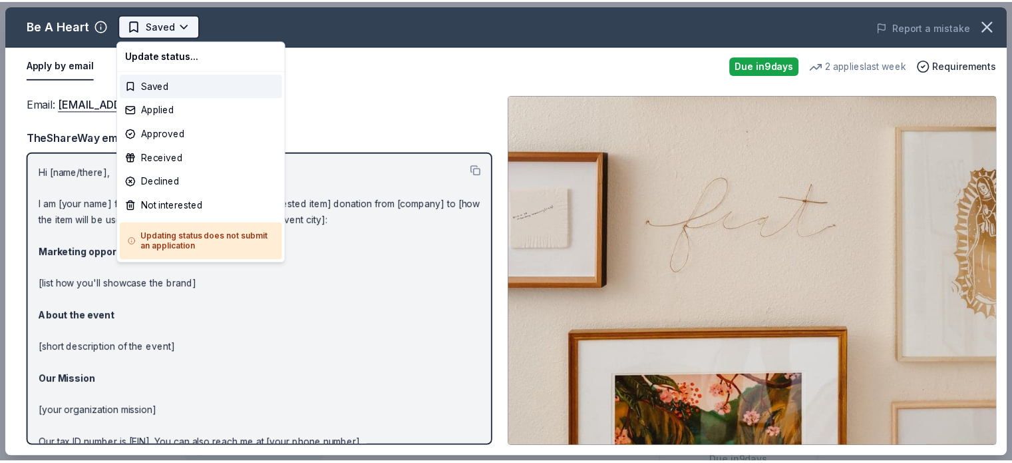
scroll to position [0, 0]
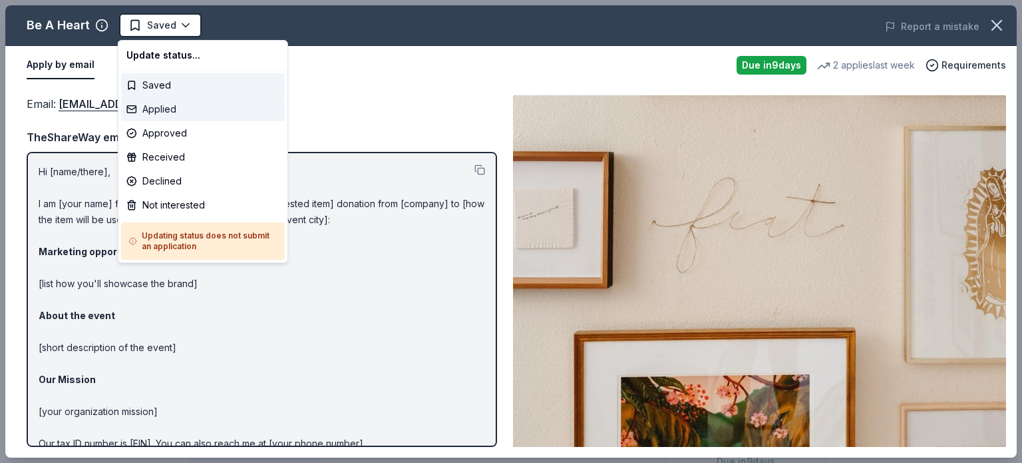
click at [168, 106] on div "Applied" at bounding box center [203, 109] width 164 height 24
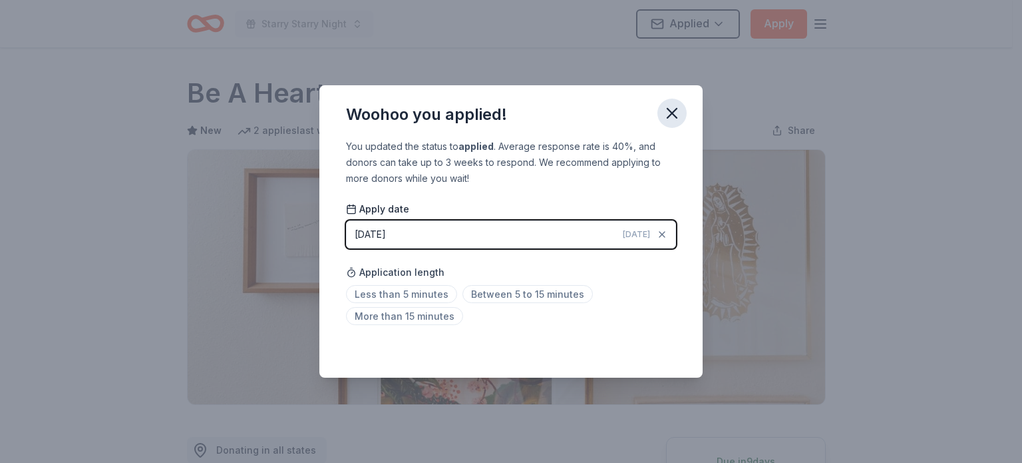
click at [672, 106] on icon "button" at bounding box center [672, 113] width 19 height 19
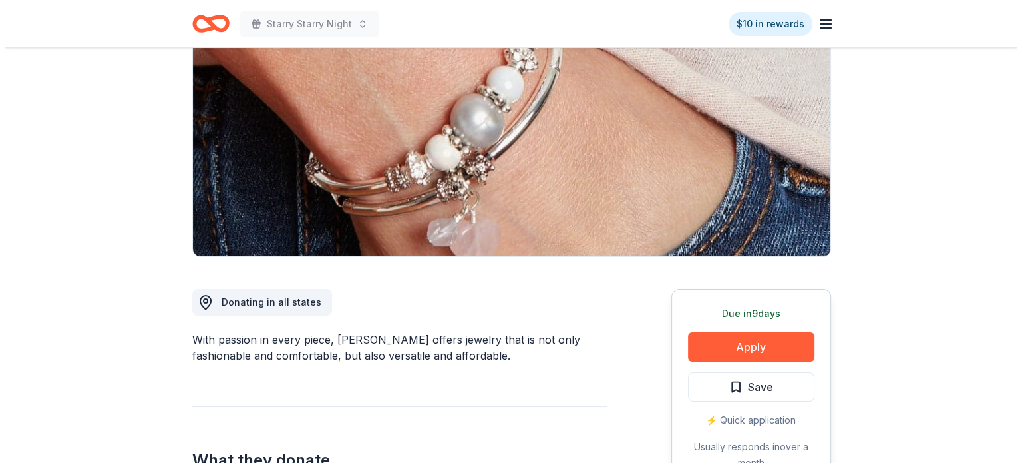
scroll to position [333, 0]
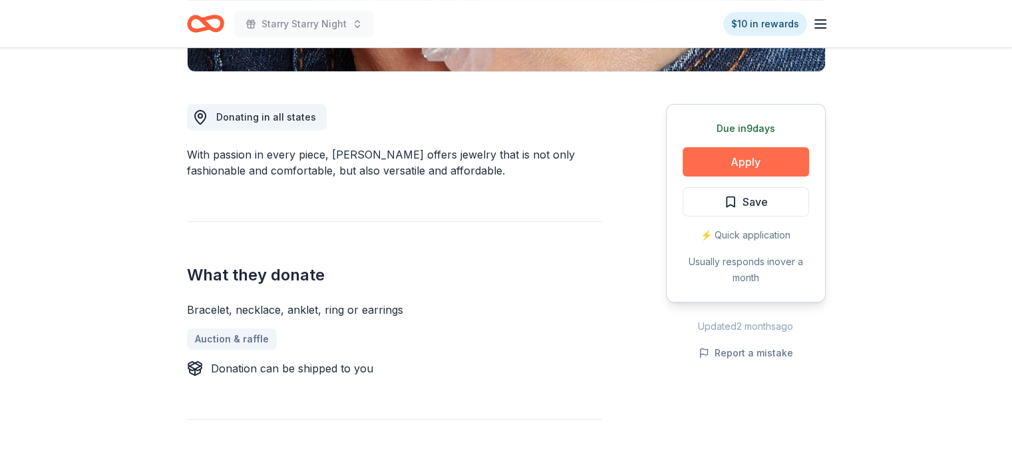
click at [782, 166] on button "Apply" at bounding box center [746, 161] width 126 height 29
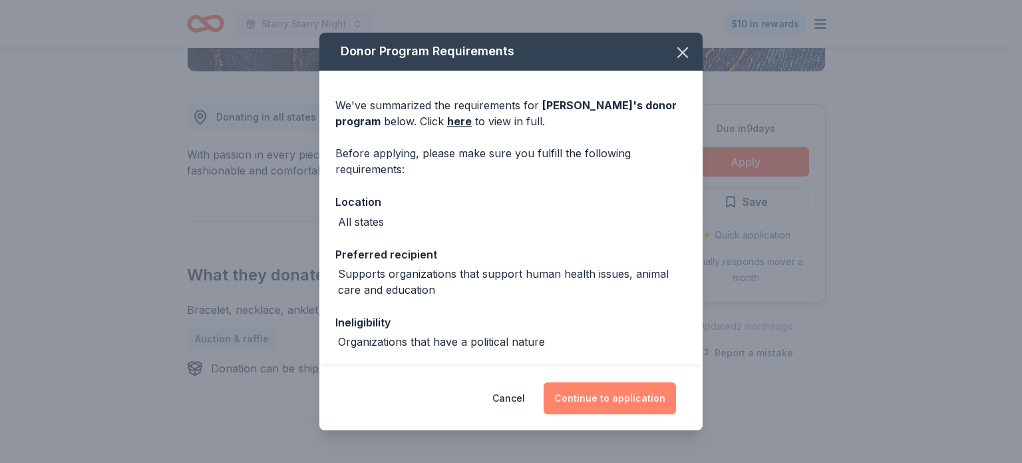
click at [559, 401] on button "Continue to application" at bounding box center [610, 398] width 132 height 32
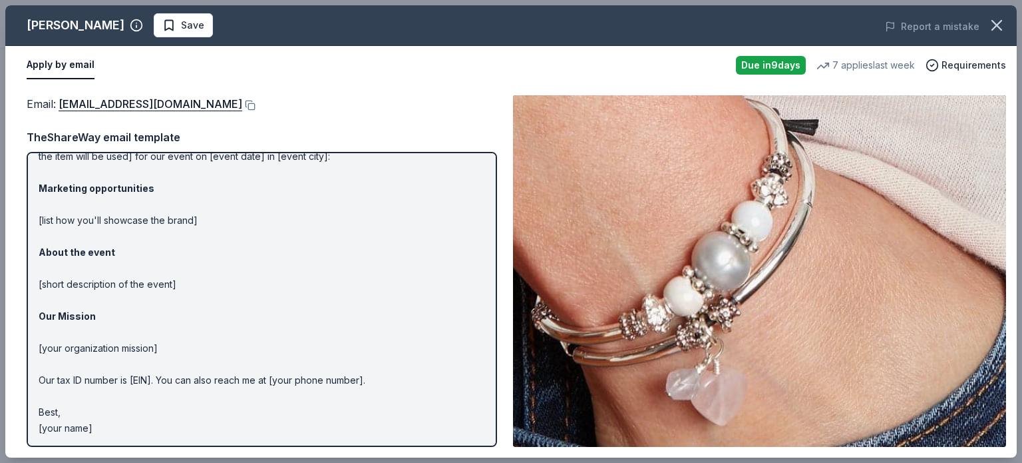
scroll to position [0, 0]
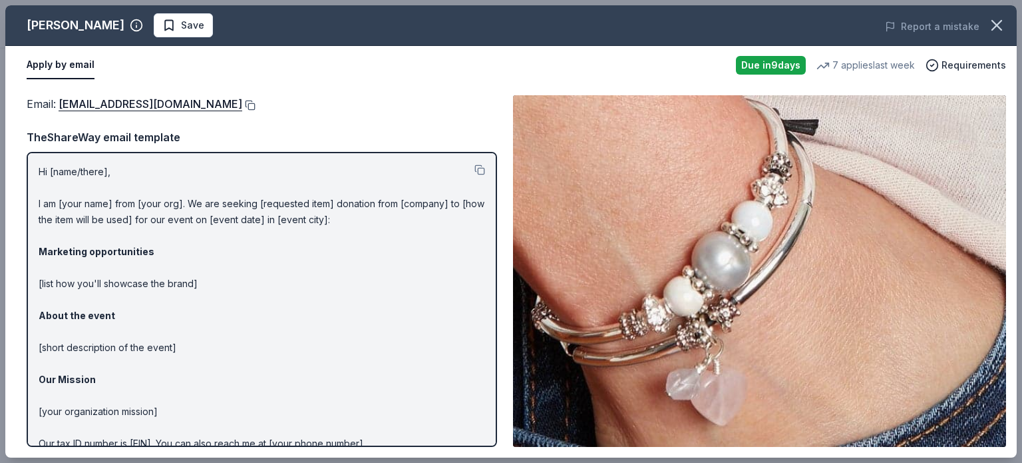
click at [242, 104] on button at bounding box center [248, 105] width 13 height 11
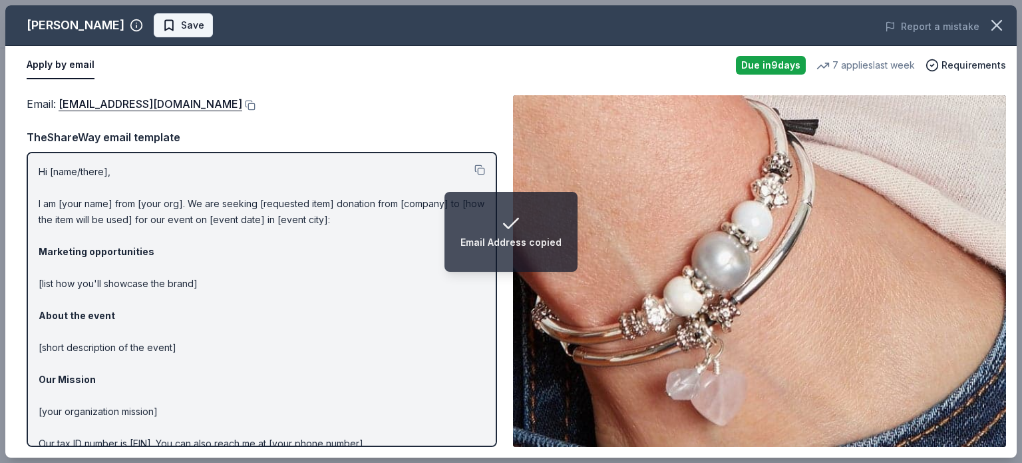
click at [177, 25] on button "Save" at bounding box center [183, 25] width 59 height 24
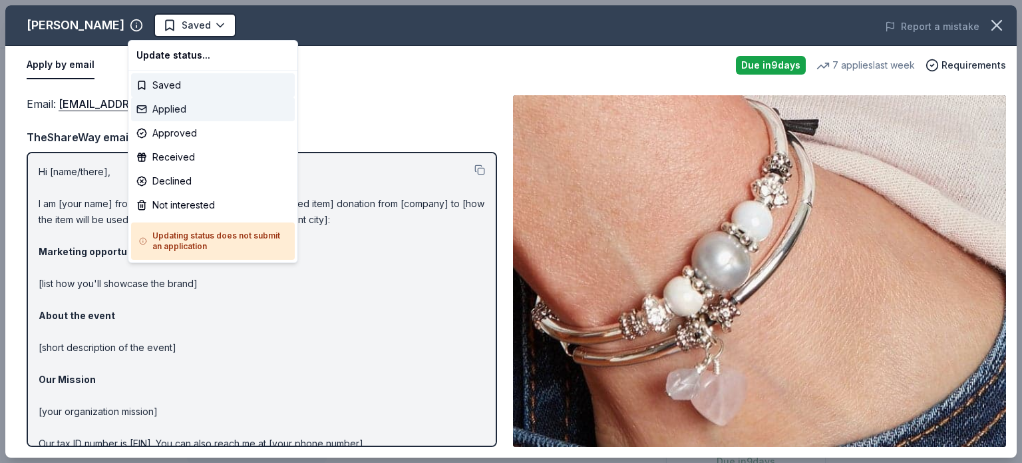
click at [176, 104] on div "Applied" at bounding box center [213, 109] width 164 height 24
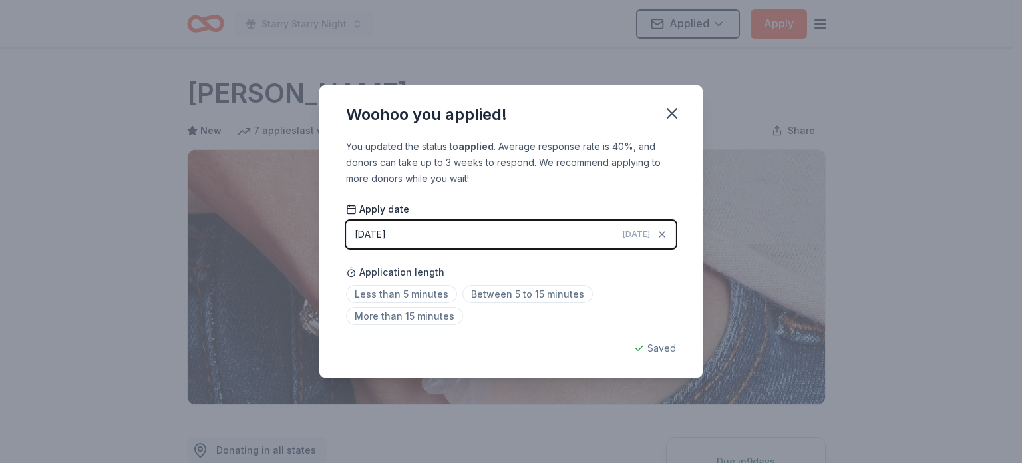
click at [668, 118] on icon "button" at bounding box center [672, 113] width 19 height 19
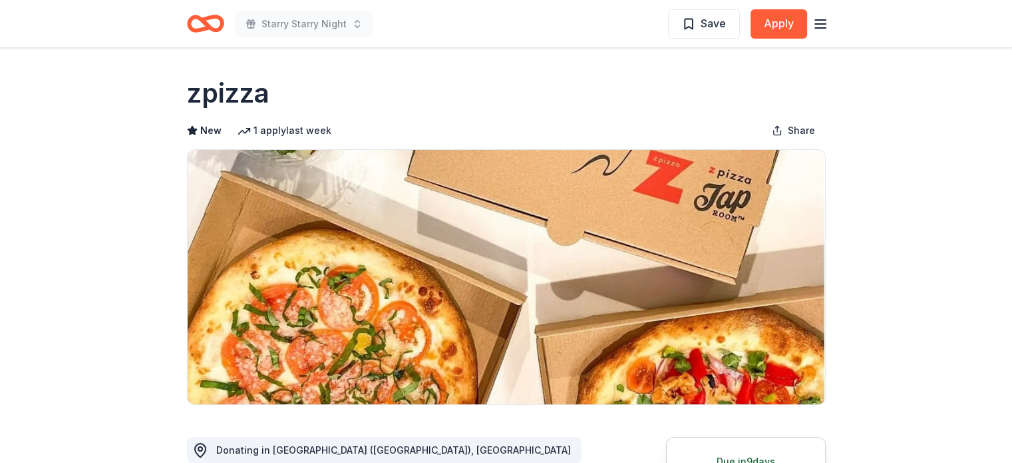
drag, startPoint x: 181, startPoint y: 91, endPoint x: 262, endPoint y: 88, distance: 80.6
click at [783, 31] on button "Apply" at bounding box center [779, 23] width 57 height 29
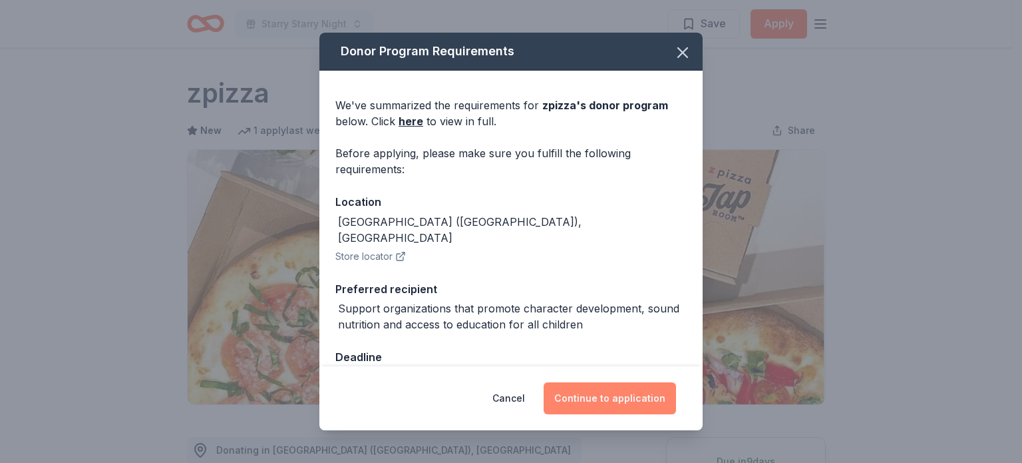
click at [616, 404] on button "Continue to application" at bounding box center [610, 398] width 132 height 32
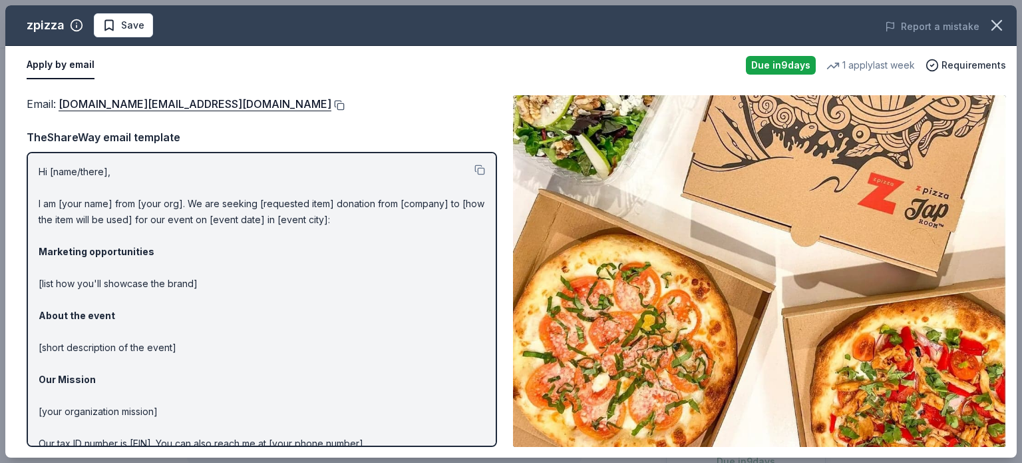
click at [331, 100] on button at bounding box center [337, 105] width 13 height 11
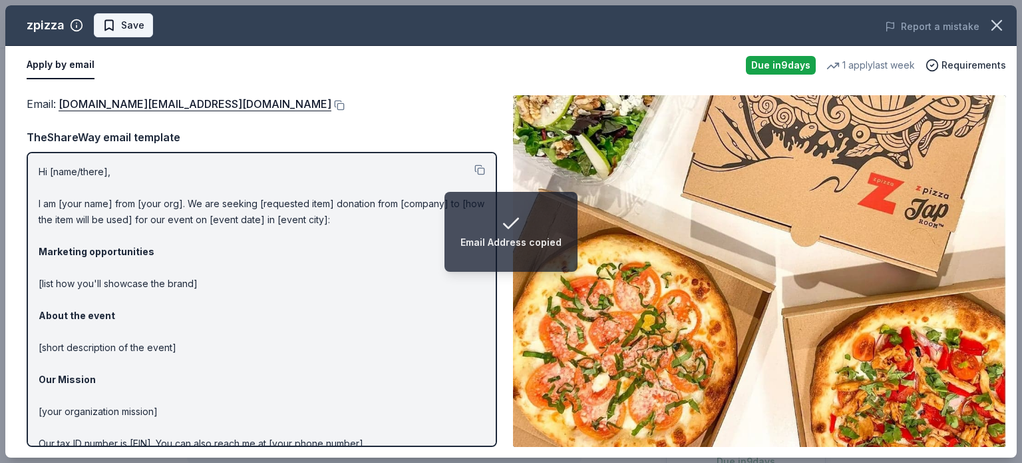
click at [141, 29] on span "Save" at bounding box center [132, 25] width 23 height 16
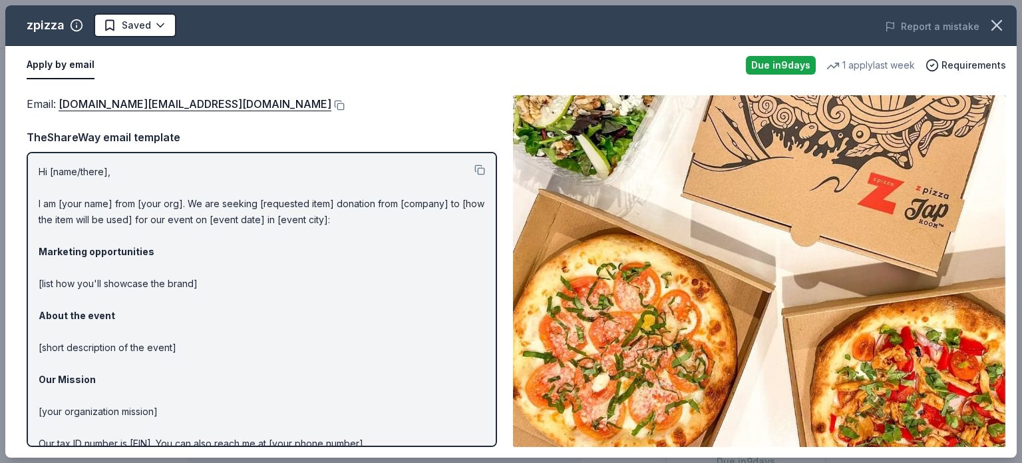
click at [140, 29] on html "Starry Starry Night Saved Apply Due in 9 days Share zpizza New 1 apply last wee…" at bounding box center [511, 231] width 1022 height 463
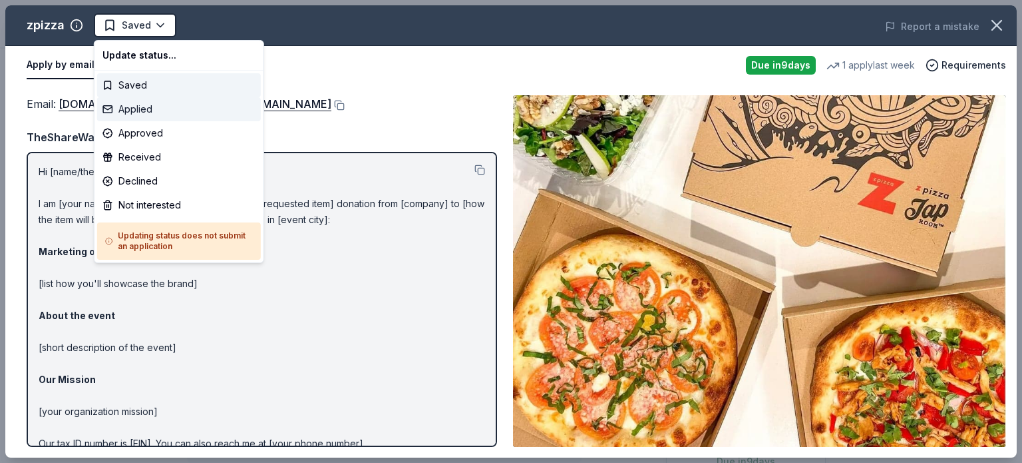
click at [132, 111] on div "Applied" at bounding box center [179, 109] width 164 height 24
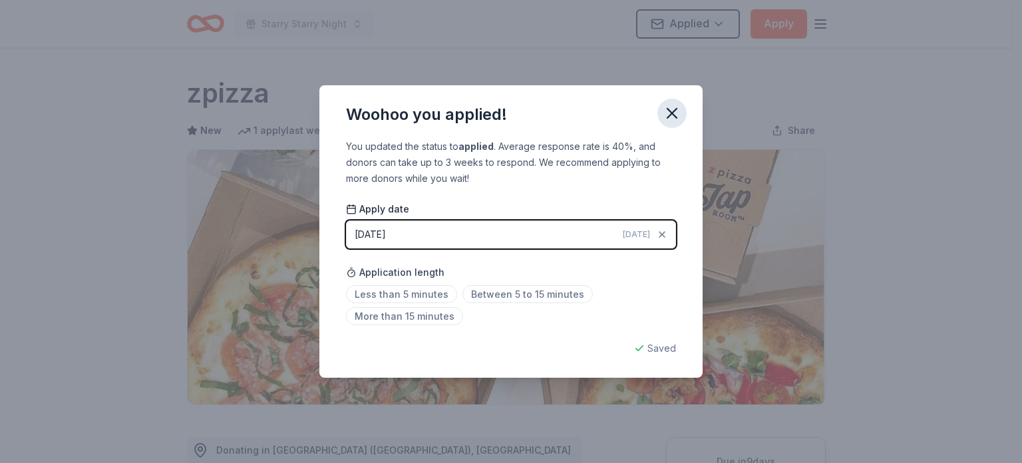
click at [666, 119] on icon "button" at bounding box center [672, 113] width 19 height 19
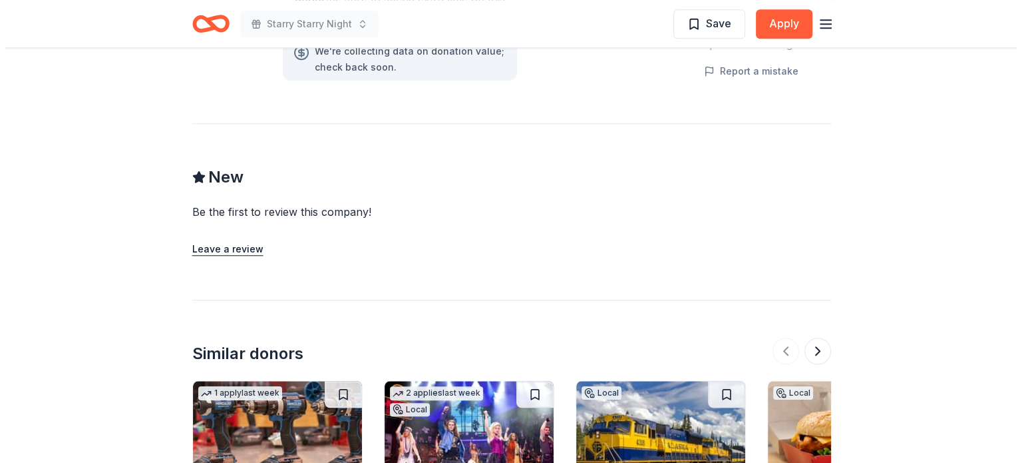
scroll to position [1331, 0]
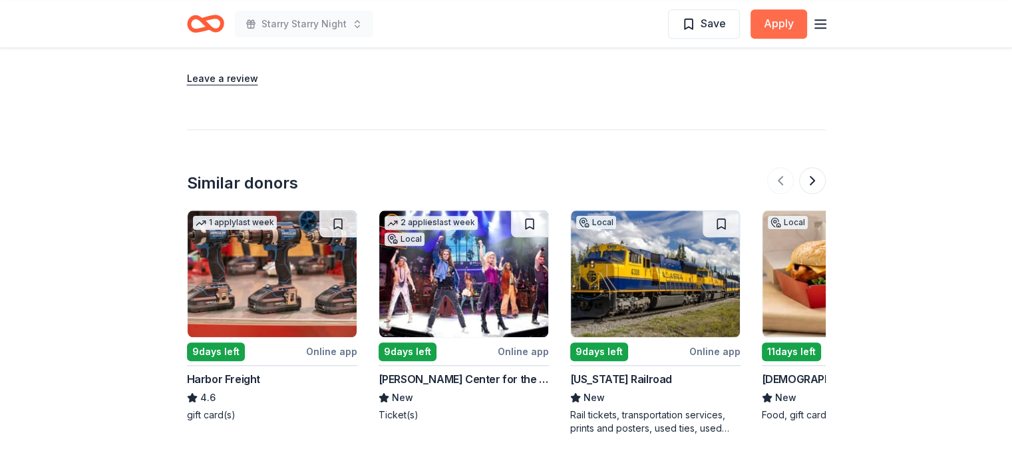
click at [786, 24] on button "Apply" at bounding box center [779, 23] width 57 height 29
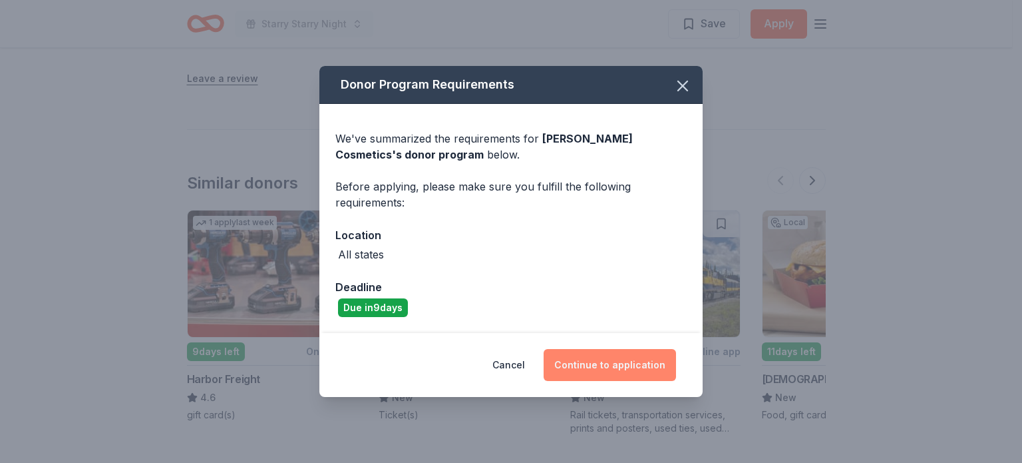
click at [616, 364] on button "Continue to application" at bounding box center [610, 365] width 132 height 32
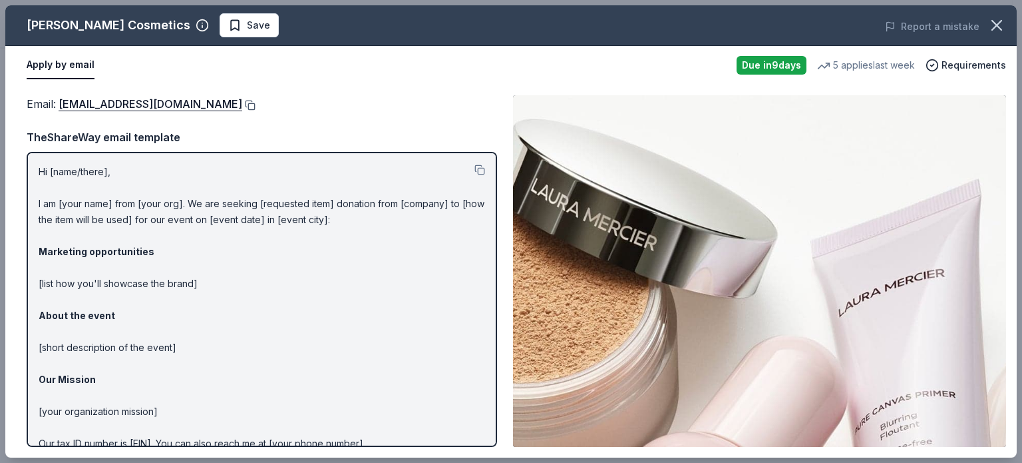
click at [242, 103] on button at bounding box center [248, 105] width 13 height 11
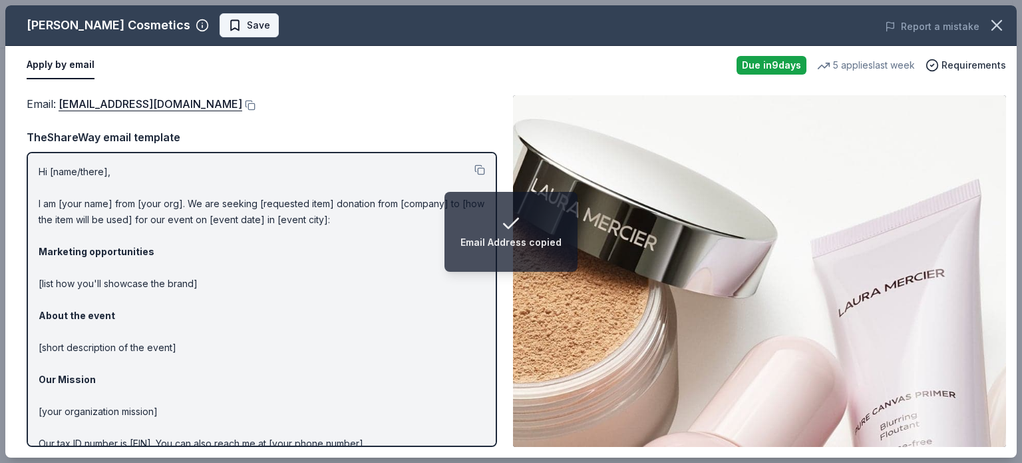
click at [247, 19] on span "Save" at bounding box center [258, 25] width 23 height 16
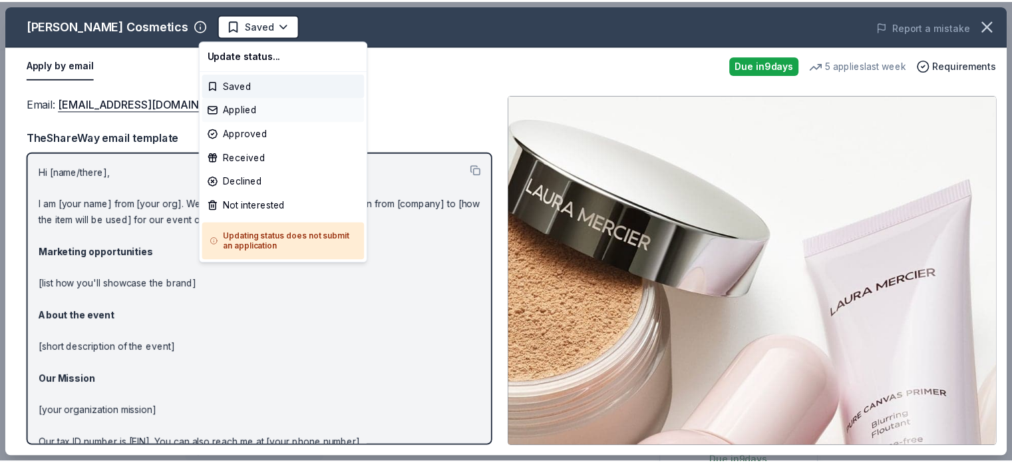
scroll to position [0, 0]
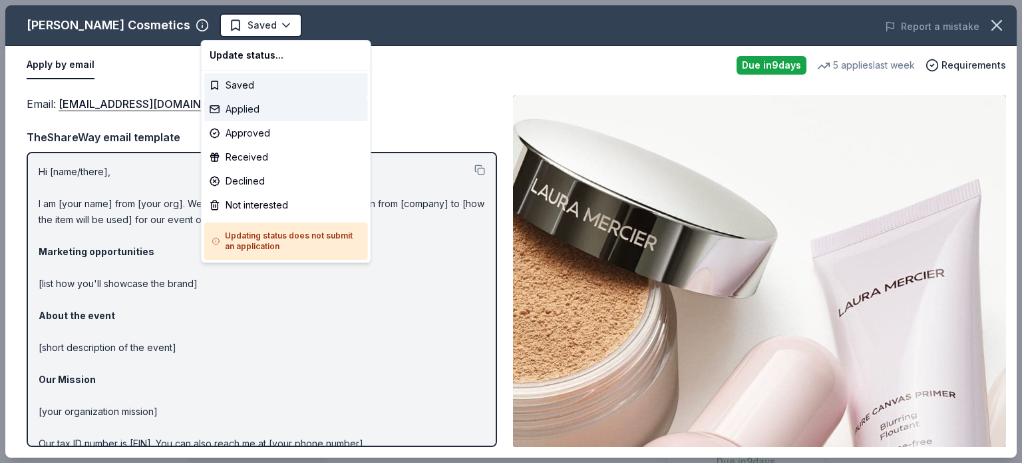
click at [246, 115] on div "Applied" at bounding box center [286, 109] width 164 height 24
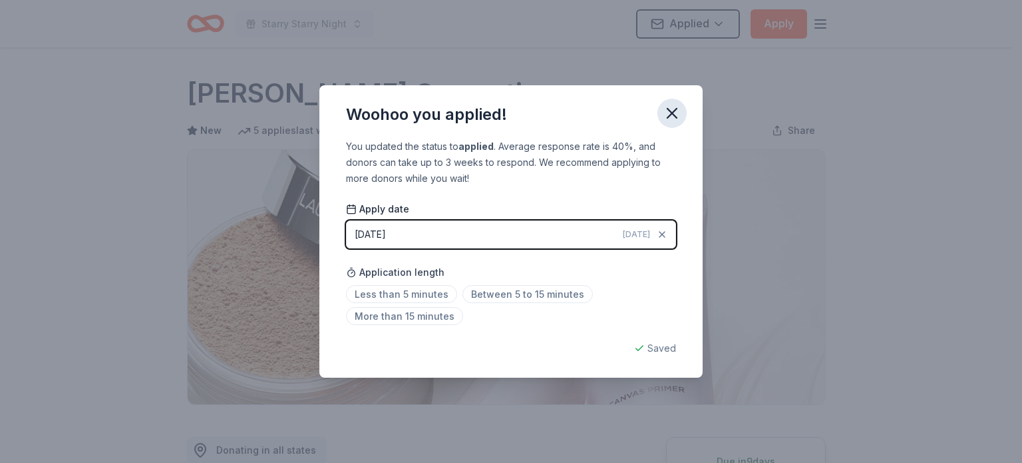
click at [675, 108] on icon "button" at bounding box center [672, 113] width 19 height 19
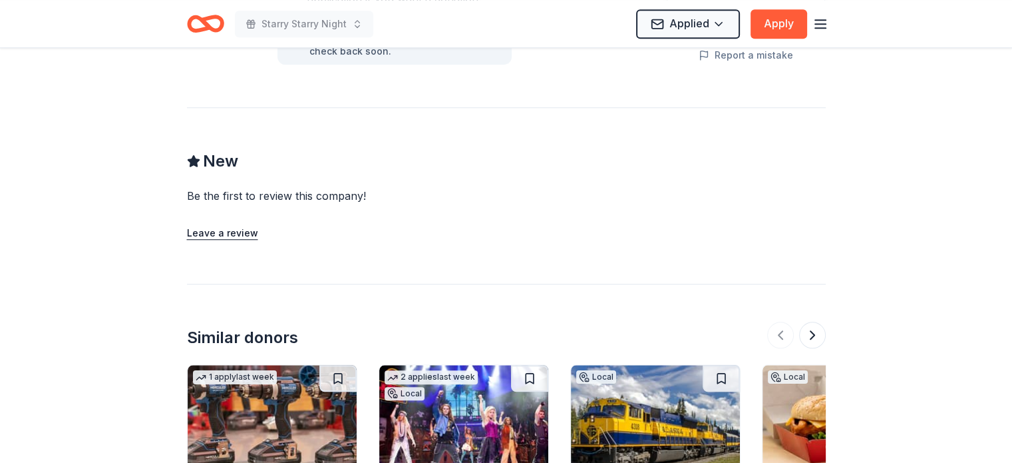
scroll to position [1265, 0]
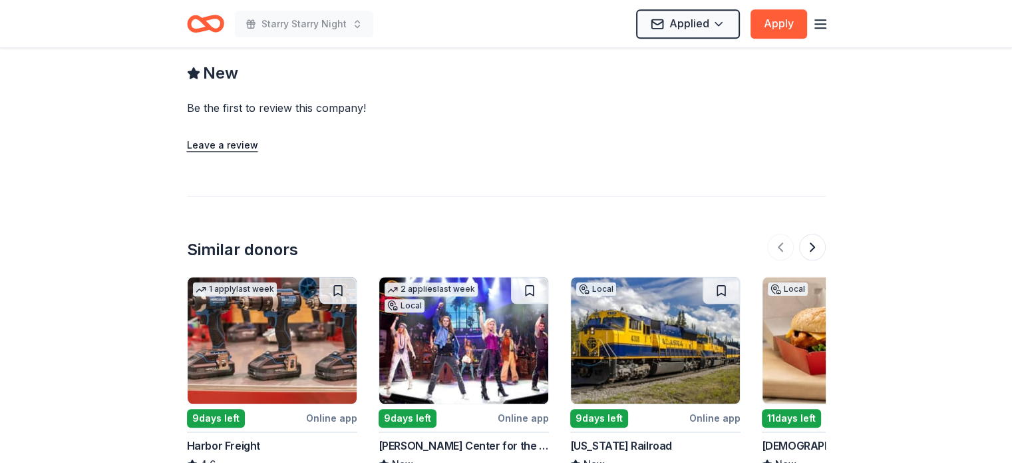
click at [631, 333] on img at bounding box center [655, 340] width 169 height 126
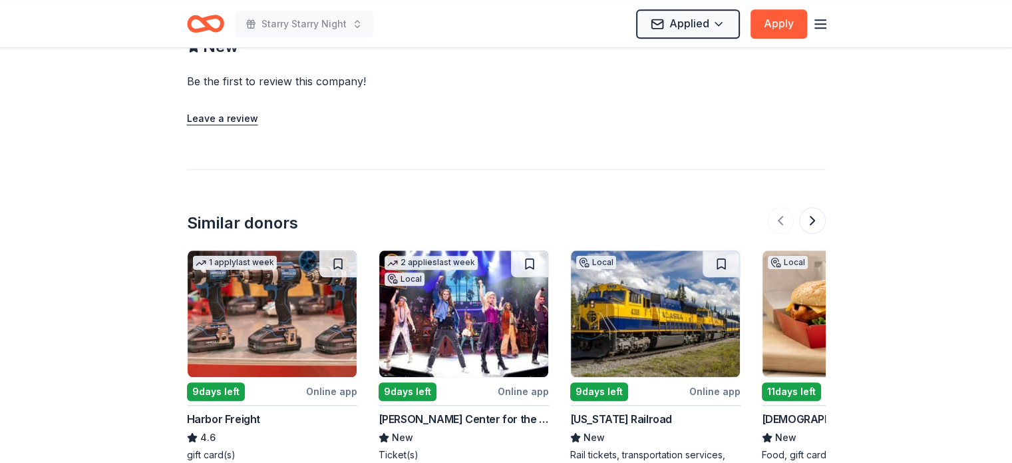
scroll to position [1331, 0]
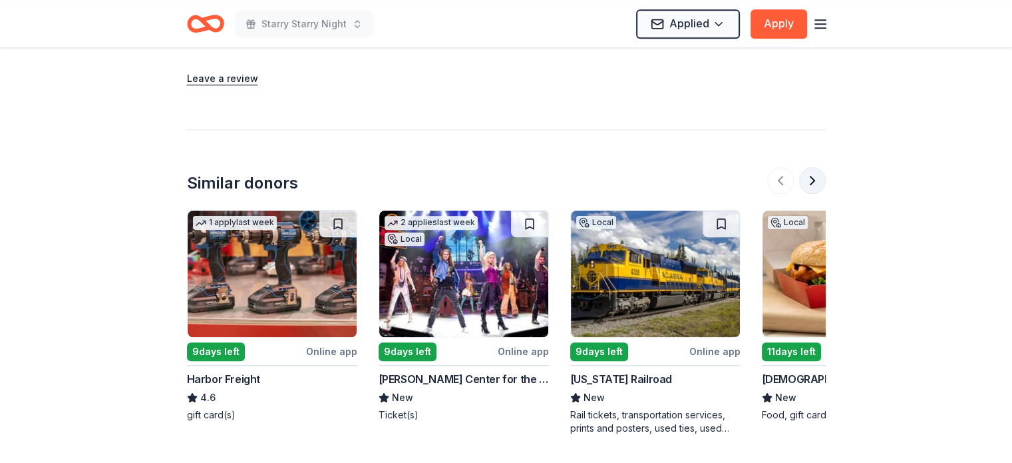
click at [818, 167] on button at bounding box center [812, 180] width 27 height 27
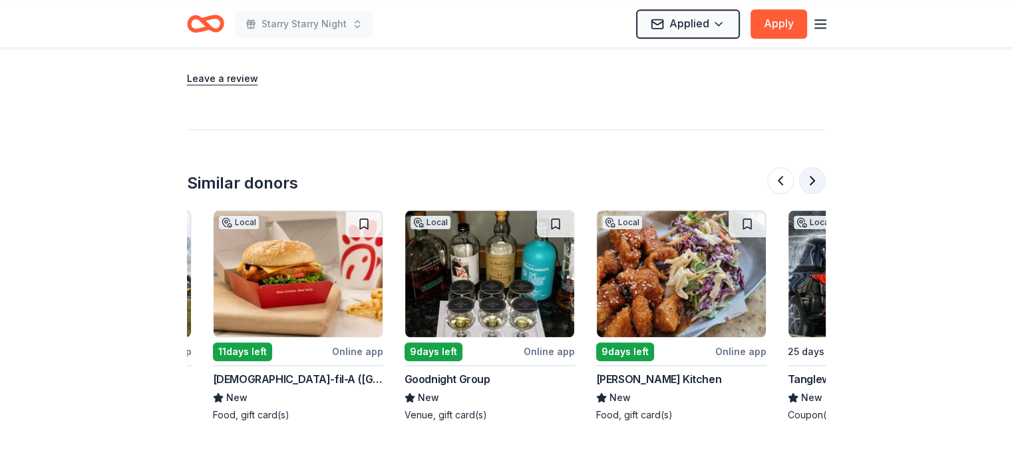
scroll to position [0, 575]
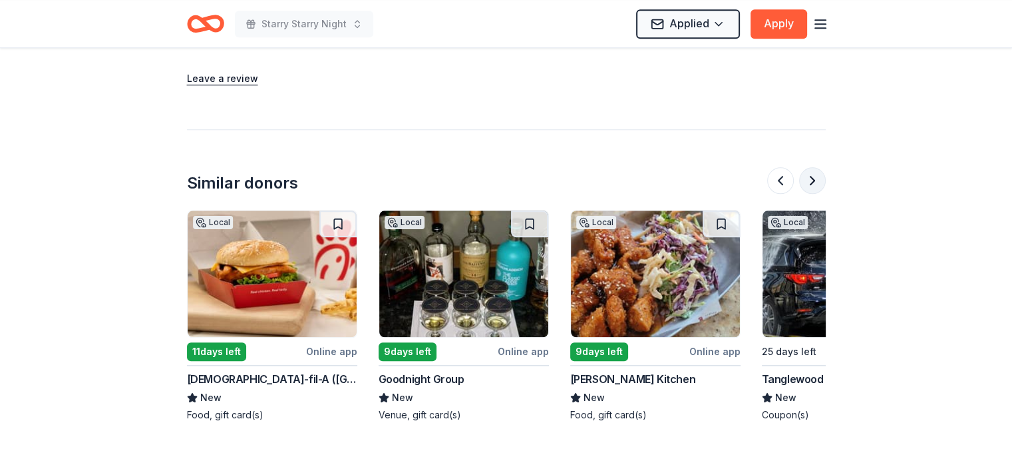
click at [818, 167] on button at bounding box center [812, 180] width 27 height 27
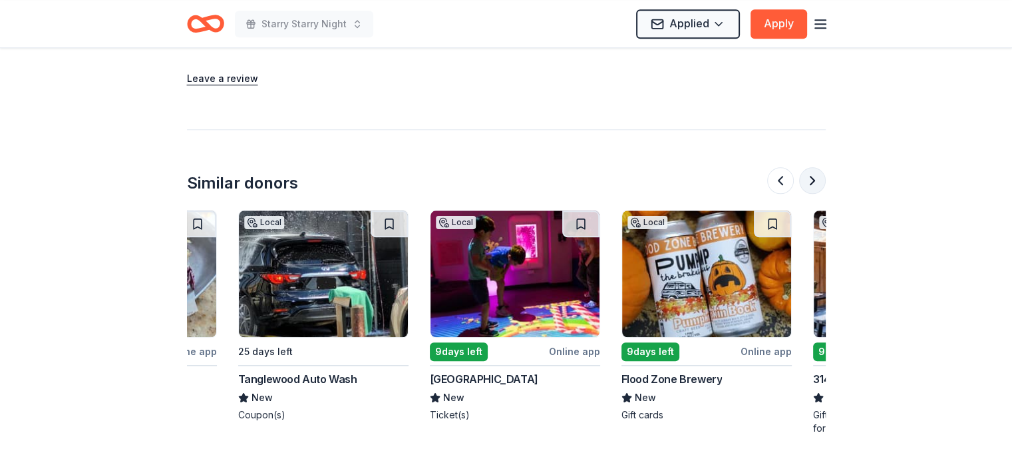
scroll to position [0, 1150]
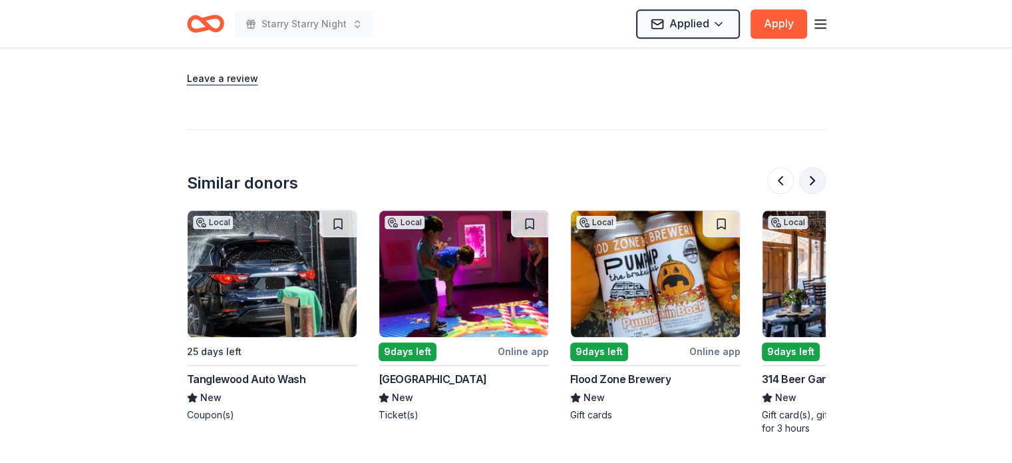
click at [818, 167] on button at bounding box center [812, 180] width 27 height 27
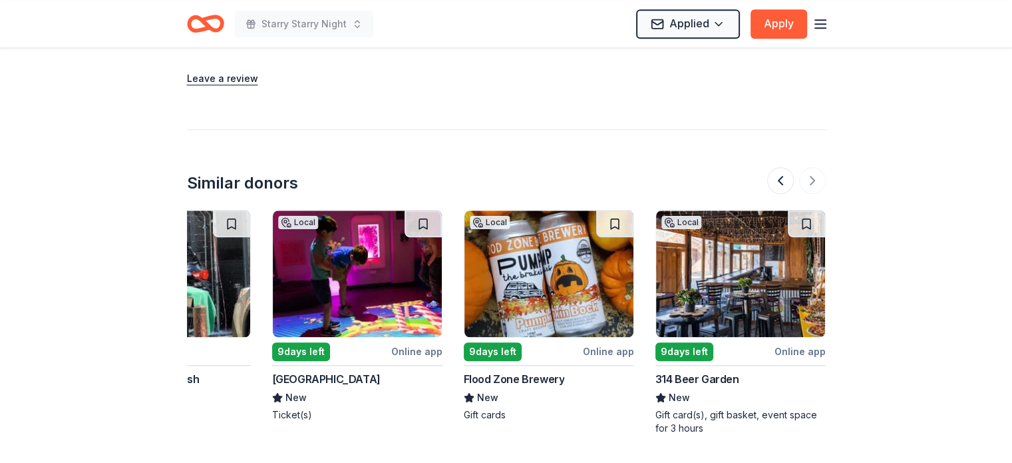
click at [734, 276] on img at bounding box center [740, 273] width 169 height 126
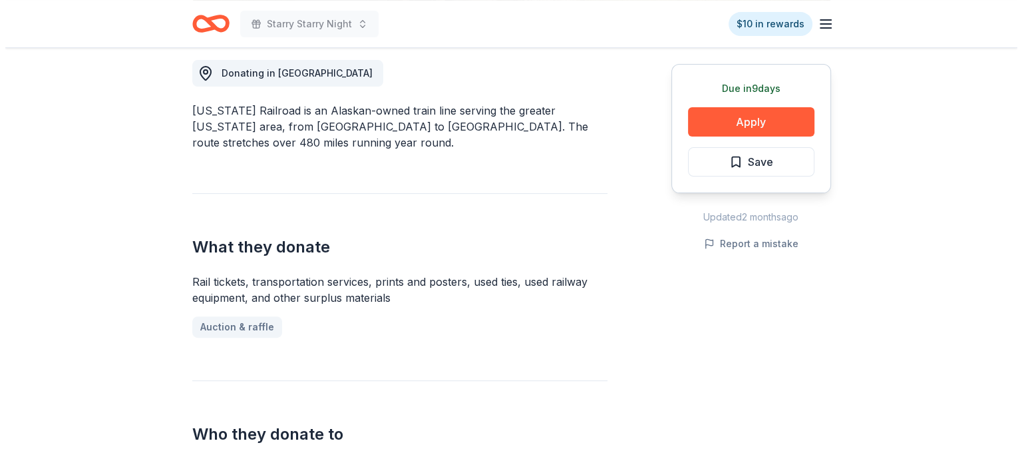
scroll to position [466, 0]
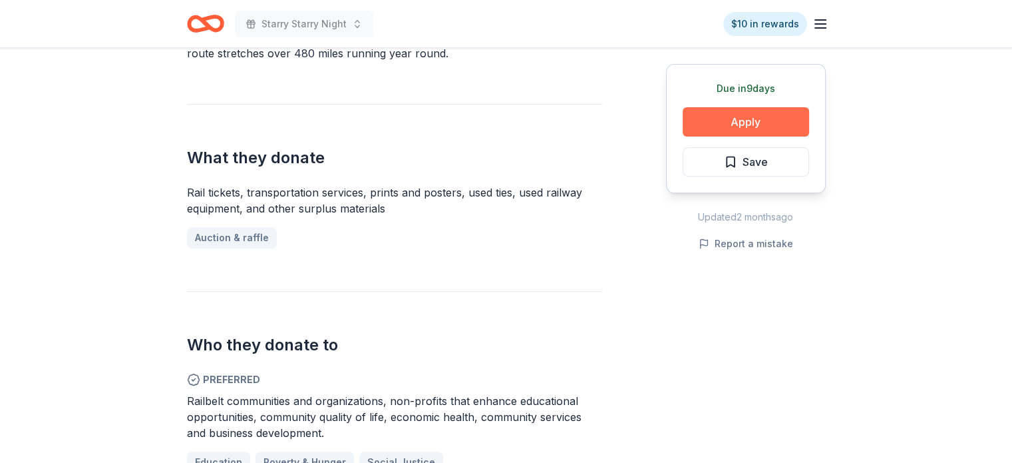
click at [713, 122] on button "Apply" at bounding box center [746, 121] width 126 height 29
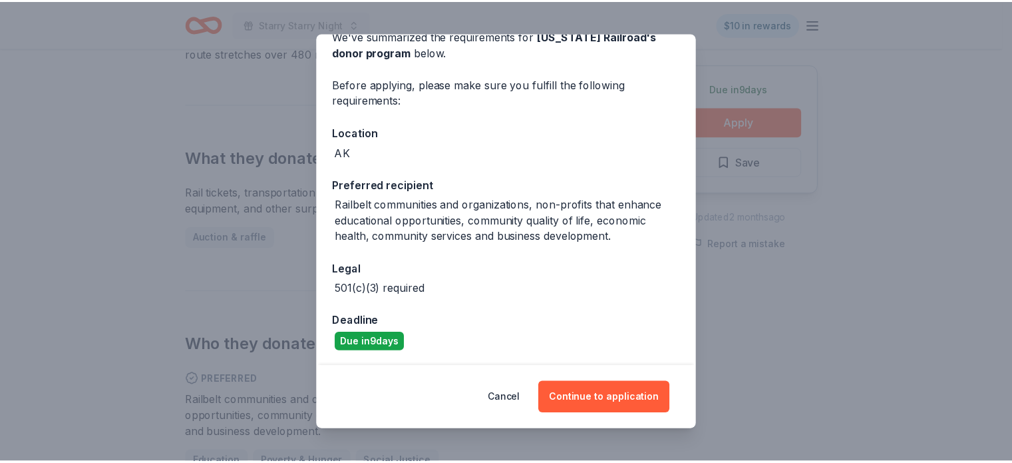
scroll to position [69, 0]
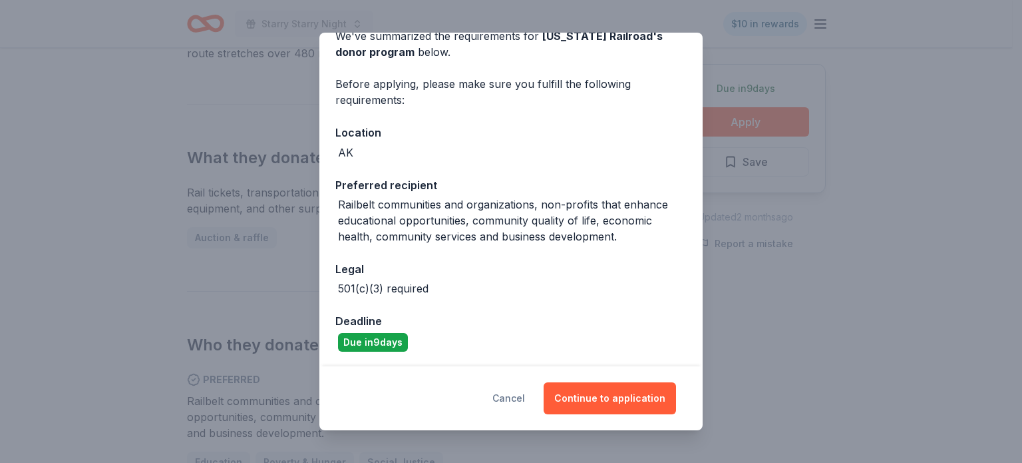
click at [511, 403] on button "Cancel" at bounding box center [509, 398] width 33 height 32
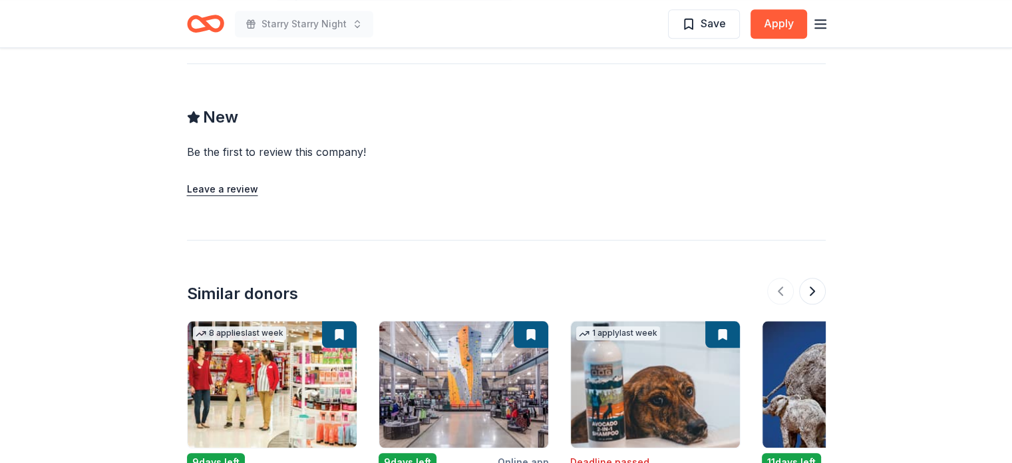
scroll to position [1265, 0]
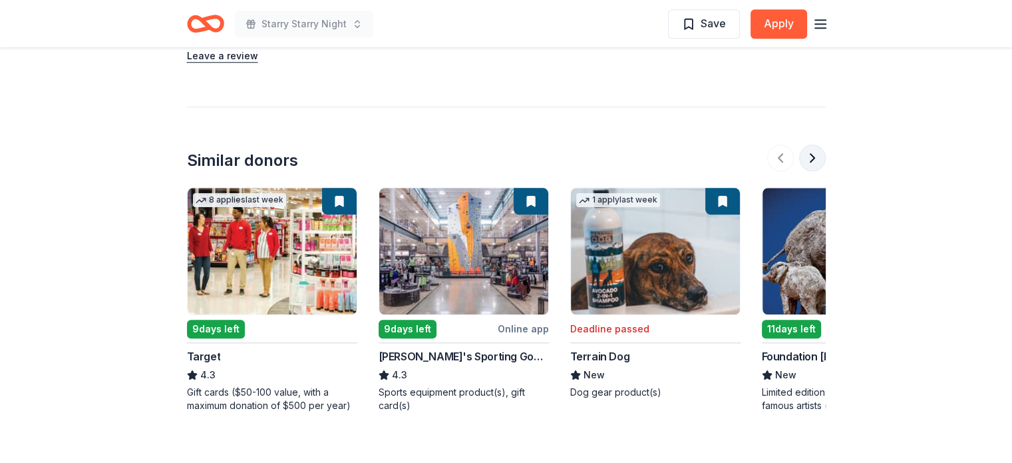
click at [805, 150] on button at bounding box center [812, 157] width 27 height 27
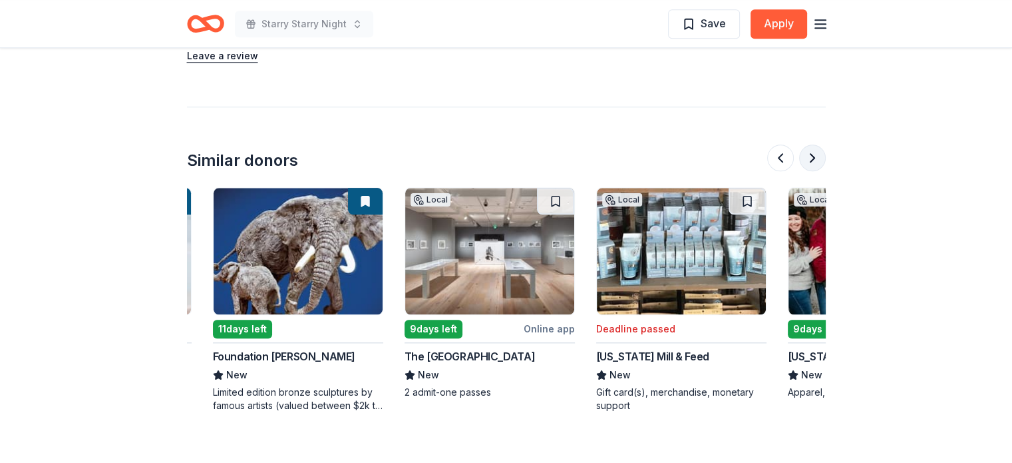
scroll to position [0, 575]
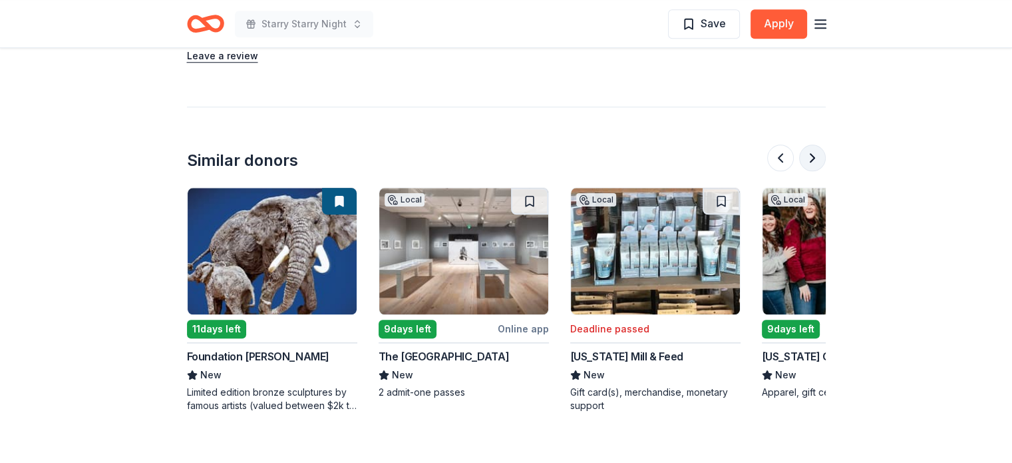
click at [806, 144] on button at bounding box center [812, 157] width 27 height 27
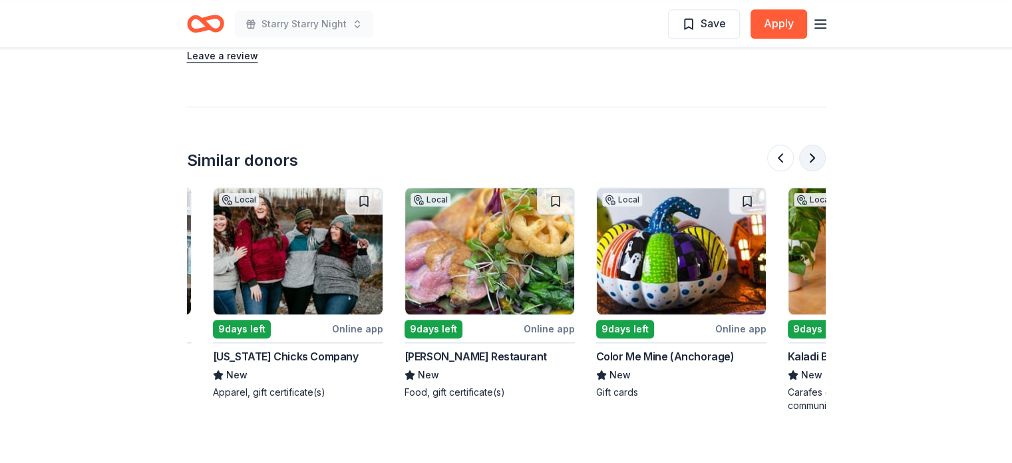
scroll to position [0, 1150]
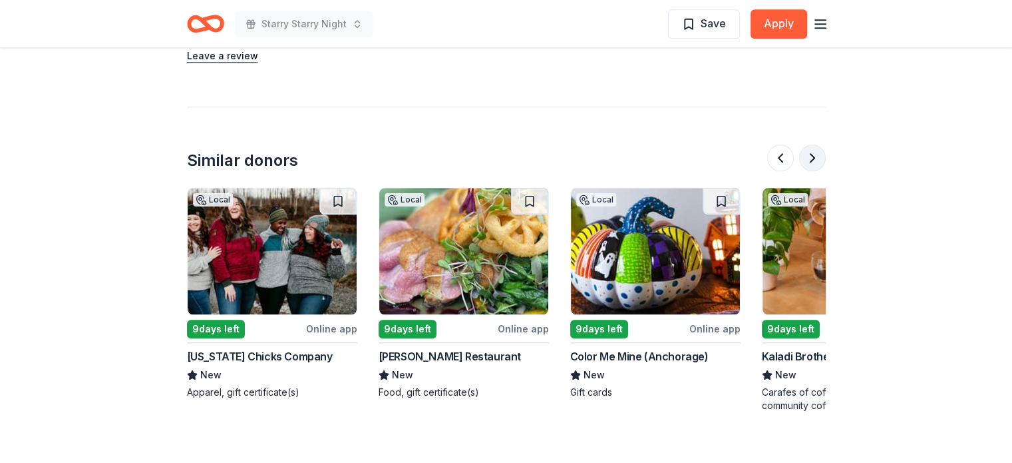
click at [806, 144] on button at bounding box center [812, 157] width 27 height 27
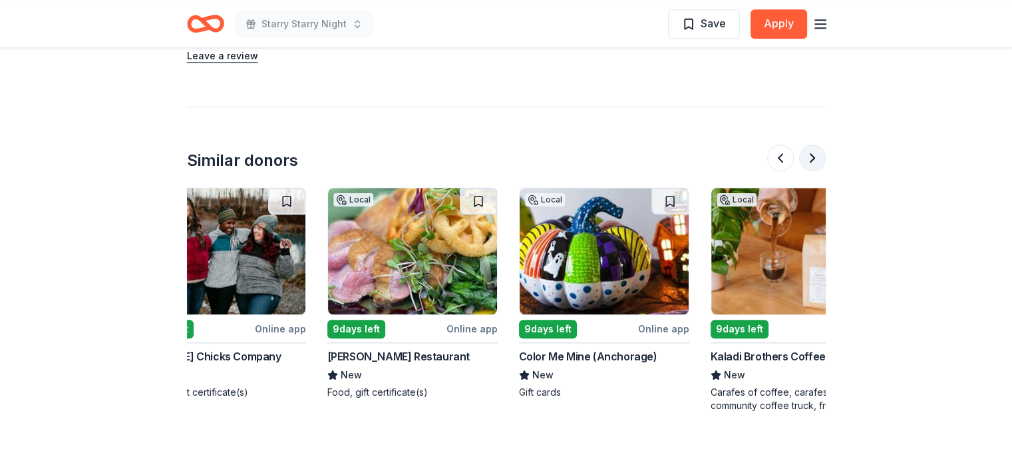
scroll to position [0, 1257]
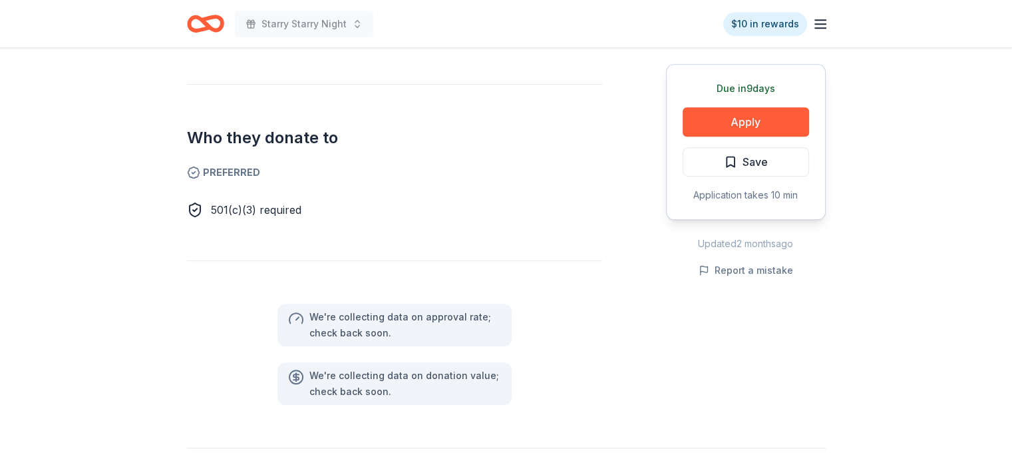
scroll to position [732, 0]
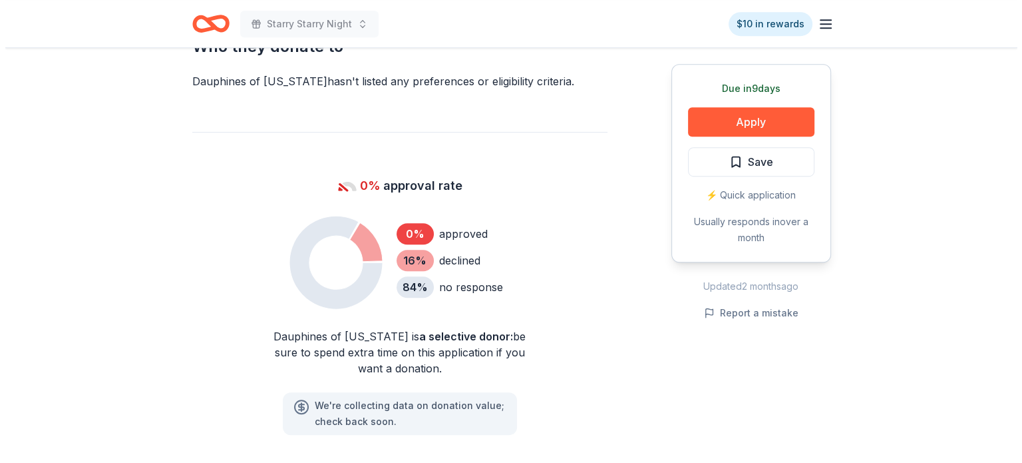
scroll to position [666, 0]
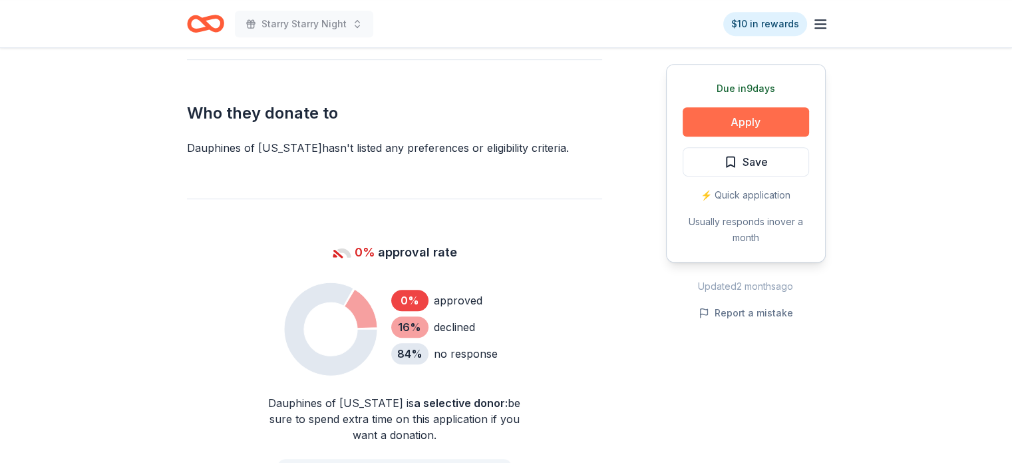
click at [782, 124] on button "Apply" at bounding box center [746, 121] width 126 height 29
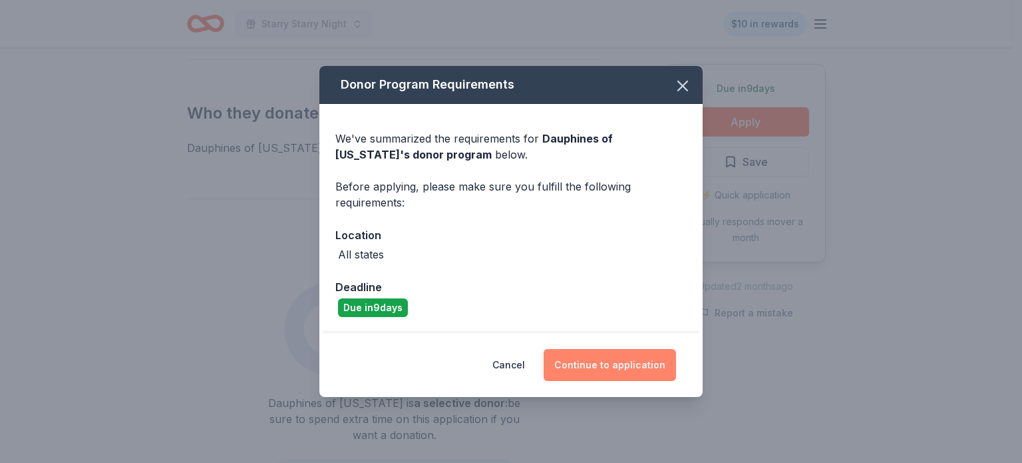
click at [594, 359] on button "Continue to application" at bounding box center [610, 365] width 132 height 32
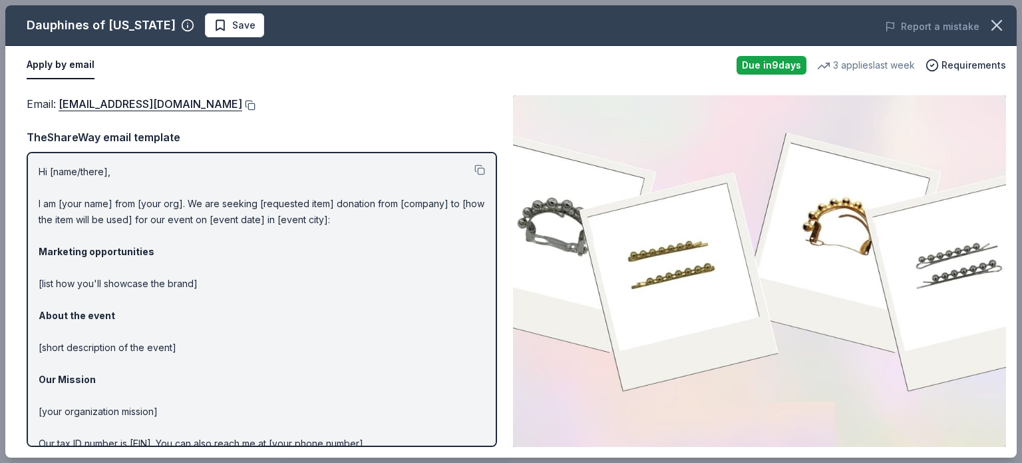
click at [253, 105] on button at bounding box center [248, 105] width 13 height 11
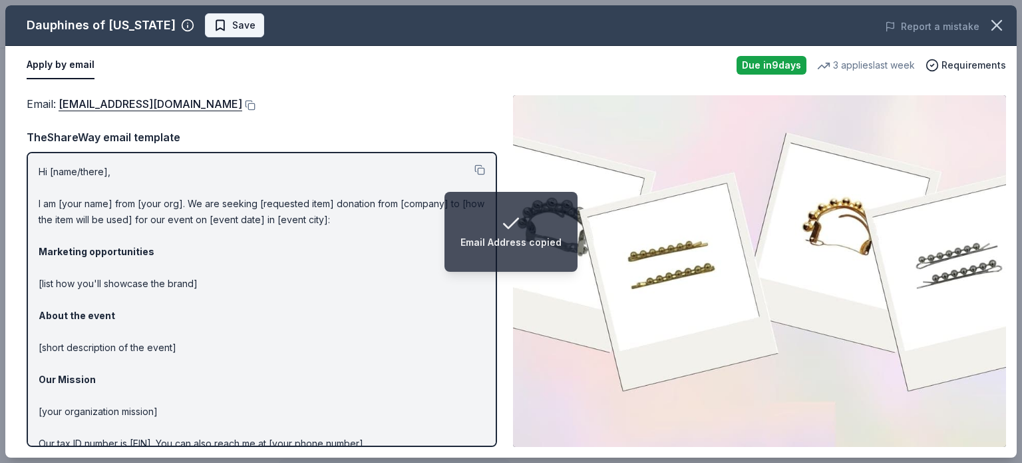
click at [214, 18] on span "Save" at bounding box center [235, 25] width 42 height 16
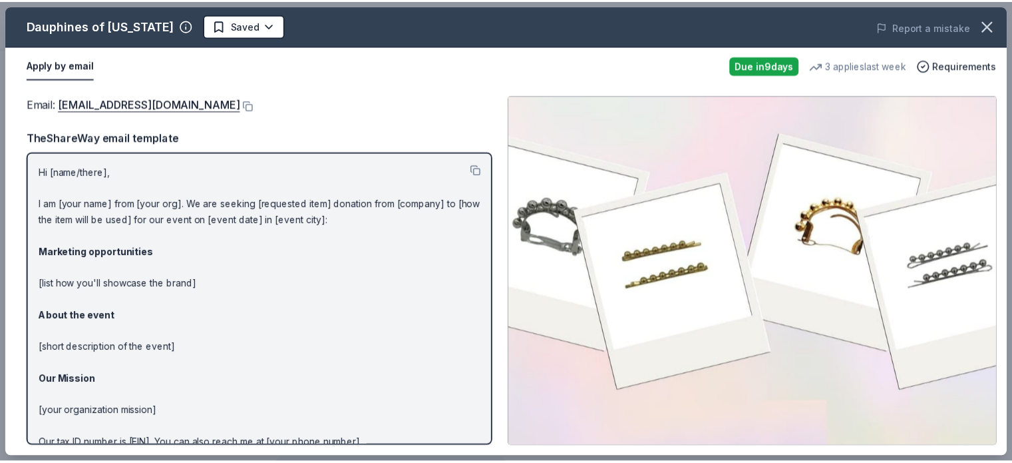
scroll to position [0, 0]
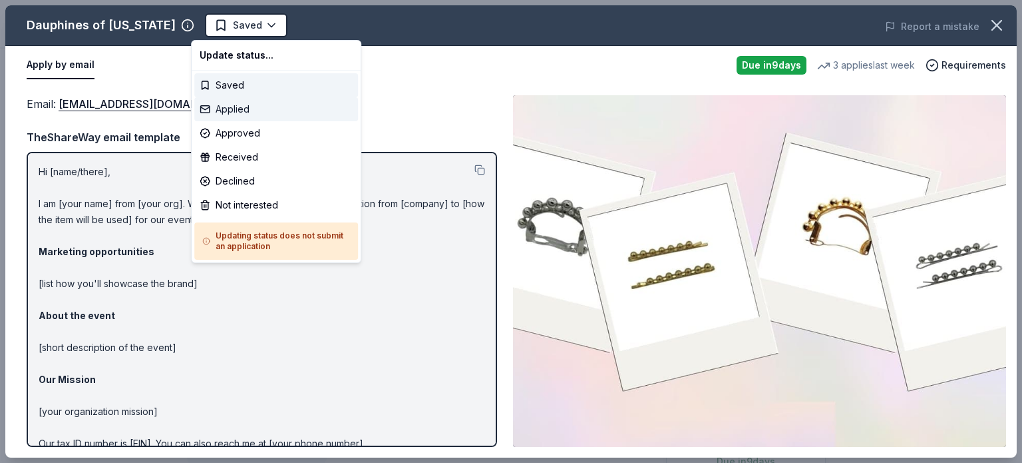
click at [246, 111] on div "Applied" at bounding box center [276, 109] width 164 height 24
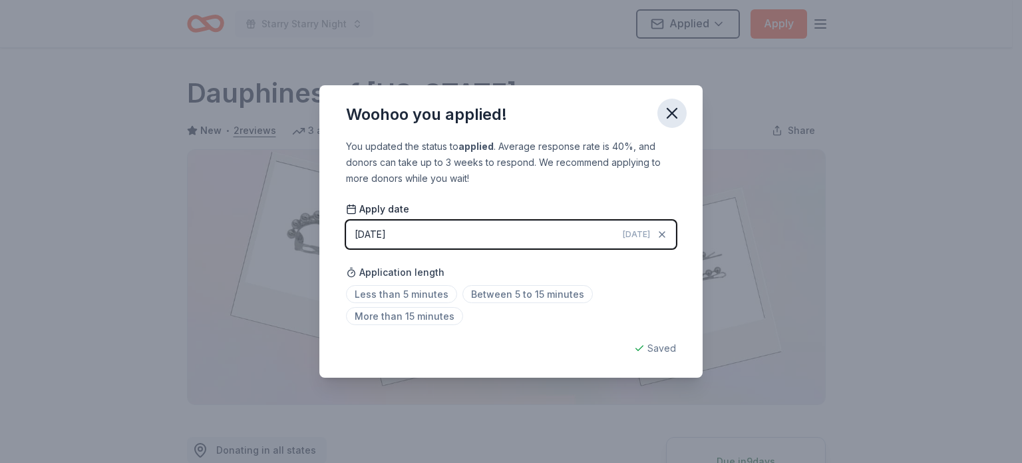
click at [672, 111] on icon "button" at bounding box center [672, 113] width 19 height 19
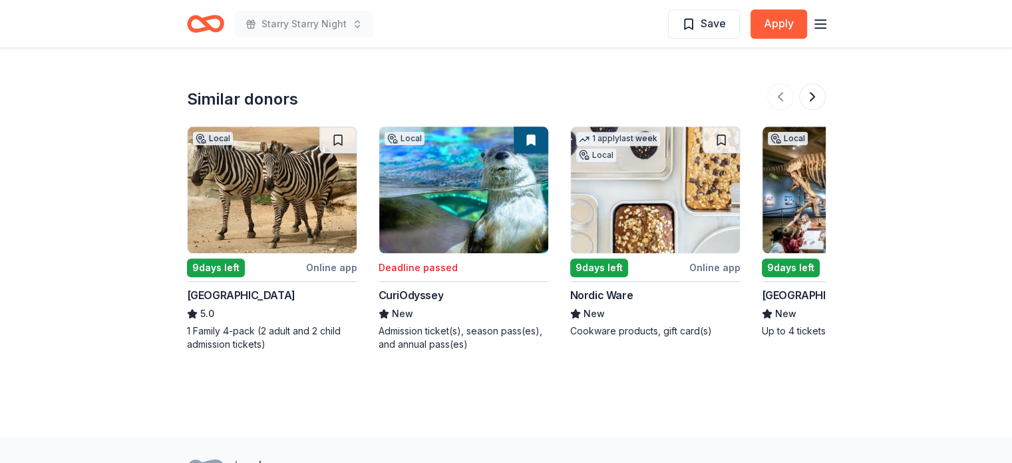
scroll to position [1464, 0]
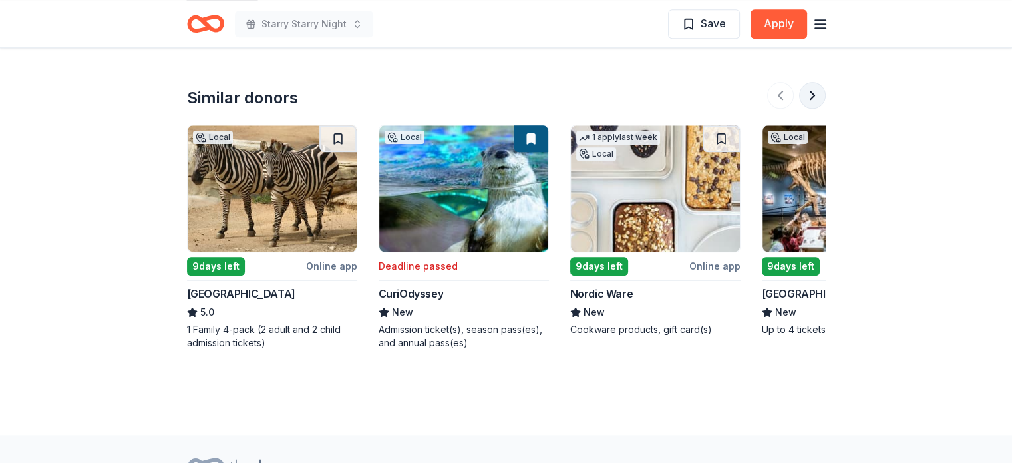
click at [815, 96] on button at bounding box center [812, 95] width 27 height 27
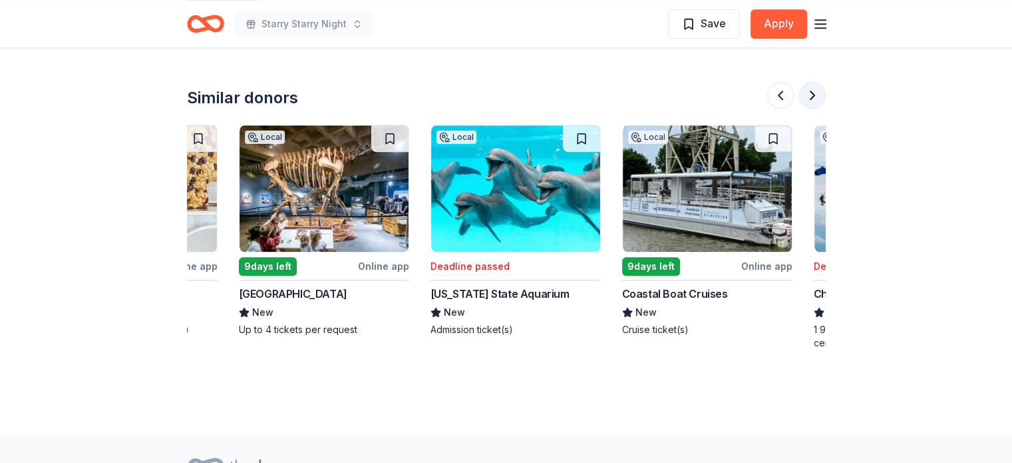
scroll to position [0, 575]
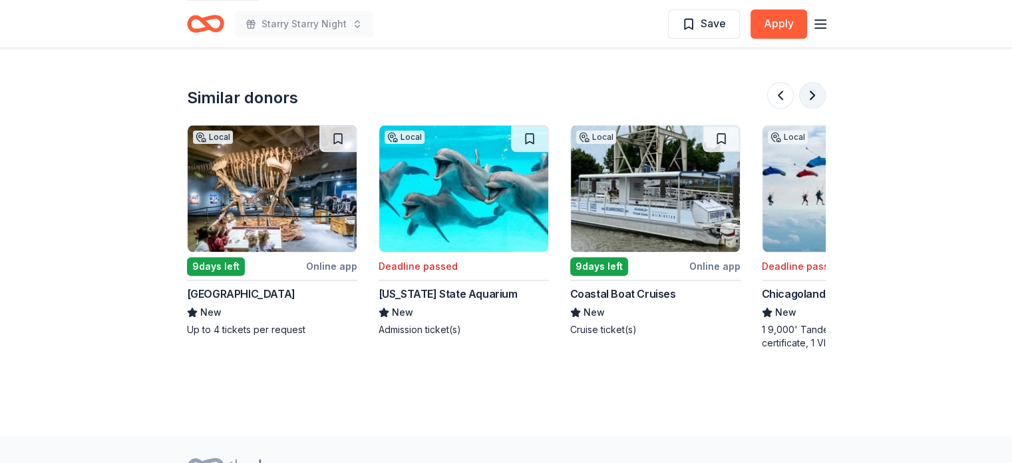
click at [812, 96] on button at bounding box center [812, 95] width 27 height 27
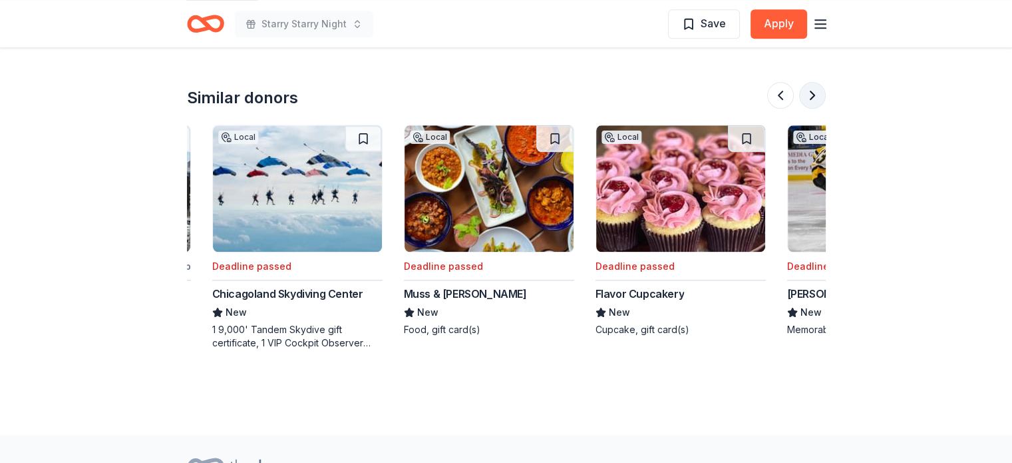
scroll to position [0, 1150]
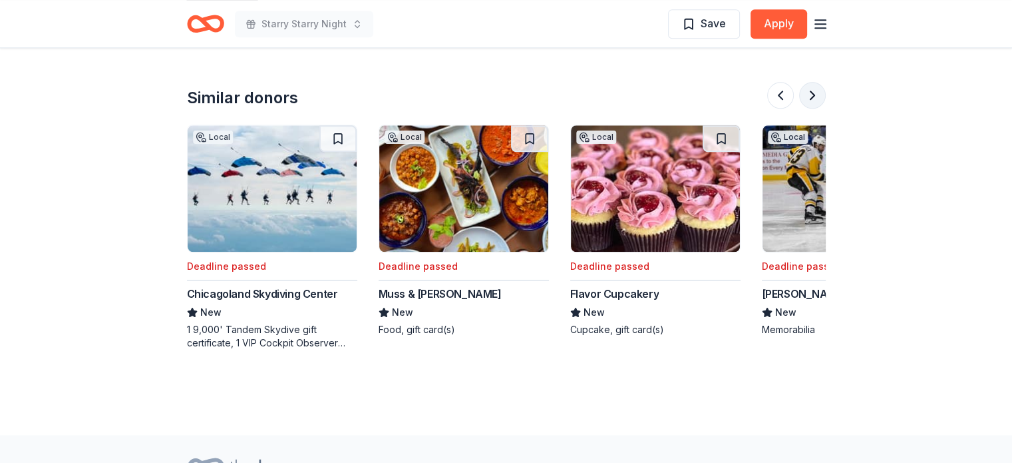
click at [812, 96] on button at bounding box center [812, 95] width 27 height 27
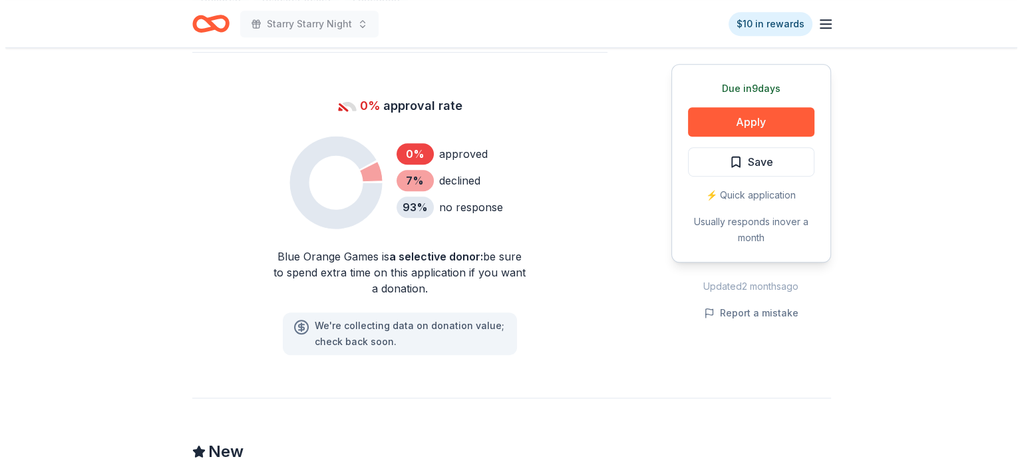
scroll to position [799, 0]
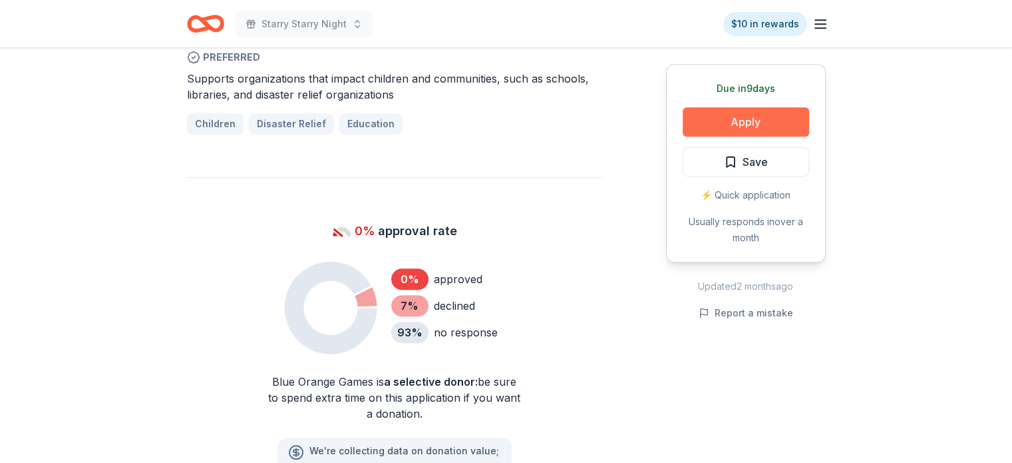
click at [763, 124] on button "Apply" at bounding box center [746, 121] width 126 height 29
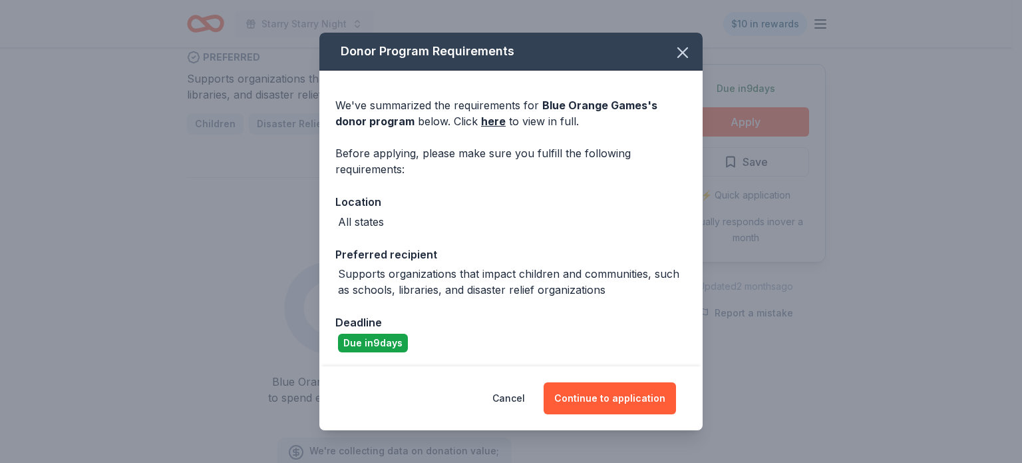
scroll to position [1, 0]
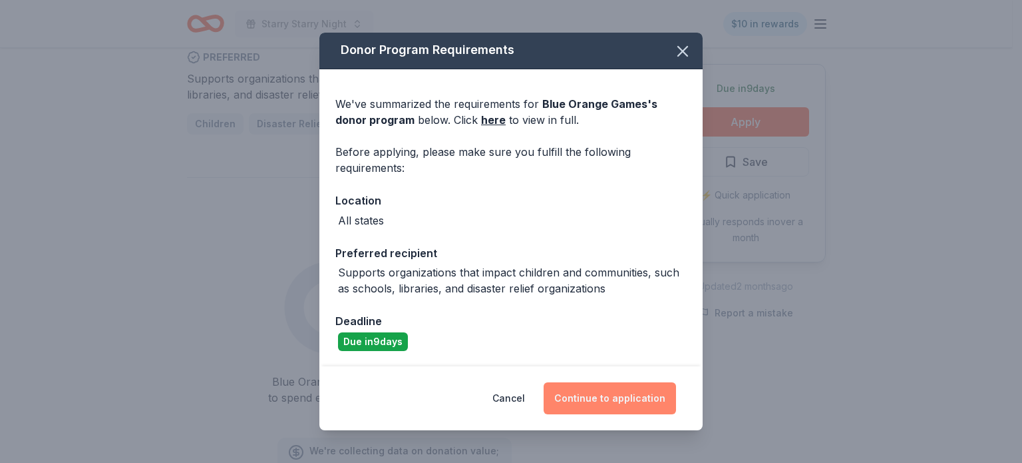
click at [622, 399] on button "Continue to application" at bounding box center [610, 398] width 132 height 32
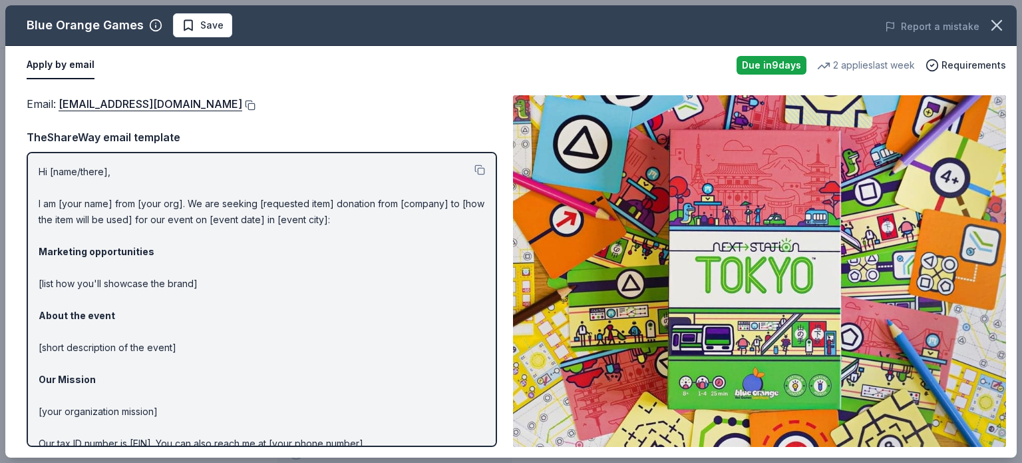
click at [242, 103] on button at bounding box center [248, 105] width 13 height 11
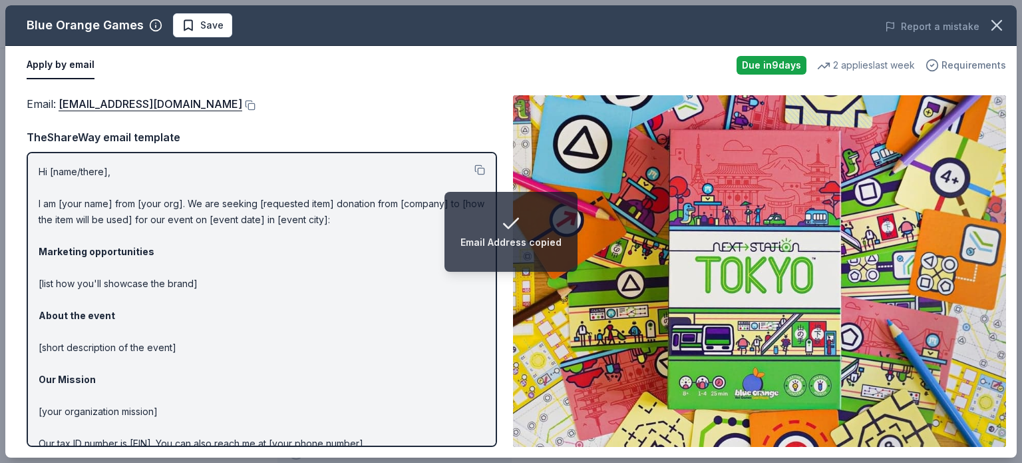
click at [969, 63] on span "Requirements" at bounding box center [974, 65] width 65 height 16
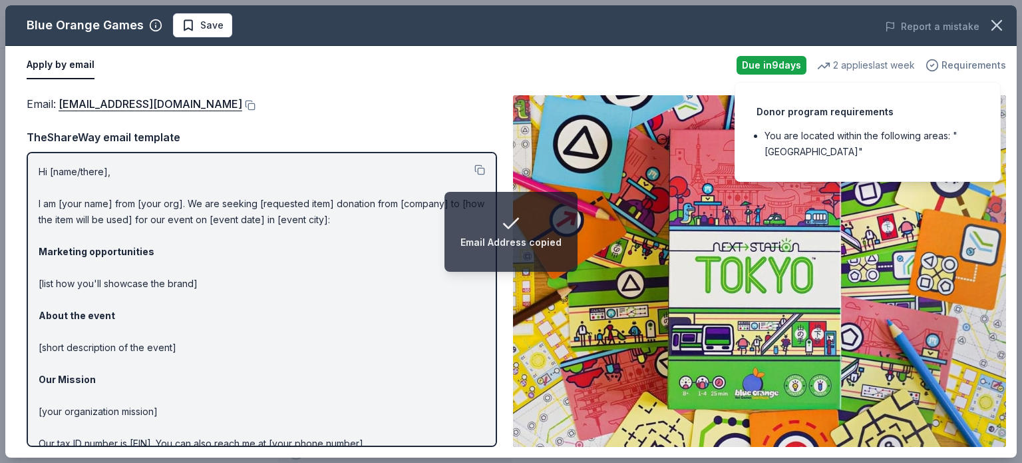
click at [969, 63] on span "Requirements" at bounding box center [974, 65] width 65 height 16
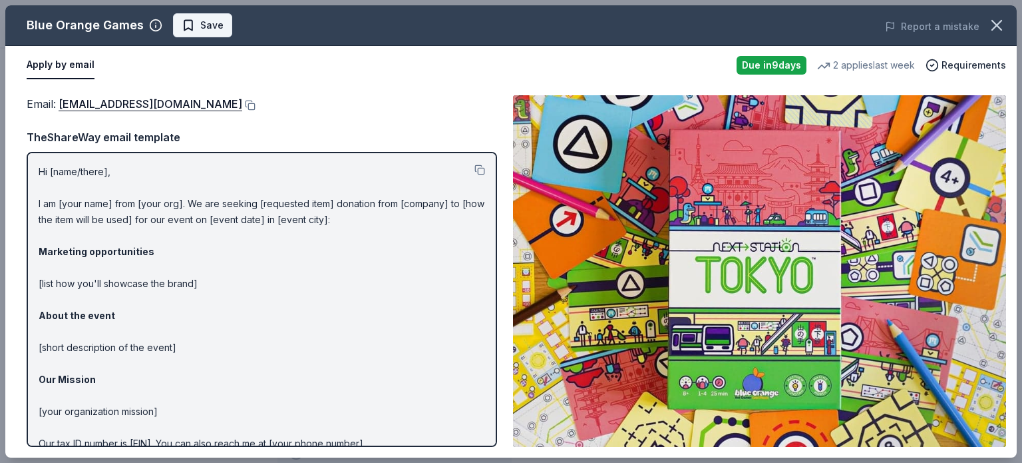
click at [204, 24] on span "Save" at bounding box center [211, 25] width 23 height 16
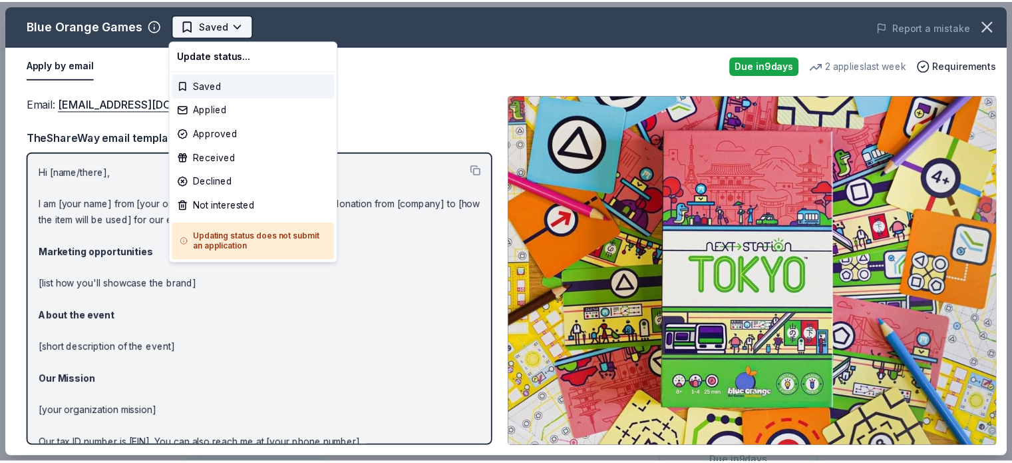
scroll to position [0, 0]
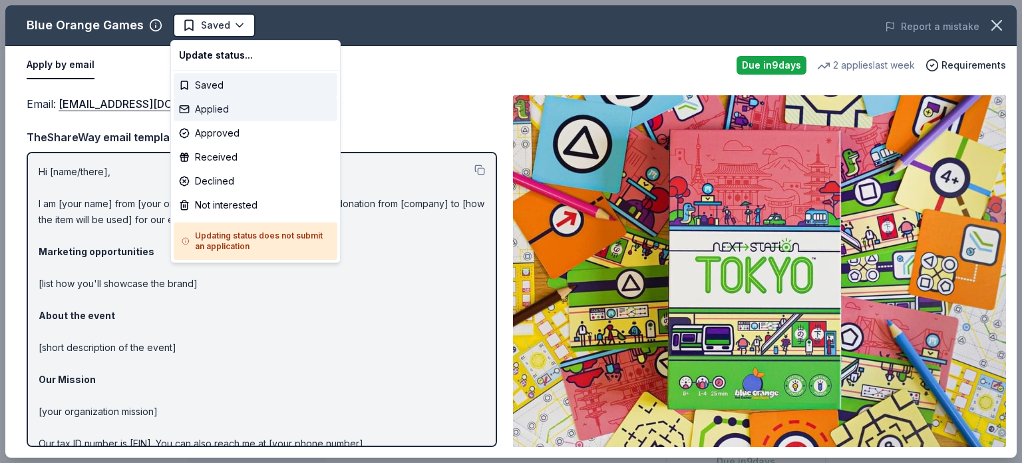
click at [216, 108] on div "Applied" at bounding box center [256, 109] width 164 height 24
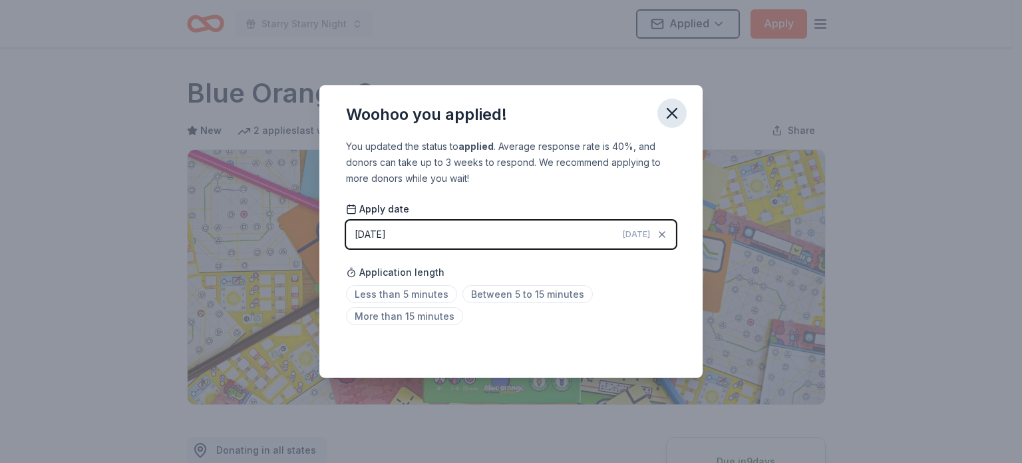
click at [672, 113] on icon "button" at bounding box center [672, 112] width 9 height 9
